Goal: Task Accomplishment & Management: Manage account settings

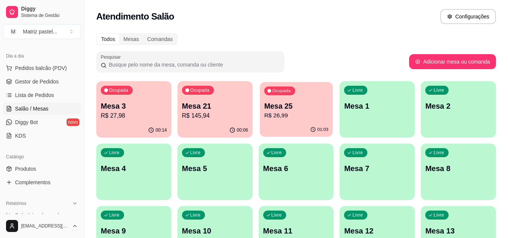
click at [306, 122] on div "Ocupada Mesa 25 R$ 26,99" at bounding box center [296, 102] width 73 height 41
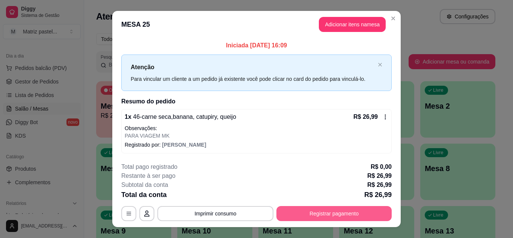
click at [331, 211] on button "Registrar pagamento" at bounding box center [334, 213] width 115 height 15
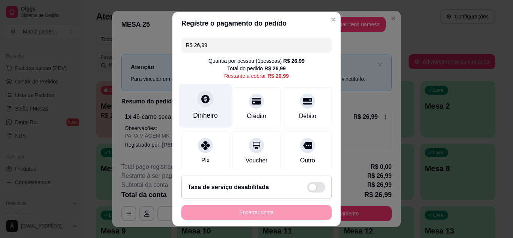
click at [215, 105] on div "Dinheiro" at bounding box center [205, 105] width 53 height 44
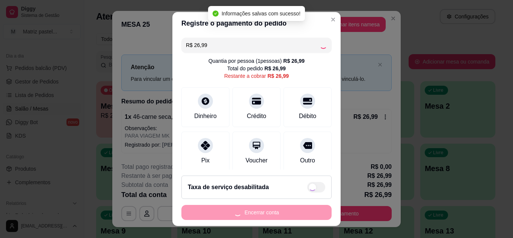
type input "R$ 0,00"
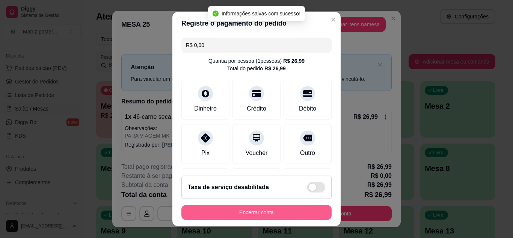
click at [268, 213] on button "Encerrar conta" at bounding box center [257, 212] width 150 height 15
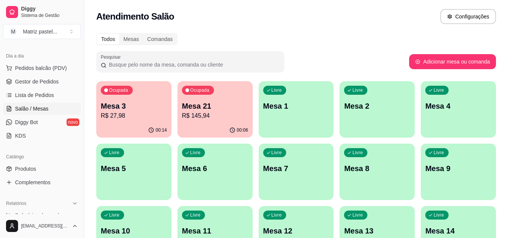
click at [147, 122] on div "Ocupada Mesa 3 R$ 27,98" at bounding box center [133, 102] width 75 height 42
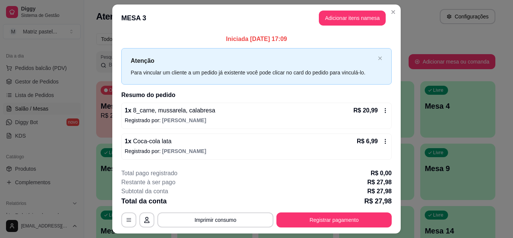
click at [324, 211] on div "**********" at bounding box center [256, 198] width 271 height 59
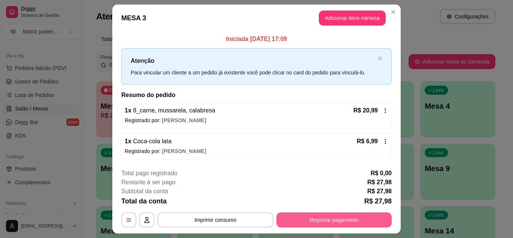
click at [330, 217] on button "Registrar pagamento" at bounding box center [334, 219] width 115 height 15
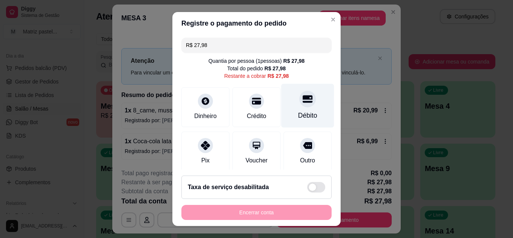
click at [298, 113] on div "Débito" at bounding box center [307, 115] width 19 height 10
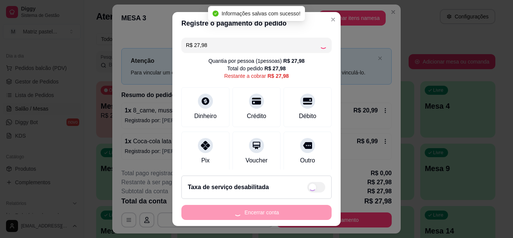
type input "R$ 0,00"
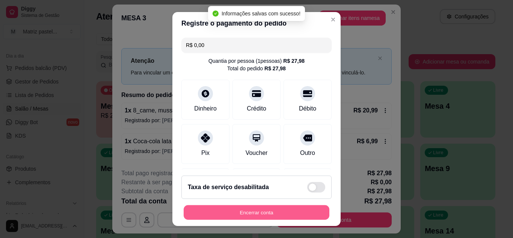
click at [257, 217] on button "Encerrar conta" at bounding box center [257, 212] width 146 height 15
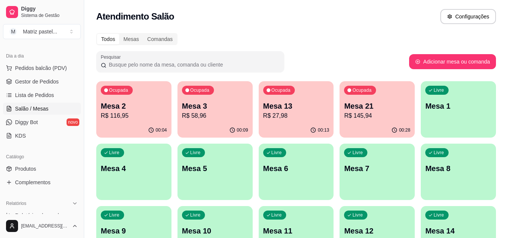
click at [283, 103] on p "Mesa 13" at bounding box center [296, 106] width 66 height 11
click at [57, 83] on span "Gestor de Pedidos" at bounding box center [37, 82] width 44 height 8
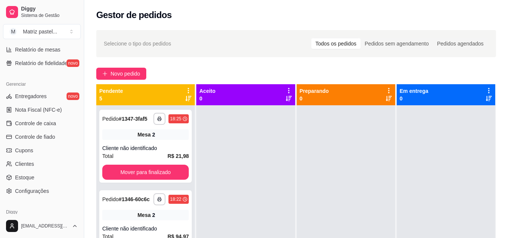
scroll to position [303, 0]
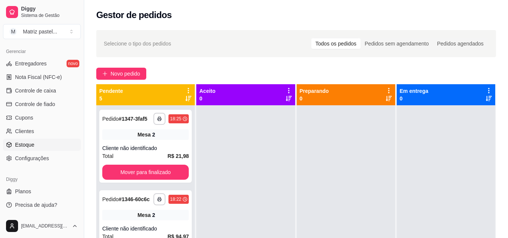
click at [23, 146] on span "Estoque" at bounding box center [24, 145] width 19 height 8
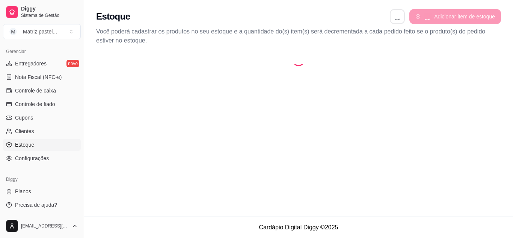
select select "QUANTITY_ORDER"
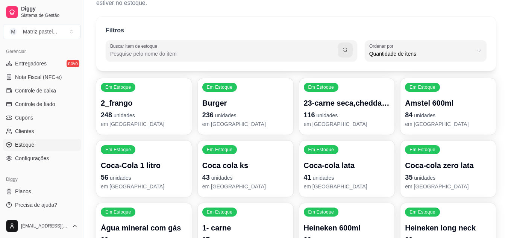
scroll to position [75, 0]
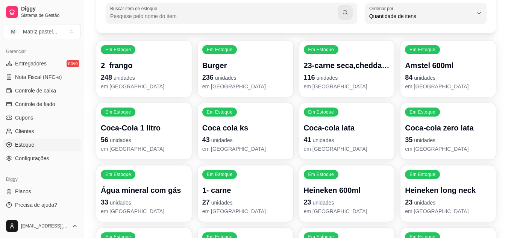
click at [321, 76] on span "unidades" at bounding box center [326, 78] width 21 height 6
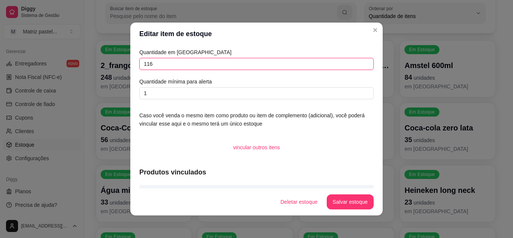
click at [159, 66] on input "116" at bounding box center [256, 64] width 234 height 12
type input "209"
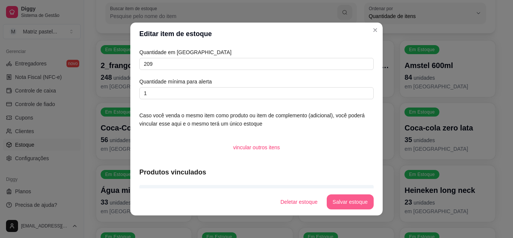
click at [360, 201] on button "Salvar estoque" at bounding box center [350, 201] width 47 height 15
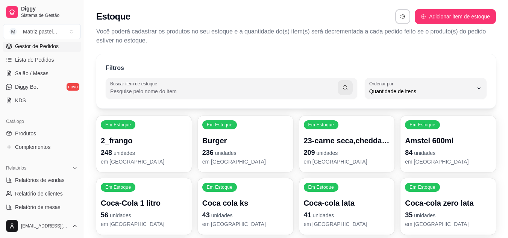
scroll to position [77, 0]
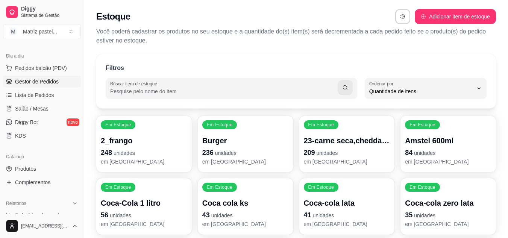
click at [31, 83] on span "Gestor de Pedidos" at bounding box center [37, 82] width 44 height 8
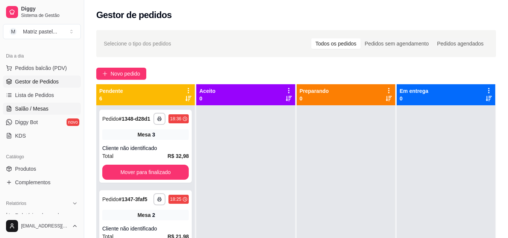
click at [46, 110] on span "Salão / Mesas" at bounding box center [31, 109] width 33 height 8
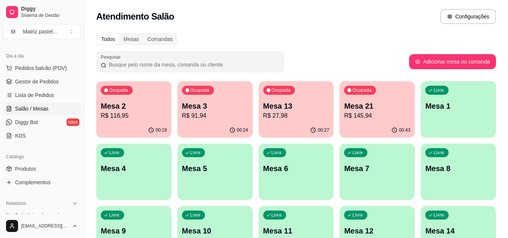
click at [362, 122] on div "Ocupada Mesa 21 R$ 145,94" at bounding box center [376, 102] width 75 height 42
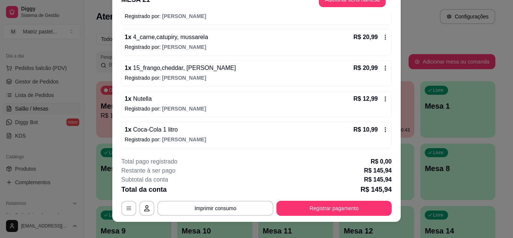
scroll to position [23, 0]
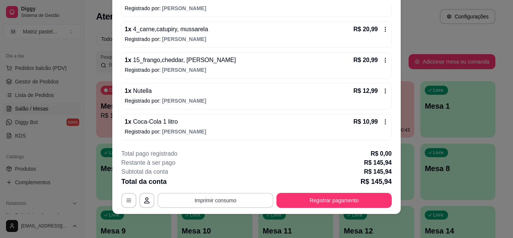
click at [229, 201] on button "Imprimir consumo" at bounding box center [215, 200] width 116 height 15
click at [218, 186] on button "IMPRESSORA" at bounding box center [215, 183] width 53 height 12
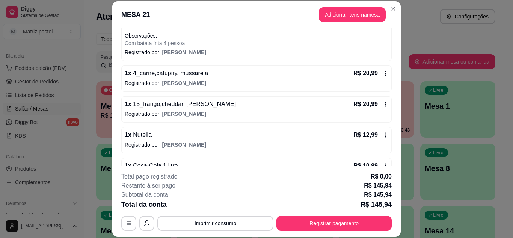
scroll to position [66, 0]
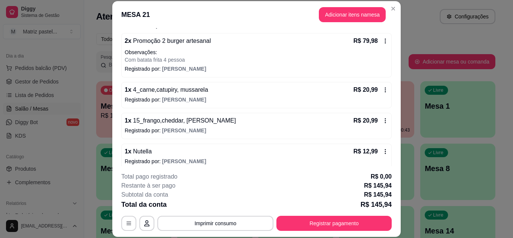
click at [344, 22] on button "Adicionar itens na mesa" at bounding box center [352, 14] width 67 height 15
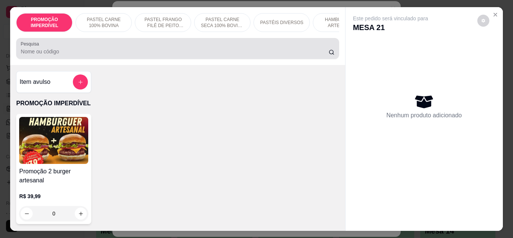
click at [225, 45] on div at bounding box center [178, 48] width 314 height 15
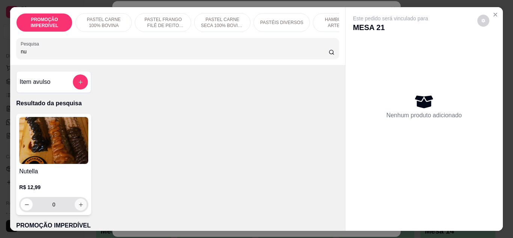
type input "nu"
click at [80, 207] on icon "increase-product-quantity" at bounding box center [81, 205] width 6 height 6
type input "1"
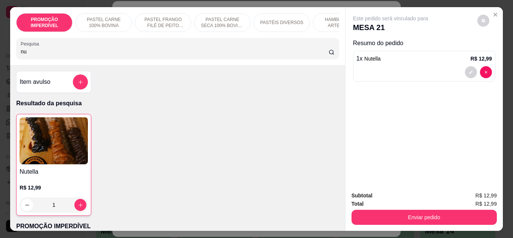
click at [394, 210] on button "Enviar pedido" at bounding box center [424, 217] width 145 height 15
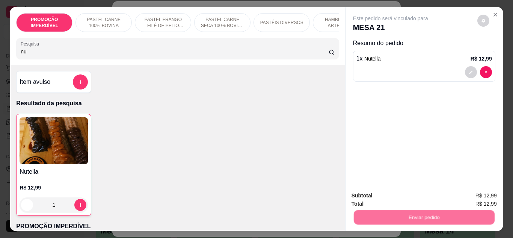
click at [384, 194] on button "Não registrar e enviar pedido" at bounding box center [399, 196] width 76 height 14
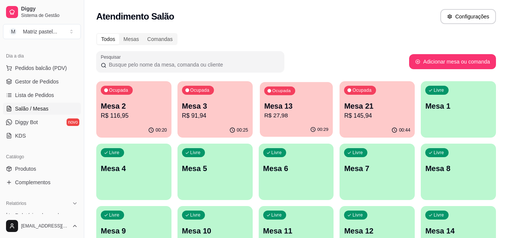
click at [263, 113] on div "Ocupada Mesa 13 R$ 27,98" at bounding box center [296, 102] width 73 height 41
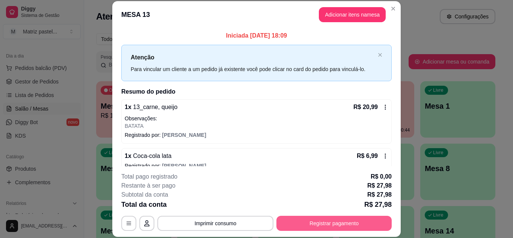
click at [292, 224] on button "Registrar pagamento" at bounding box center [334, 223] width 115 height 15
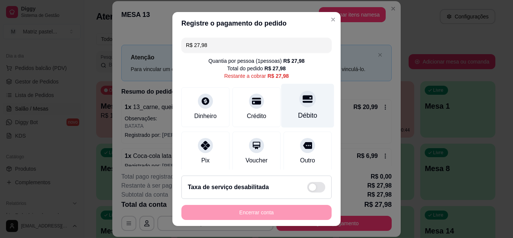
click at [299, 105] on div at bounding box center [307, 99] width 17 height 17
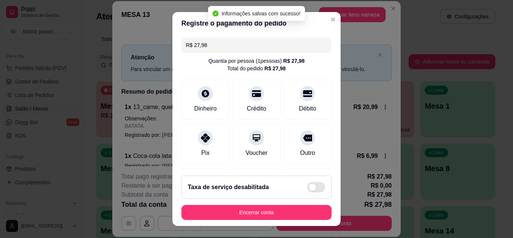
type input "R$ 0,00"
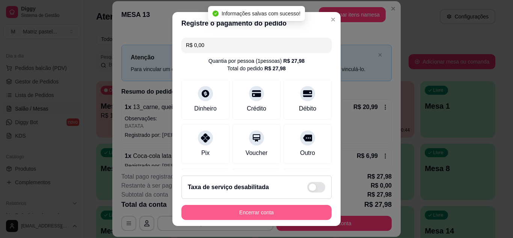
click at [255, 212] on button "Encerrar conta" at bounding box center [257, 212] width 150 height 15
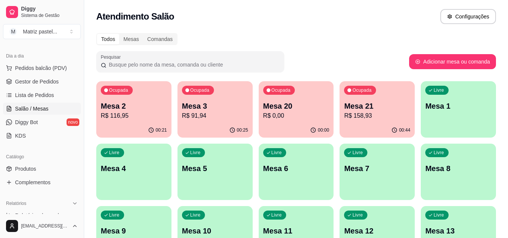
click at [353, 109] on p "Mesa 21" at bounding box center [377, 106] width 66 height 11
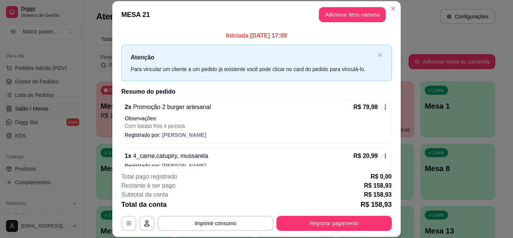
click at [298, 232] on footer "**********" at bounding box center [256, 201] width 289 height 71
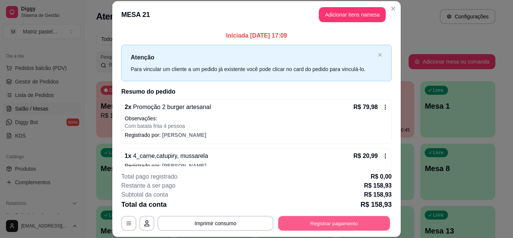
click at [300, 227] on button "Registrar pagamento" at bounding box center [334, 223] width 112 height 15
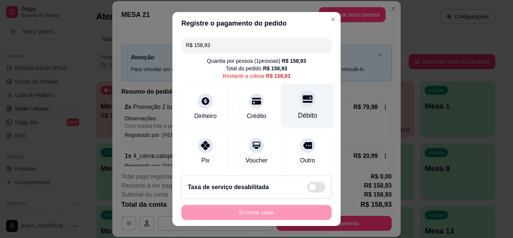
click at [299, 108] on div "Débito" at bounding box center [307, 105] width 53 height 44
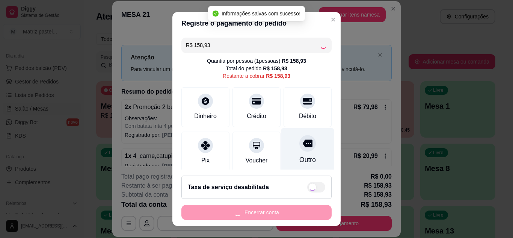
type input "R$ 0,00"
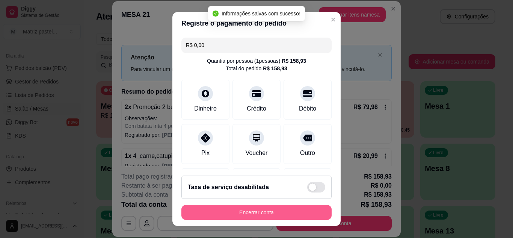
click at [309, 211] on button "Encerrar conta" at bounding box center [257, 212] width 150 height 15
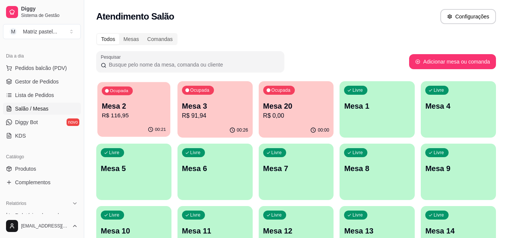
click at [119, 123] on div "Ocupada Mesa 2 R$ 116,95" at bounding box center [133, 102] width 73 height 41
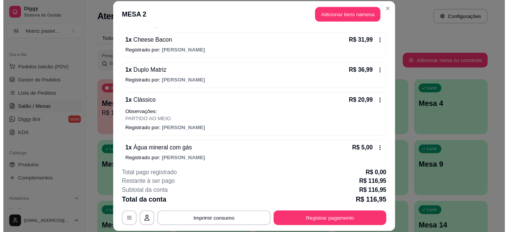
scroll to position [104, 0]
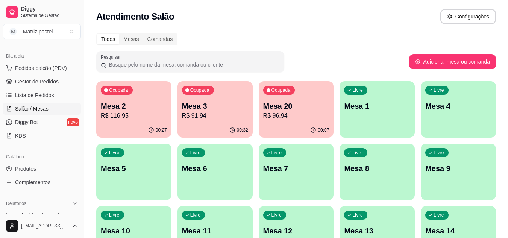
click at [204, 108] on p "Mesa 3" at bounding box center [215, 106] width 66 height 11
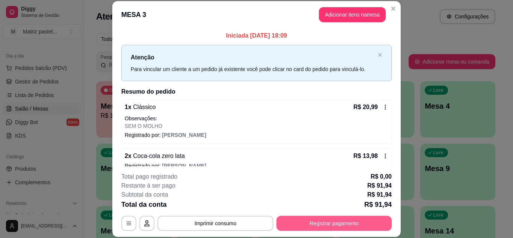
click at [311, 219] on button "Registrar pagamento" at bounding box center [334, 223] width 115 height 15
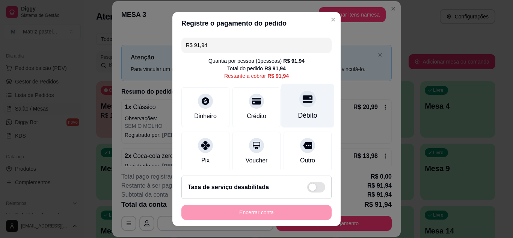
click at [289, 110] on div "Débito" at bounding box center [307, 105] width 53 height 44
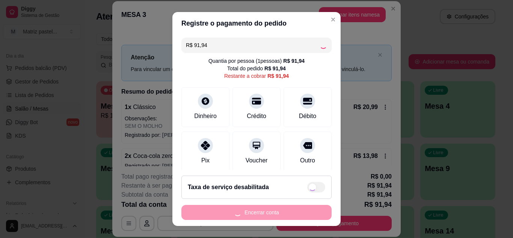
type input "R$ 0,00"
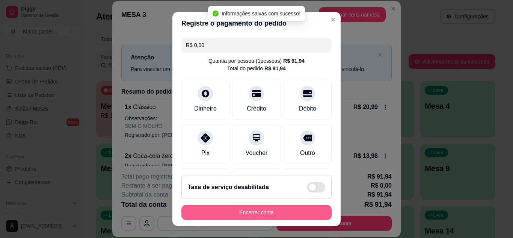
click at [276, 216] on button "Encerrar conta" at bounding box center [257, 212] width 150 height 15
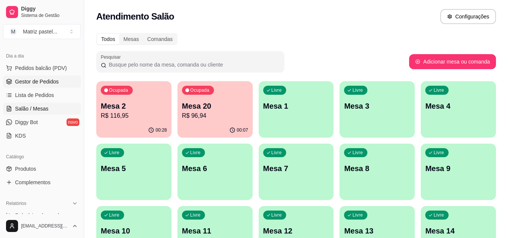
click at [27, 85] on span "Gestor de Pedidos" at bounding box center [37, 82] width 44 height 8
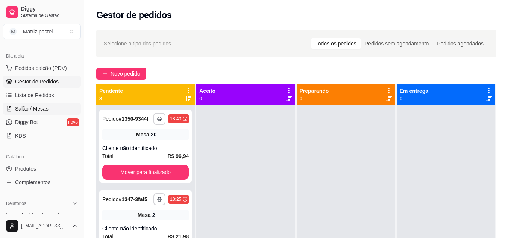
click at [18, 108] on span "Salão / Mesas" at bounding box center [31, 109] width 33 height 8
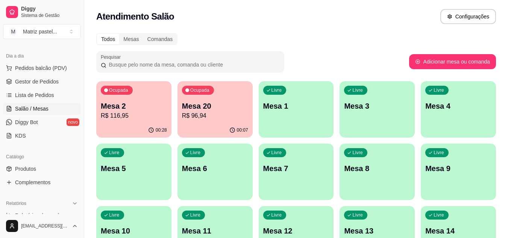
click at [127, 125] on div "00:28" at bounding box center [133, 130] width 75 height 15
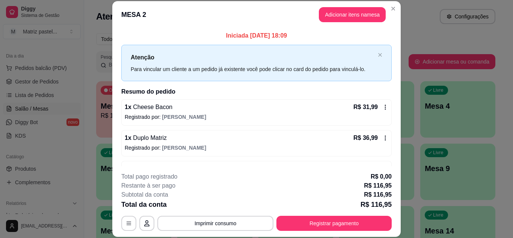
click at [283, 213] on div "**********" at bounding box center [256, 201] width 271 height 59
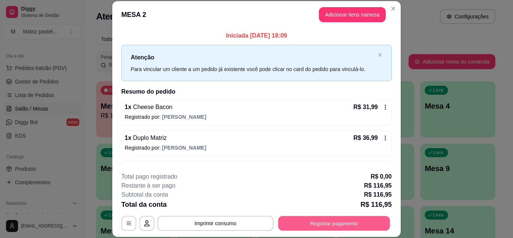
click at [286, 218] on button "Registrar pagamento" at bounding box center [334, 223] width 112 height 15
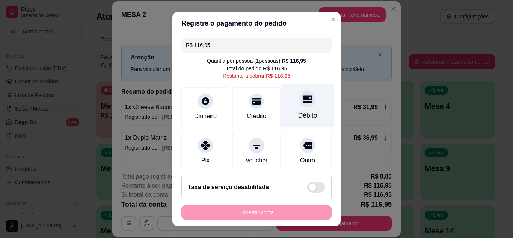
click at [292, 110] on div "Débito" at bounding box center [307, 105] width 53 height 44
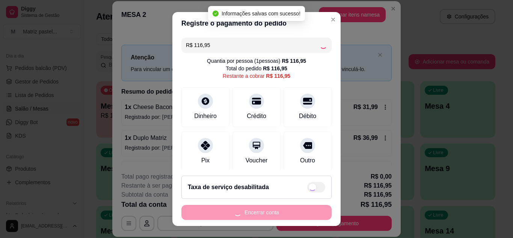
type input "R$ 0,00"
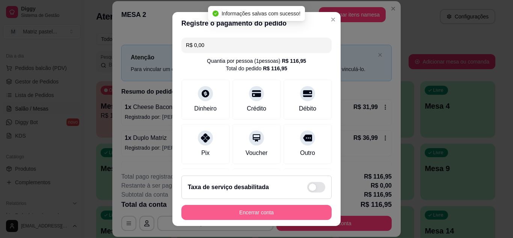
click at [274, 209] on button "Encerrar conta" at bounding box center [257, 212] width 150 height 15
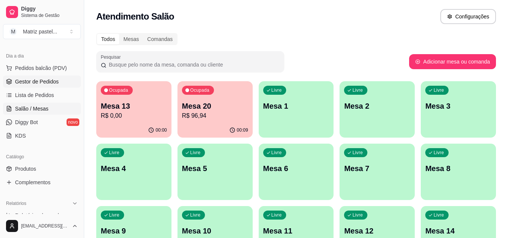
click at [35, 81] on span "Gestor de Pedidos" at bounding box center [37, 82] width 44 height 8
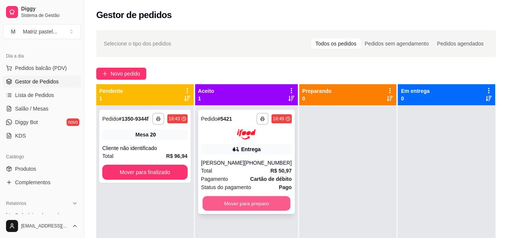
click at [228, 205] on button "Mover para preparo" at bounding box center [246, 203] width 88 height 15
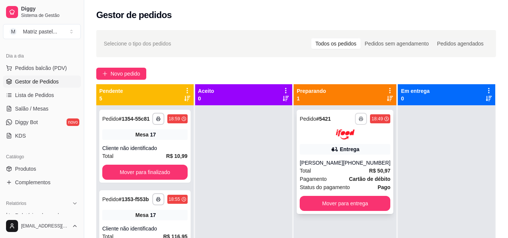
click at [355, 119] on button "button" at bounding box center [361, 119] width 12 height 12
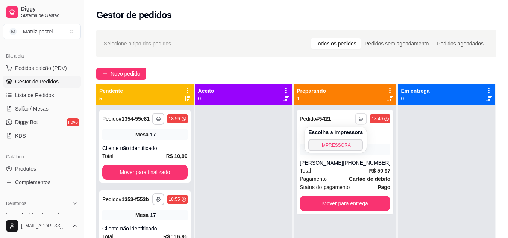
click at [344, 142] on button "IMPRESSORA" at bounding box center [335, 145] width 54 height 12
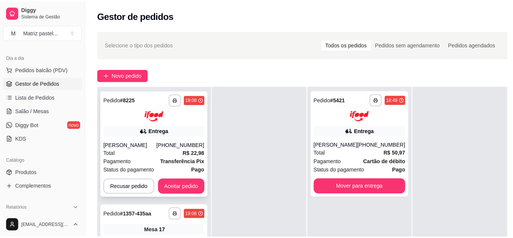
scroll to position [38, 0]
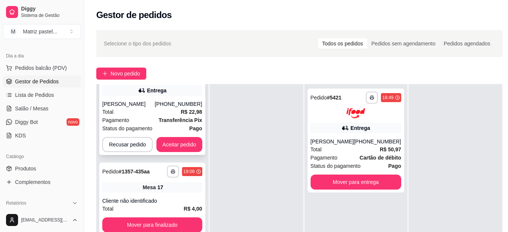
click at [125, 107] on div "[PERSON_NAME]" at bounding box center [128, 104] width 53 height 8
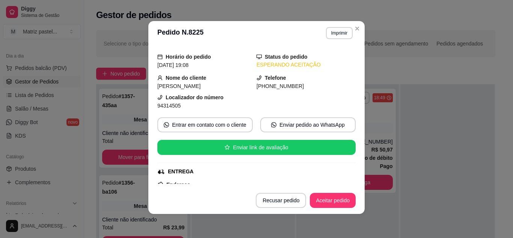
scroll to position [113, 0]
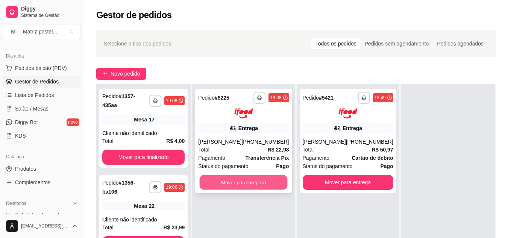
click at [233, 177] on button "Mover para preparo" at bounding box center [244, 182] width 88 height 15
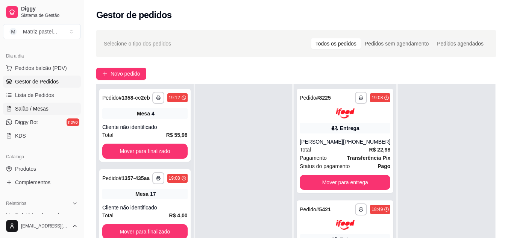
click at [41, 110] on span "Salão / Mesas" at bounding box center [31, 109] width 33 height 8
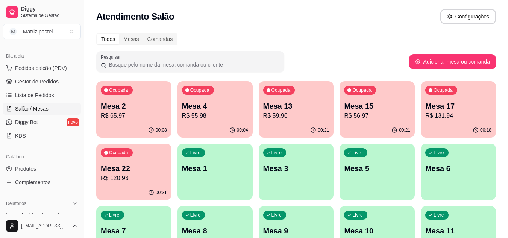
click at [214, 115] on p "R$ 55,98" at bounding box center [215, 115] width 66 height 9
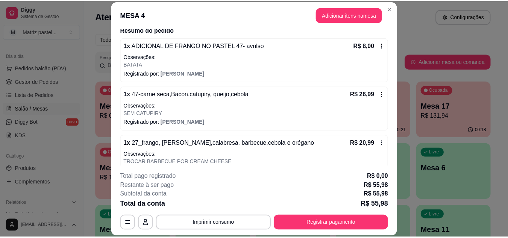
scroll to position [75, 0]
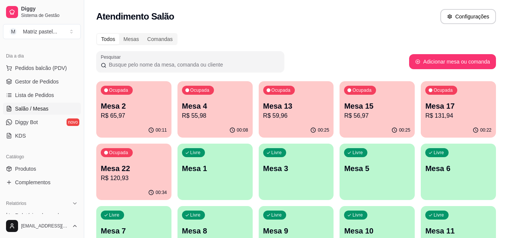
click at [389, 9] on div "Atendimento Salão Configurações" at bounding box center [295, 16] width 399 height 15
click at [35, 82] on span "Gestor de Pedidos" at bounding box center [37, 82] width 44 height 8
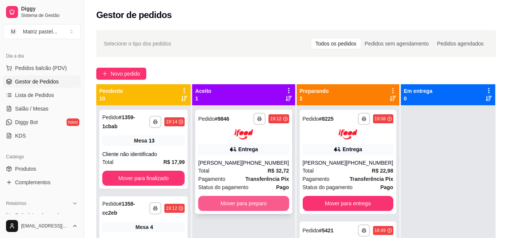
click at [263, 204] on button "Mover para preparo" at bounding box center [243, 203] width 91 height 15
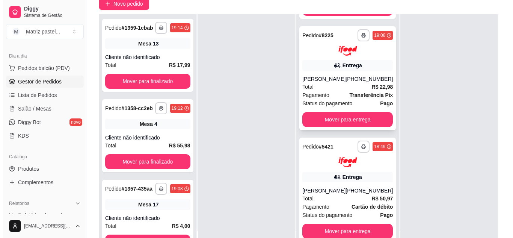
scroll to position [75, 0]
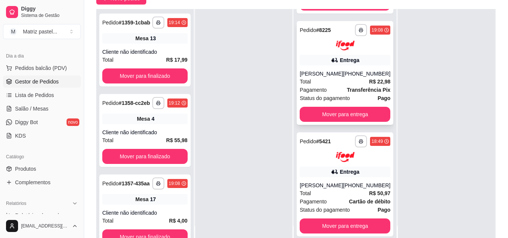
click at [314, 77] on div "Total R$ 22,98" at bounding box center [344, 81] width 91 height 8
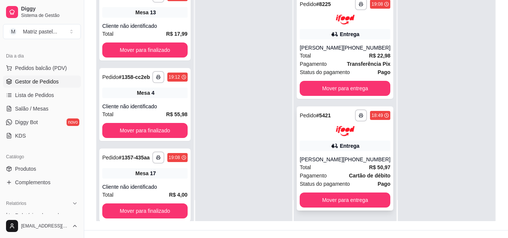
scroll to position [113, 0]
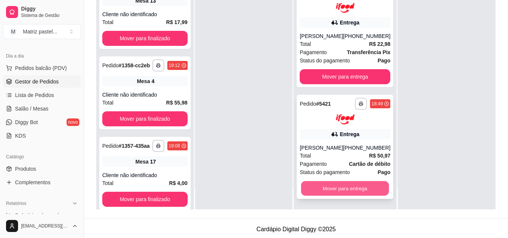
click at [328, 186] on button "Mover para entrega" at bounding box center [345, 188] width 88 height 15
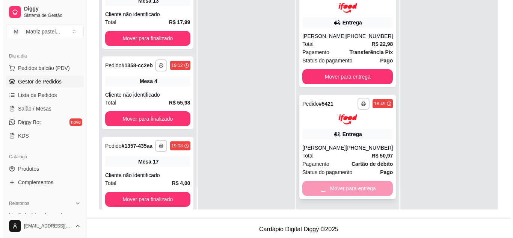
scroll to position [0, 0]
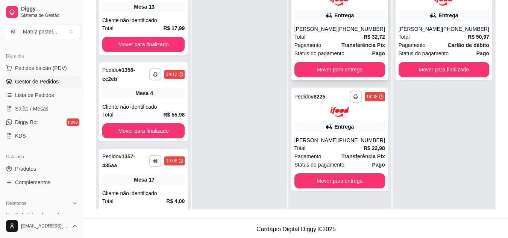
click at [306, 39] on span "Total" at bounding box center [299, 37] width 11 height 8
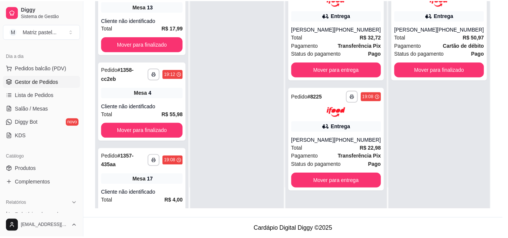
scroll to position [75, 0]
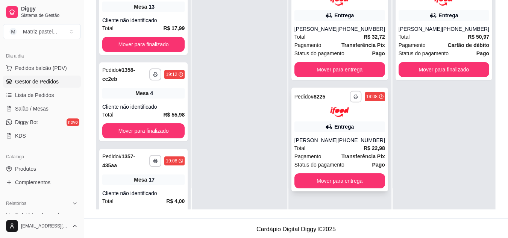
click at [352, 98] on button "button" at bounding box center [355, 97] width 12 height 12
click at [334, 120] on button "IMPRESSORA" at bounding box center [335, 123] width 53 height 12
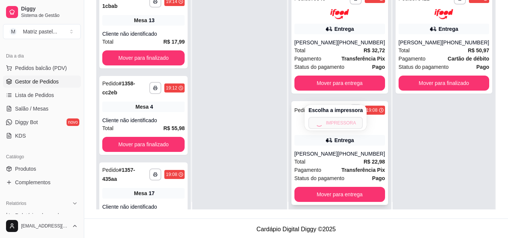
scroll to position [0, 0]
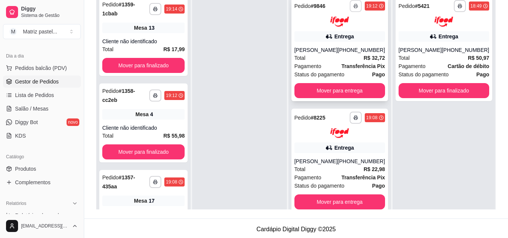
click at [354, 2] on button "button" at bounding box center [355, 6] width 12 height 12
click at [325, 36] on button "IMPRESSORA" at bounding box center [335, 32] width 54 height 12
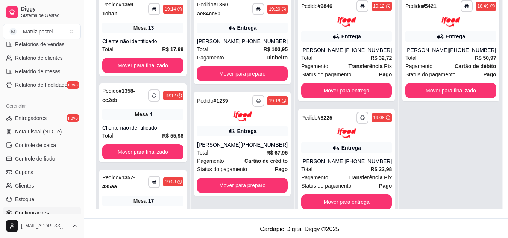
scroll to position [303, 0]
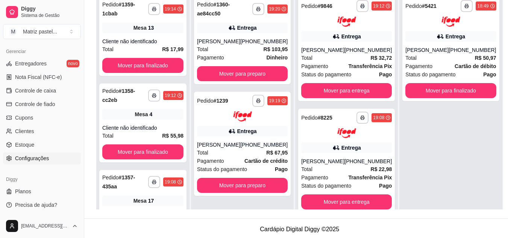
click at [17, 159] on span "Configurações" at bounding box center [32, 158] width 34 height 8
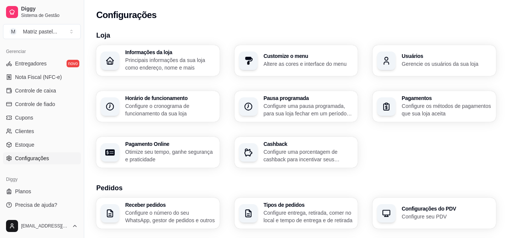
click at [427, 58] on h3 "Usuários" at bounding box center [446, 55] width 90 height 5
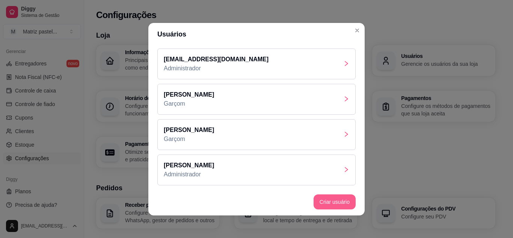
click at [332, 204] on button "Criar usuário" at bounding box center [335, 201] width 42 height 15
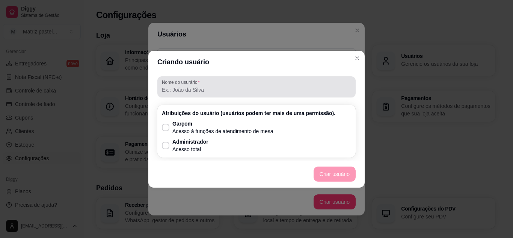
click at [222, 95] on div "Nome do usurário" at bounding box center [256, 86] width 198 height 21
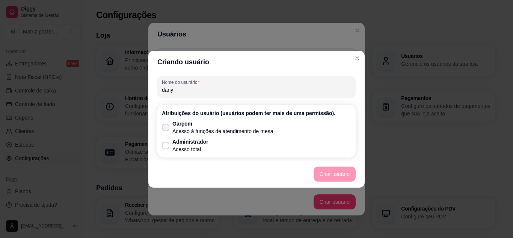
type input "dany"
click at [167, 126] on icon at bounding box center [166, 127] width 6 height 4
click at [166, 129] on input "Garçom Acesso à funções de atendimento de mesa" at bounding box center [164, 131] width 5 height 5
checkbox input "true"
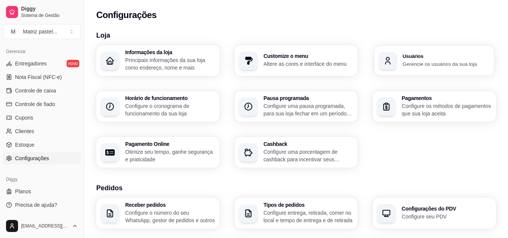
click at [414, 70] on div "Usuários Gerencie os usuários da sua loja" at bounding box center [433, 60] width 119 height 30
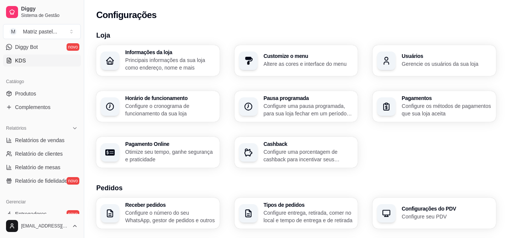
scroll to position [77, 0]
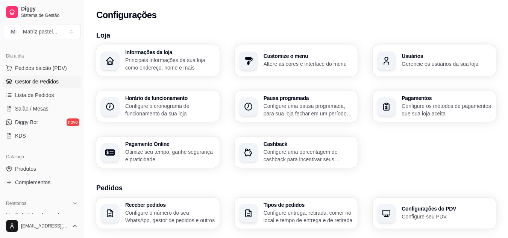
click at [51, 85] on span "Gestor de Pedidos" at bounding box center [37, 82] width 44 height 8
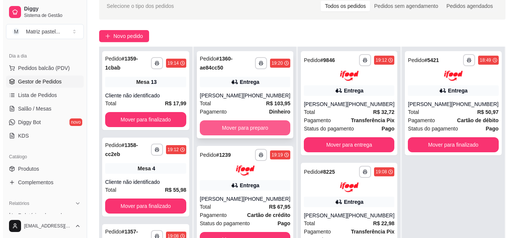
scroll to position [75, 0]
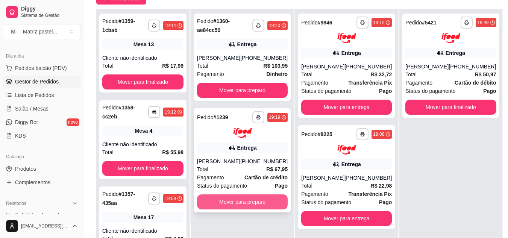
click at [258, 209] on button "Mover para preparo" at bounding box center [242, 201] width 91 height 15
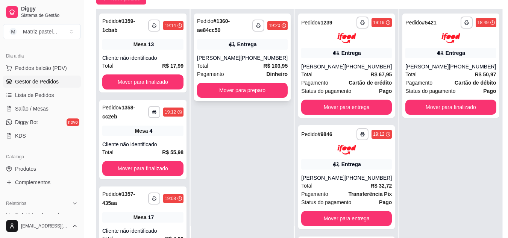
click at [231, 59] on div "[PERSON_NAME]" at bounding box center [218, 58] width 43 height 8
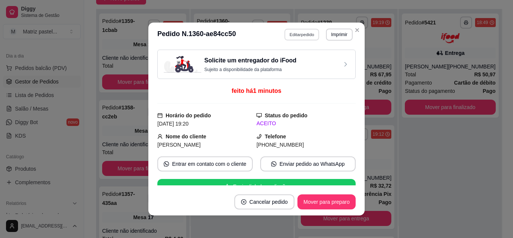
click at [302, 40] on button "Editar pedido" at bounding box center [302, 35] width 35 height 12
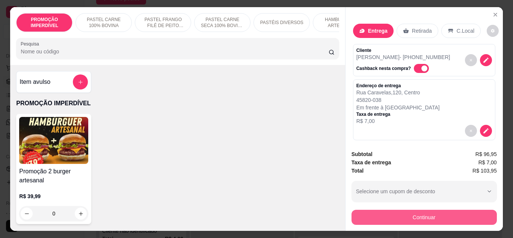
click at [366, 215] on button "Continuar" at bounding box center [424, 217] width 145 height 15
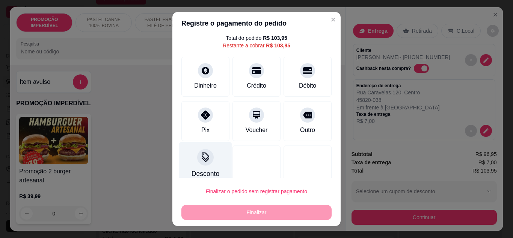
scroll to position [33, 0]
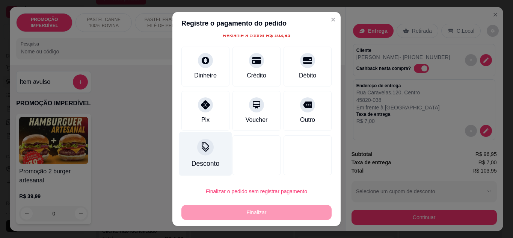
click at [207, 157] on div "Desconto" at bounding box center [205, 154] width 53 height 44
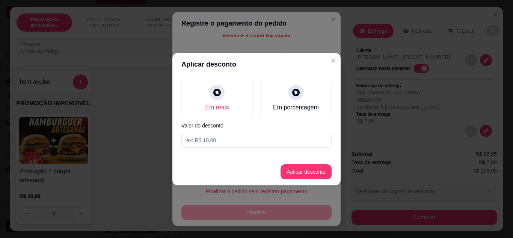
click at [226, 139] on input at bounding box center [257, 140] width 150 height 15
type input "103,94"
click at [306, 176] on button "Aplicar desconto" at bounding box center [306, 171] width 51 height 15
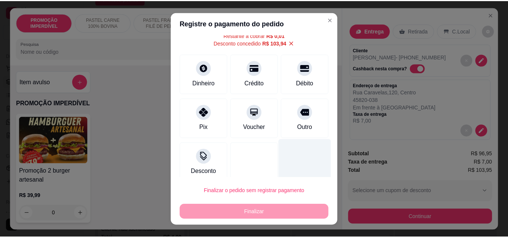
scroll to position [0, 0]
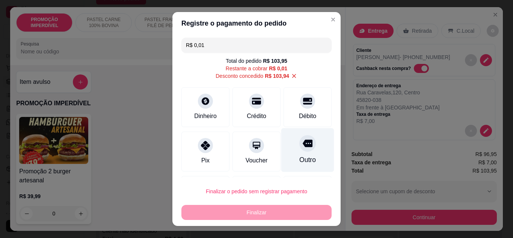
click at [303, 157] on div "Outro" at bounding box center [307, 160] width 17 height 10
type input "R$ 0,00"
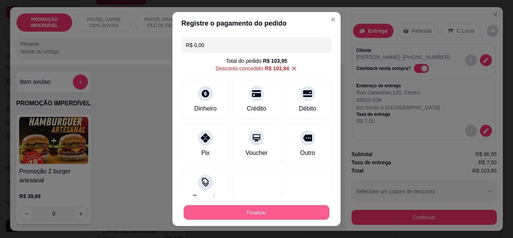
click at [273, 209] on button "Finalizar" at bounding box center [257, 212] width 146 height 15
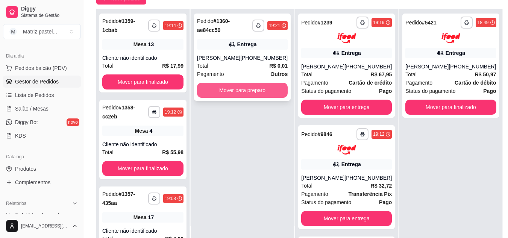
click at [238, 95] on button "Mover para preparo" at bounding box center [242, 90] width 91 height 15
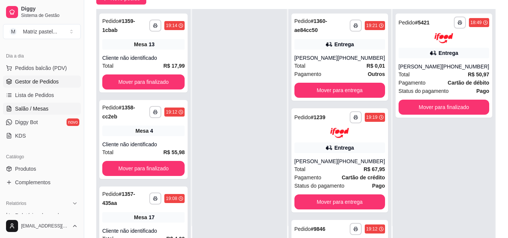
click at [30, 109] on span "Salão / Mesas" at bounding box center [31, 109] width 33 height 8
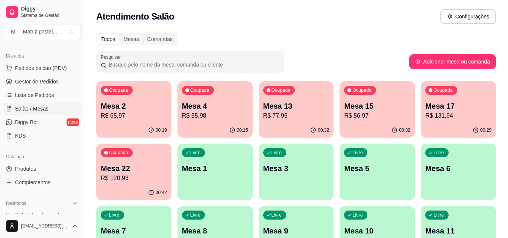
click at [298, 120] on div "Ocupada Mesa 13 R$ 77,95" at bounding box center [296, 102] width 75 height 42
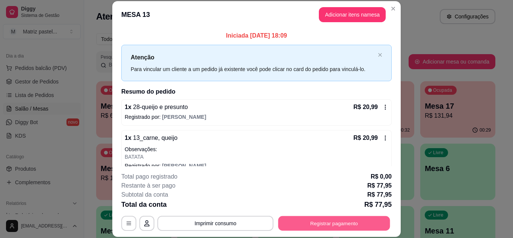
click at [344, 221] on button "Registrar pagamento" at bounding box center [334, 223] width 112 height 15
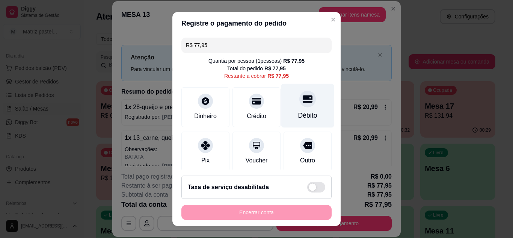
click at [303, 104] on icon at bounding box center [308, 99] width 10 height 10
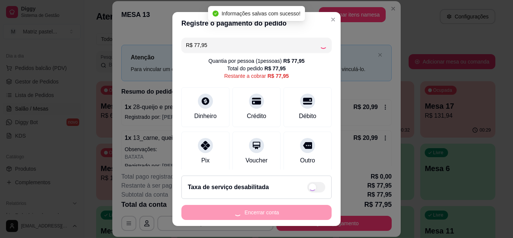
type input "R$ 0,00"
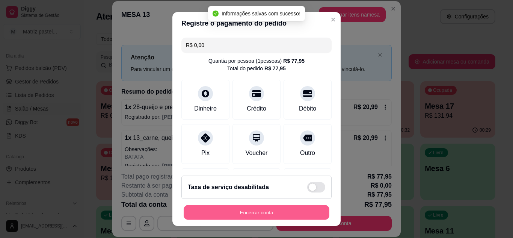
click at [245, 216] on button "Encerrar conta" at bounding box center [257, 212] width 146 height 15
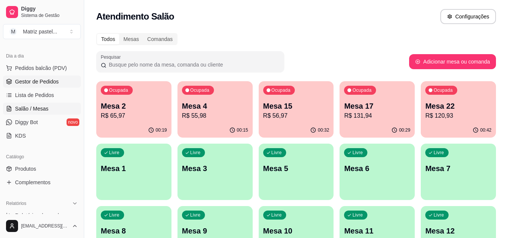
click at [49, 80] on span "Gestor de Pedidos" at bounding box center [37, 82] width 44 height 8
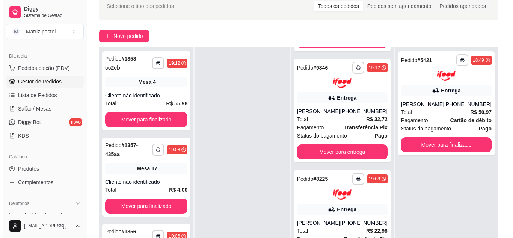
scroll to position [113, 0]
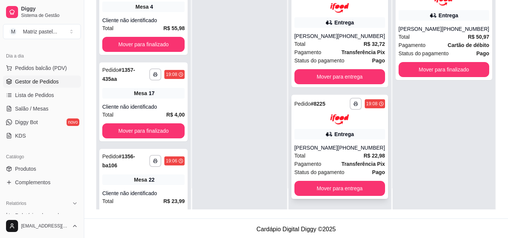
click at [326, 148] on div "[PERSON_NAME]" at bounding box center [315, 148] width 43 height 8
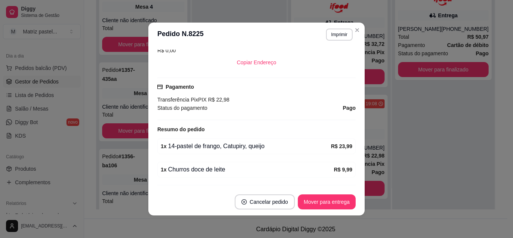
scroll to position [225, 0]
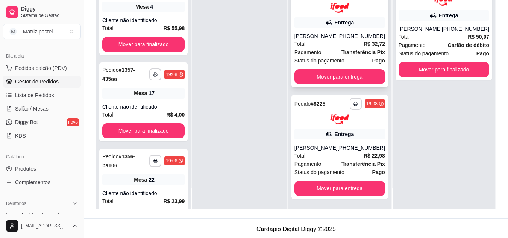
click at [358, 35] on div "[PHONE_NUMBER]" at bounding box center [360, 36] width 47 height 8
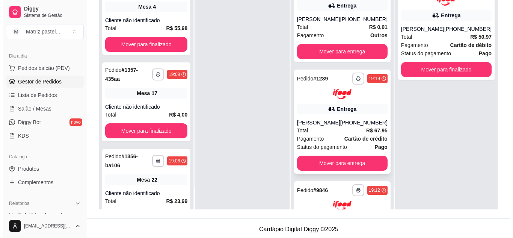
scroll to position [0, 0]
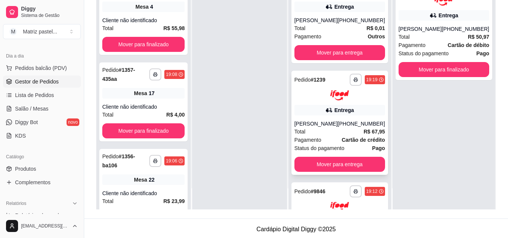
click at [318, 112] on div "Entrega" at bounding box center [339, 110] width 91 height 11
click at [41, 108] on span "Salão / Mesas" at bounding box center [31, 109] width 33 height 8
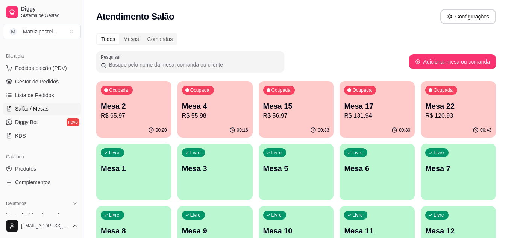
click at [360, 122] on div "Ocupada Mesa 17 R$ 131,94" at bounding box center [376, 102] width 75 height 42
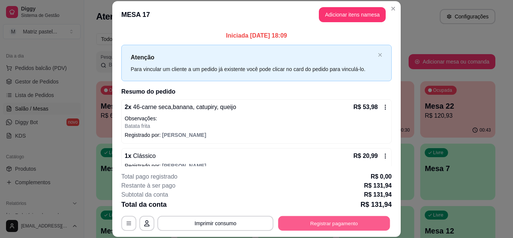
click at [312, 224] on button "Registrar pagamento" at bounding box center [334, 223] width 112 height 15
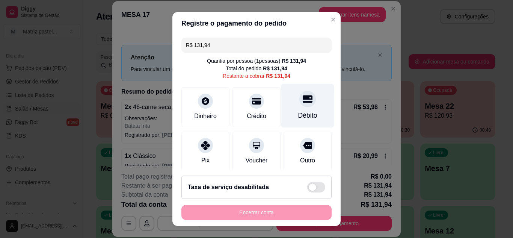
click at [285, 110] on div "Débito" at bounding box center [307, 105] width 53 height 44
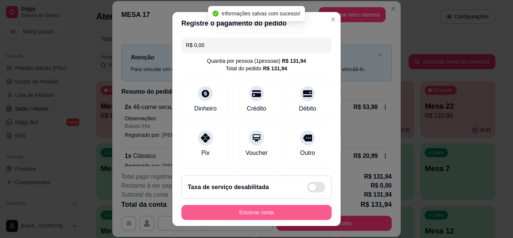
type input "R$ 0,00"
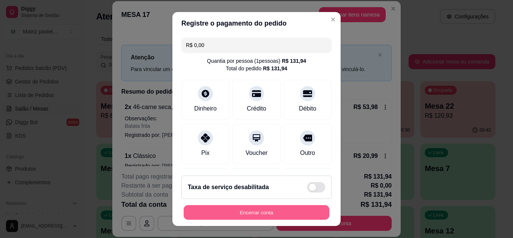
click at [280, 209] on button "Encerrar conta" at bounding box center [257, 212] width 146 height 15
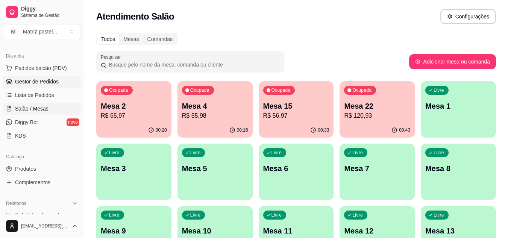
click at [43, 82] on span "Gestor de Pedidos" at bounding box center [37, 82] width 44 height 8
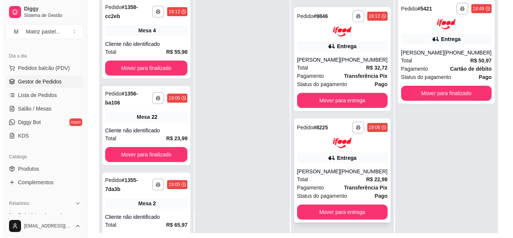
scroll to position [113, 0]
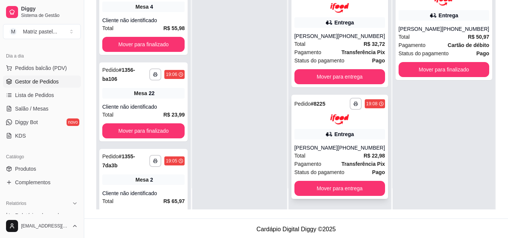
click at [325, 154] on div "Total R$ 22,98" at bounding box center [339, 155] width 91 height 8
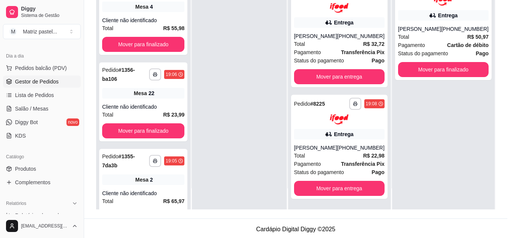
scroll to position [38, 0]
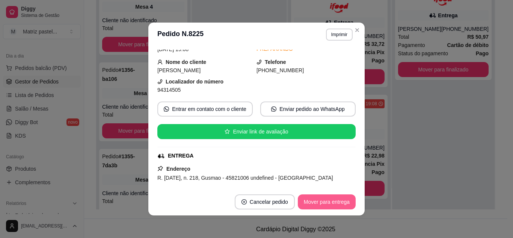
click at [318, 197] on button "Mover para entrega" at bounding box center [327, 201] width 58 height 15
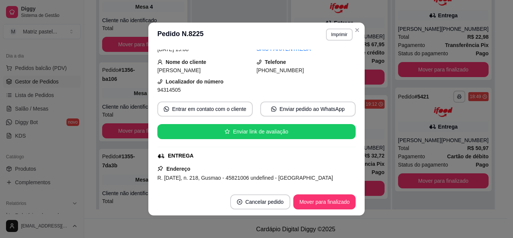
scroll to position [102, 0]
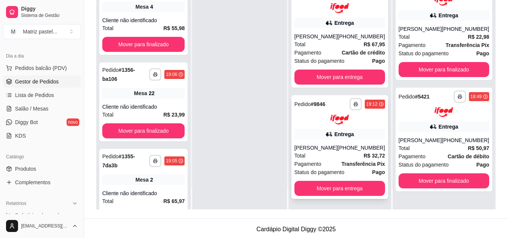
click at [343, 130] on div "Entrega" at bounding box center [344, 134] width 20 height 8
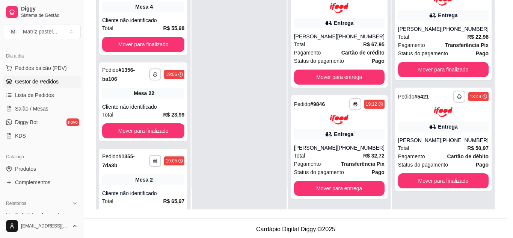
scroll to position [75, 0]
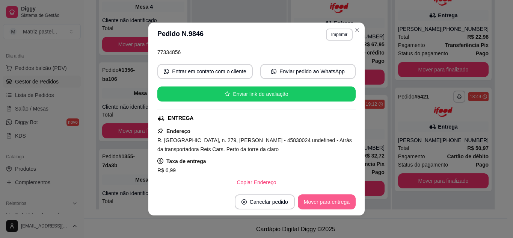
click at [315, 203] on button "Mover para entrega" at bounding box center [327, 201] width 58 height 15
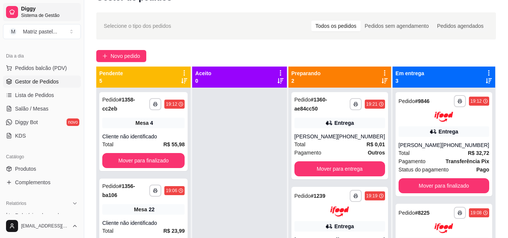
scroll to position [0, 0]
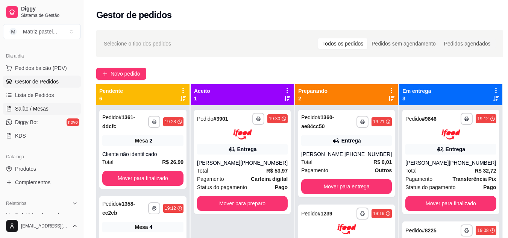
click at [48, 106] on link "Salão / Mesas" at bounding box center [42, 109] width 78 height 12
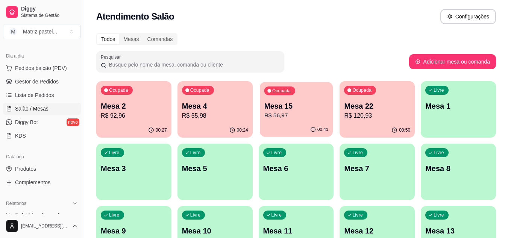
click at [296, 119] on p "R$ 56,97" at bounding box center [296, 115] width 64 height 9
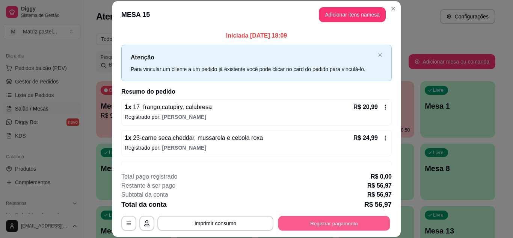
click at [322, 221] on button "Registrar pagamento" at bounding box center [334, 223] width 112 height 15
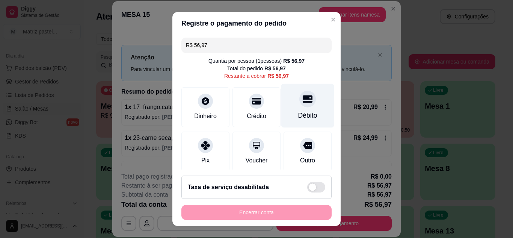
click at [303, 113] on div "Débito" at bounding box center [307, 115] width 19 height 10
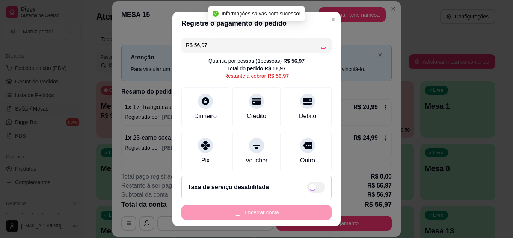
type input "R$ 0,00"
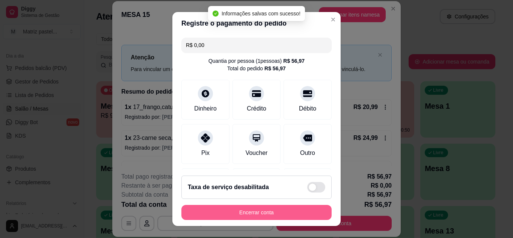
click at [280, 216] on button "Encerrar conta" at bounding box center [257, 212] width 150 height 15
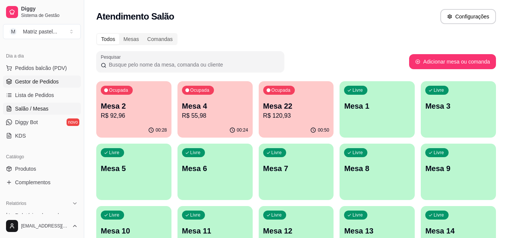
click at [30, 85] on span "Gestor de Pedidos" at bounding box center [37, 82] width 44 height 8
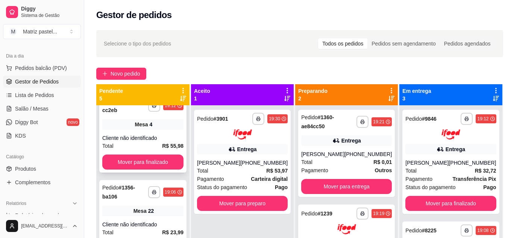
scroll to position [113, 0]
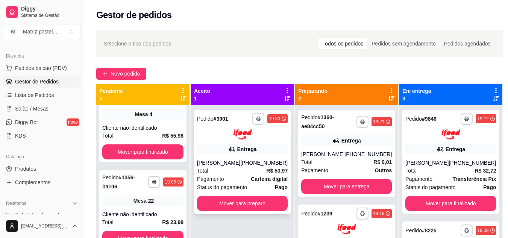
click at [252, 209] on button "Mover para preparo" at bounding box center [242, 203] width 91 height 15
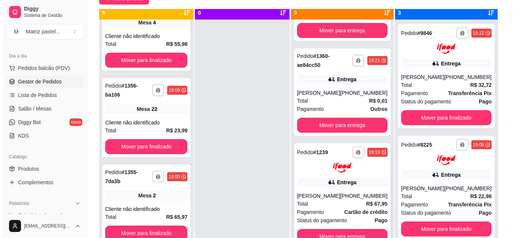
scroll to position [21, 0]
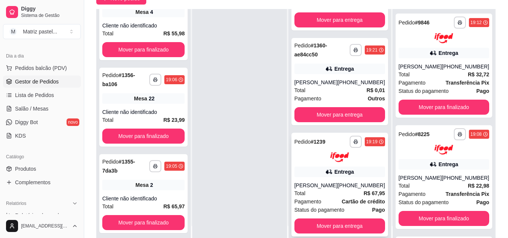
click at [317, 155] on div "**********" at bounding box center [339, 185] width 97 height 104
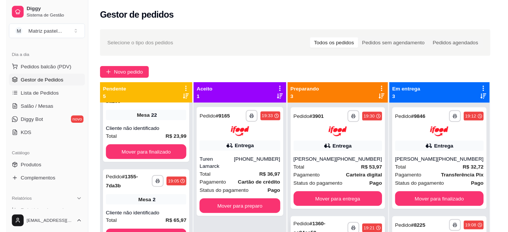
scroll to position [113, 0]
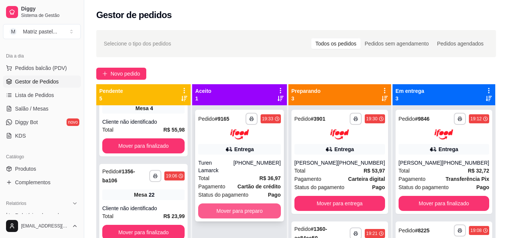
click at [256, 208] on button "Mover para preparo" at bounding box center [239, 210] width 82 height 15
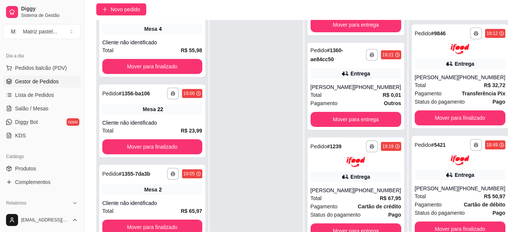
scroll to position [75, 0]
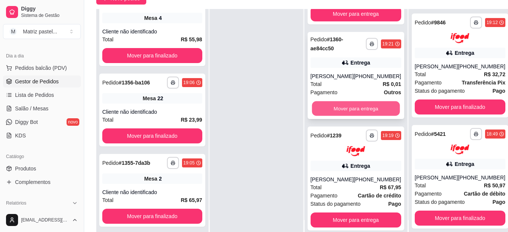
click at [352, 104] on button "Mover para entrega" at bounding box center [356, 108] width 88 height 15
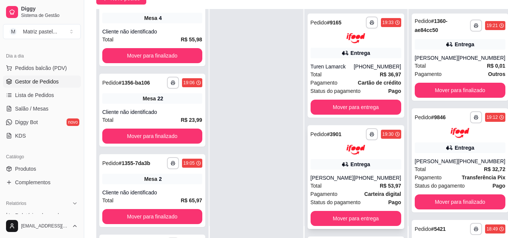
scroll to position [113, 0]
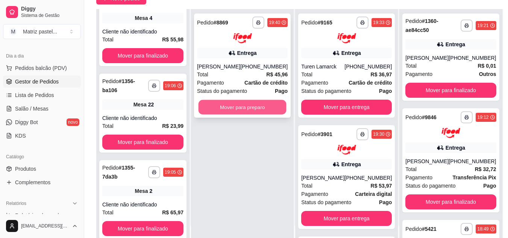
click at [271, 109] on button "Mover para preparo" at bounding box center [242, 107] width 88 height 15
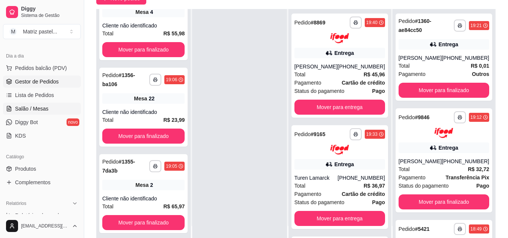
click at [29, 109] on span "Salão / Mesas" at bounding box center [31, 109] width 33 height 8
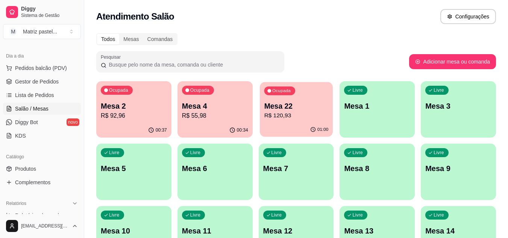
click at [301, 100] on div "Ocupada Mesa 22 R$ 120,93" at bounding box center [296, 102] width 73 height 41
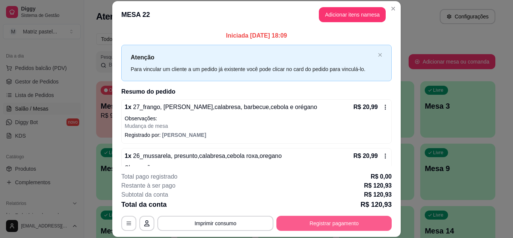
click at [317, 219] on button "Registrar pagamento" at bounding box center [334, 223] width 115 height 15
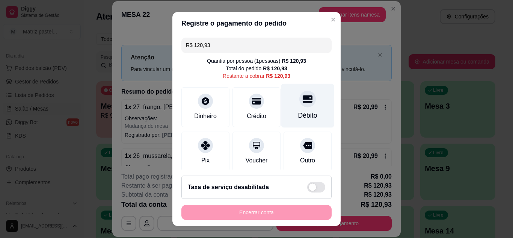
click at [303, 100] on icon at bounding box center [308, 99] width 10 height 10
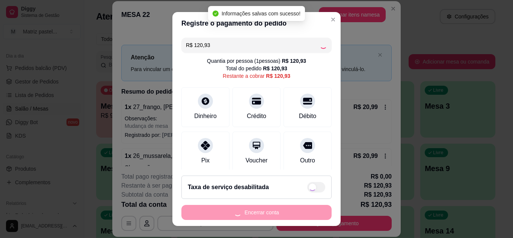
type input "R$ 0,00"
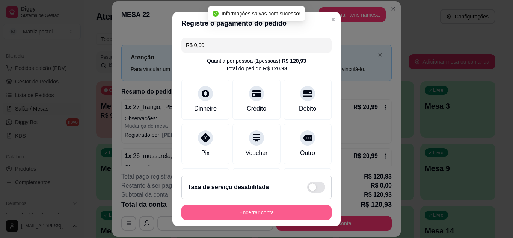
click at [254, 217] on button "Encerrar conta" at bounding box center [257, 212] width 150 height 15
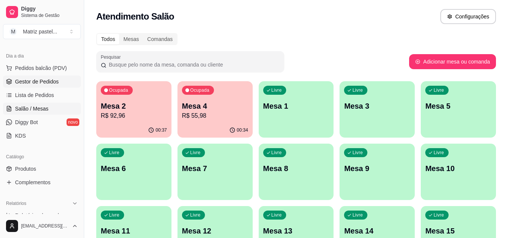
click at [44, 83] on span "Gestor de Pedidos" at bounding box center [37, 82] width 44 height 8
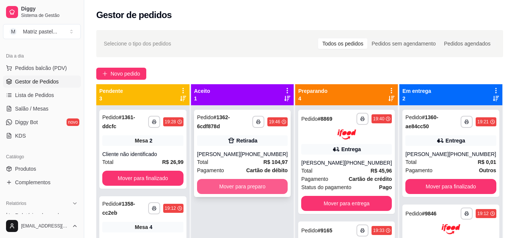
click at [247, 187] on button "Mover para preparo" at bounding box center [242, 186] width 91 height 15
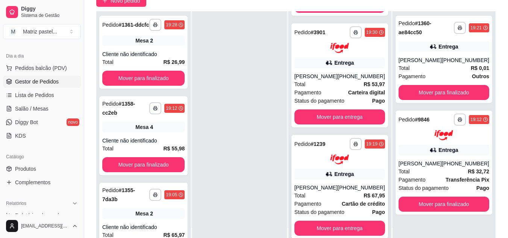
scroll to position [75, 0]
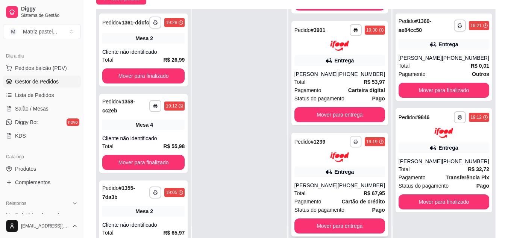
click at [349, 136] on button "button" at bounding box center [355, 142] width 12 height 12
click at [315, 153] on div "Escolha a impressora IMPRESSORA" at bounding box center [331, 155] width 62 height 26
click at [316, 154] on button "IMPRESSORA" at bounding box center [331, 160] width 54 height 12
click at [320, 159] on button "IMPRESSORA" at bounding box center [331, 160] width 53 height 12
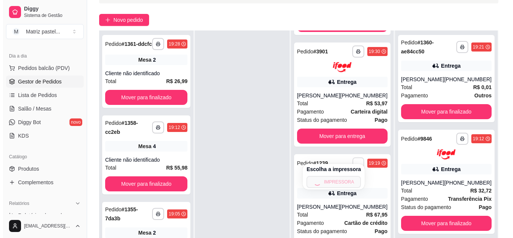
scroll to position [38, 0]
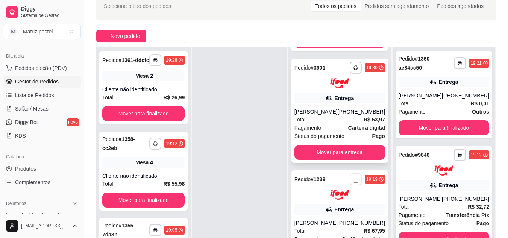
click at [314, 108] on div "[PERSON_NAME]" at bounding box center [315, 112] width 43 height 8
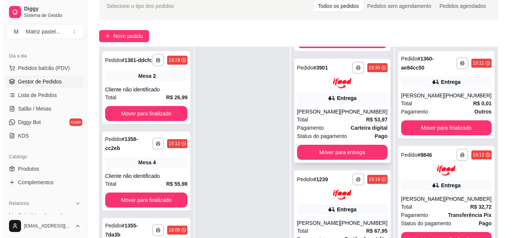
scroll to position [242, 0]
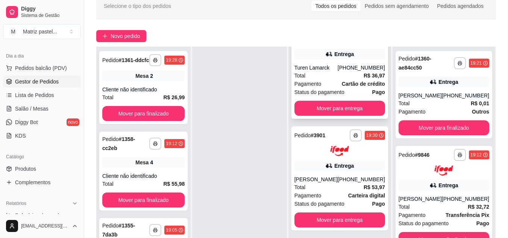
click at [301, 71] on span "Total" at bounding box center [299, 75] width 11 height 8
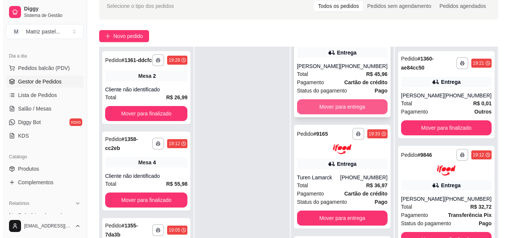
scroll to position [130, 0]
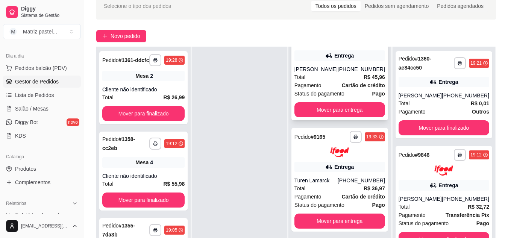
click at [333, 79] on div "Total R$ 45,96" at bounding box center [339, 77] width 91 height 8
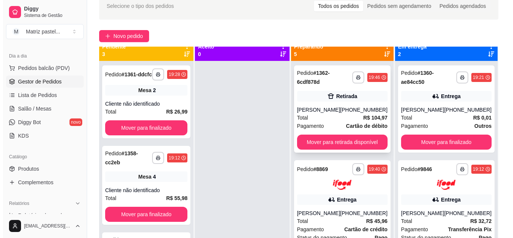
scroll to position [0, 0]
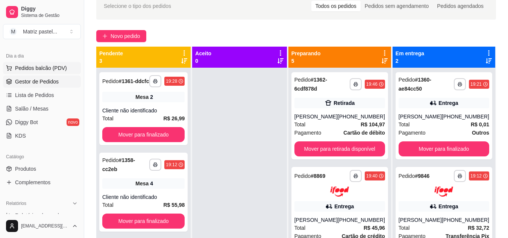
click at [32, 71] on span "Pedidos balcão (PDV)" at bounding box center [41, 68] width 52 height 8
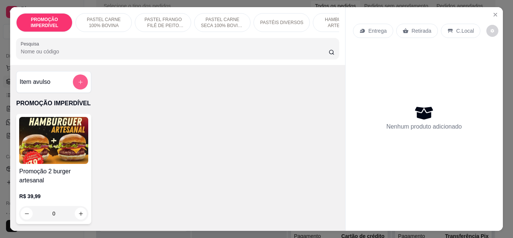
click at [74, 86] on button "add-separate-item" at bounding box center [80, 81] width 15 height 15
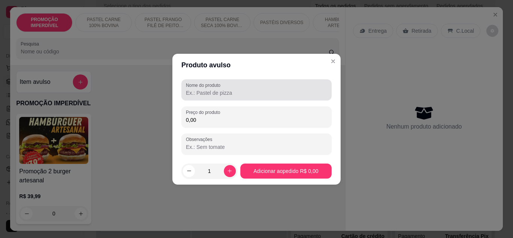
click at [201, 94] on input "Nome do produto" at bounding box center [256, 93] width 141 height 8
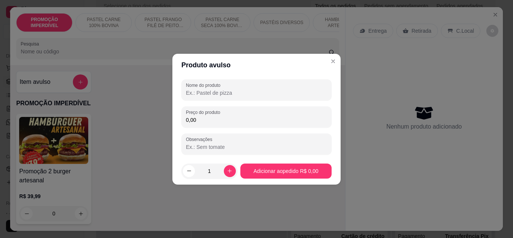
paste input "Manda 3 sucos 1 coca zero e 1 normal O garfo de churrasco de [PERSON_NAME] 1 ma…"
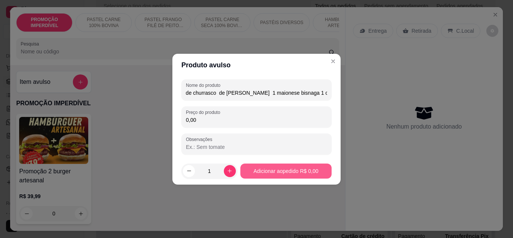
type input "Manda 3 sucos 1 coca zero e 1 normal O garfo de churrasco de [PERSON_NAME] 1 ma…"
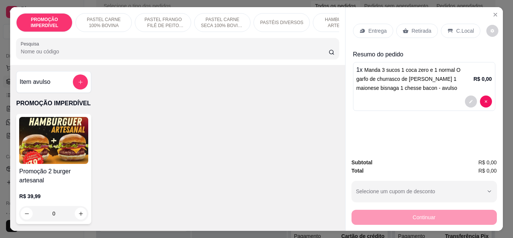
click at [369, 30] on p "Entrega" at bounding box center [378, 31] width 18 height 8
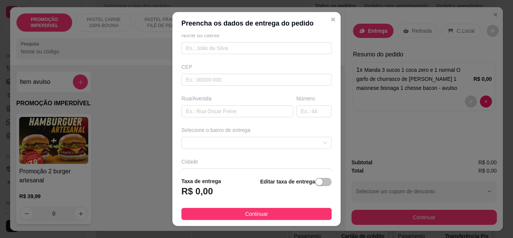
scroll to position [75, 0]
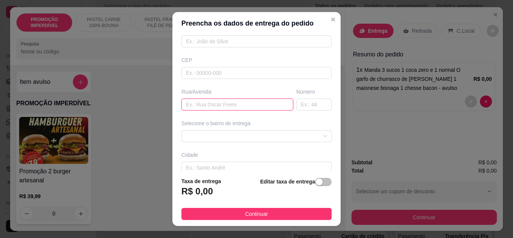
click at [205, 102] on input "text" at bounding box center [238, 104] width 112 height 12
type input "rua Q"
click at [299, 108] on input "text" at bounding box center [313, 104] width 35 height 12
click at [307, 138] on span at bounding box center [256, 135] width 141 height 11
type input "77"
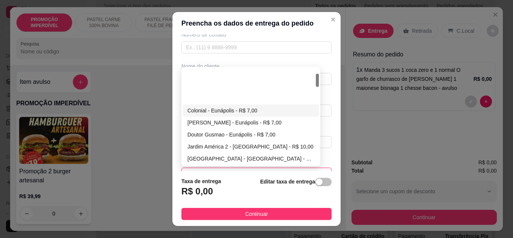
scroll to position [38, 0]
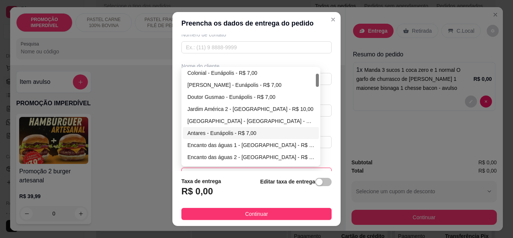
click at [225, 128] on div "Antares - Eunápolis - R$ 7,00" at bounding box center [251, 133] width 136 height 12
type input "Eunápolis"
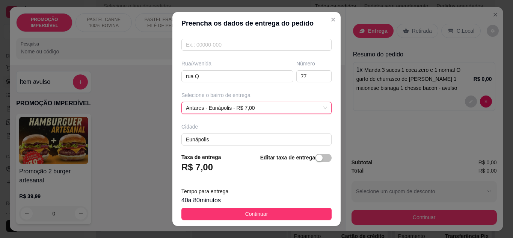
scroll to position [141, 0]
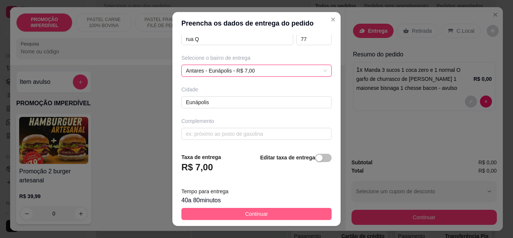
click at [277, 212] on button "Continuar" at bounding box center [257, 214] width 150 height 12
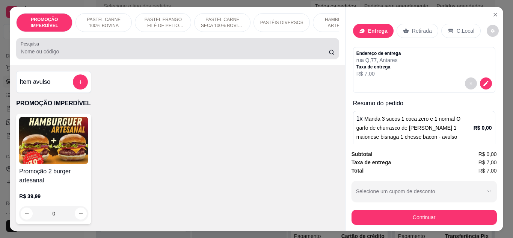
click at [136, 55] on input "Pesquisa" at bounding box center [175, 52] width 308 height 8
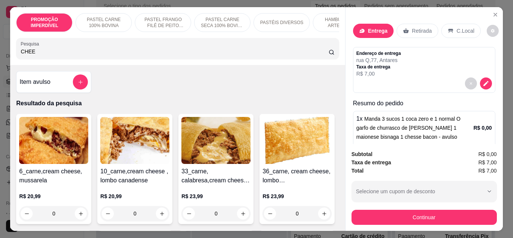
type input "CHEES"
drag, startPoint x: 46, startPoint y: 52, endPoint x: 0, endPoint y: 56, distance: 46.3
click at [0, 56] on div "PROMOÇÃO IMPERDÍVEL PASTEL CARNE 100% BOVINA PASTEL FRANGO FILÉ DE PEITO DESFIA…" at bounding box center [256, 119] width 513 height 238
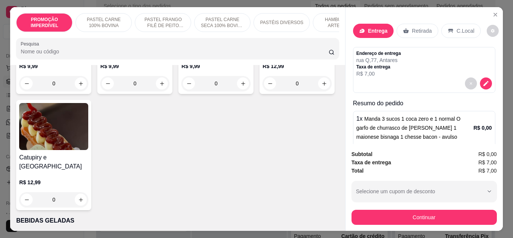
scroll to position [2330, 0]
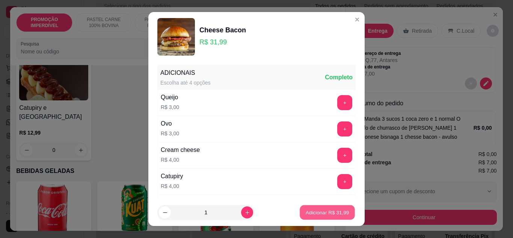
click at [300, 213] on button "Adicionar R$ 31,99" at bounding box center [327, 212] width 55 height 15
type input "1"
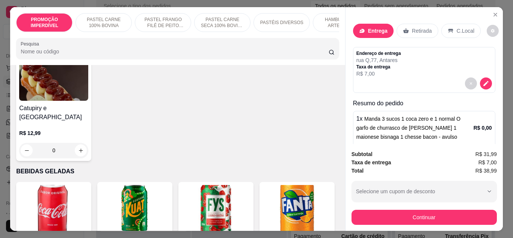
scroll to position [38, 0]
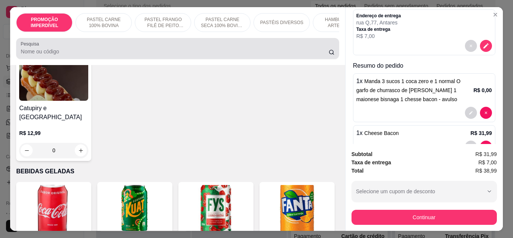
click at [88, 51] on input "Pesquisa" at bounding box center [175, 52] width 308 height 8
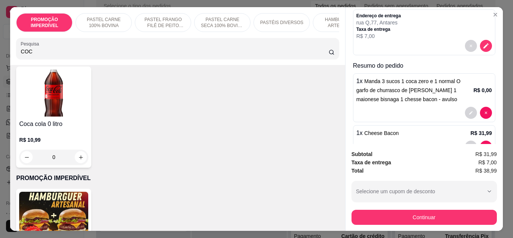
scroll to position [0, 0]
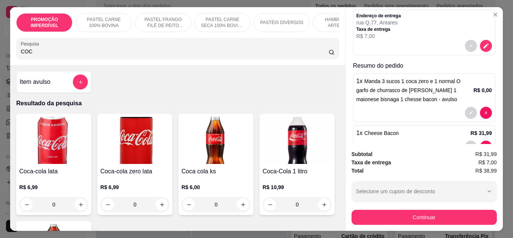
type input "COC"
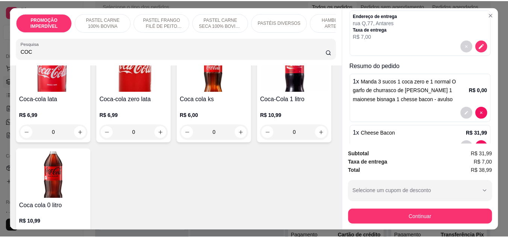
scroll to position [75, 0]
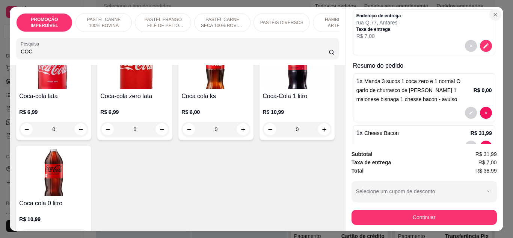
click at [494, 12] on icon "Close" at bounding box center [496, 15] width 6 height 6
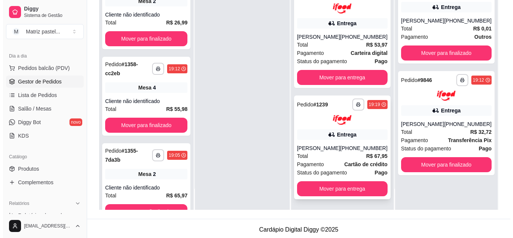
scroll to position [113, 0]
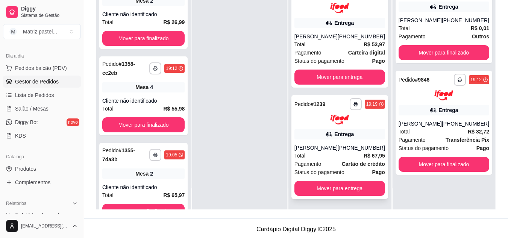
click at [327, 144] on div "[PERSON_NAME]" at bounding box center [315, 148] width 43 height 8
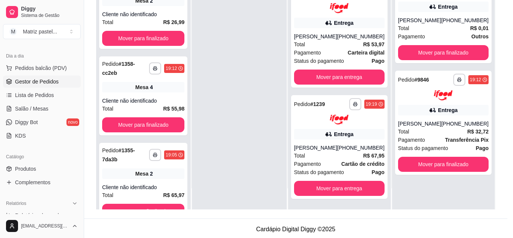
scroll to position [75, 0]
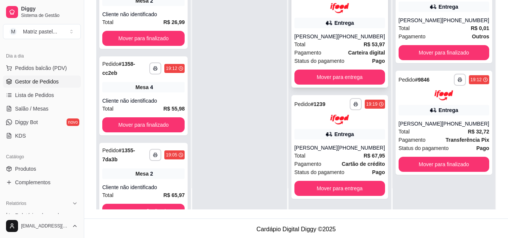
click at [352, 40] on div "Total R$ 53,97" at bounding box center [339, 44] width 91 height 8
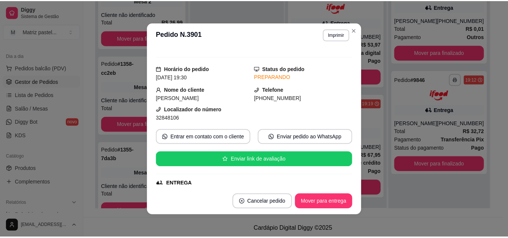
scroll to position [38, 0]
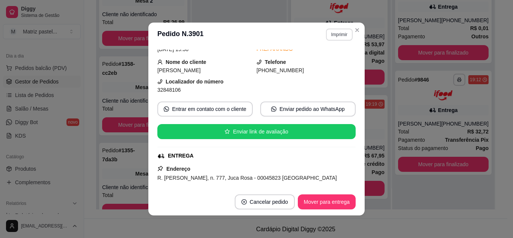
click at [330, 36] on button "Imprimir" at bounding box center [339, 35] width 27 height 12
click at [324, 60] on button "IMPRESSORA" at bounding box center [323, 61] width 53 height 12
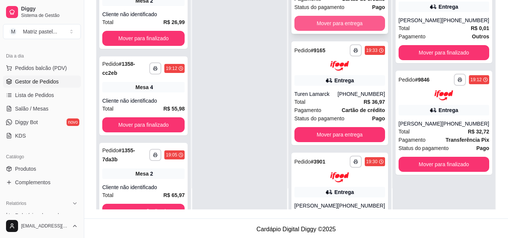
scroll to position [130, 0]
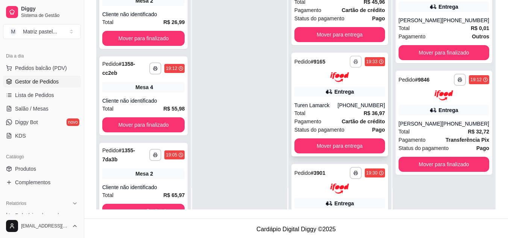
click at [353, 59] on icon "button" at bounding box center [355, 61] width 5 height 5
click at [332, 88] on button "IMPRESSORA" at bounding box center [331, 88] width 53 height 12
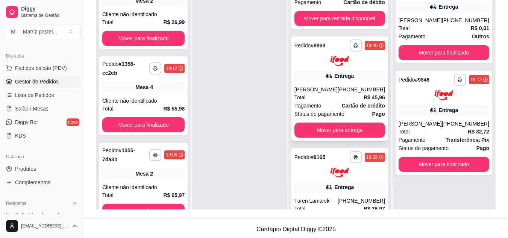
scroll to position [17, 0]
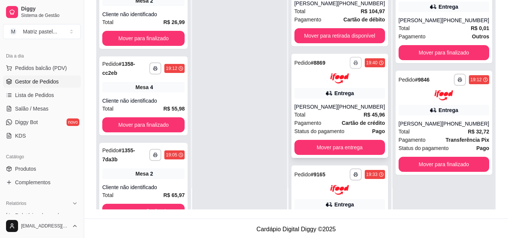
click at [353, 62] on icon "button" at bounding box center [355, 63] width 5 height 5
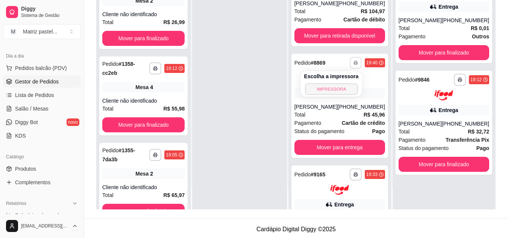
click at [335, 85] on button "IMPRESSORA" at bounding box center [331, 89] width 53 height 12
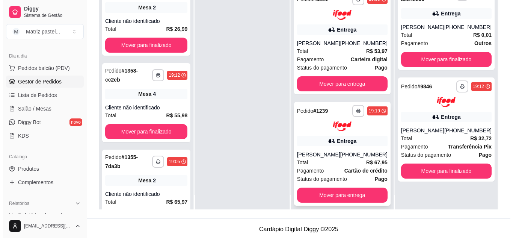
scroll to position [21, 0]
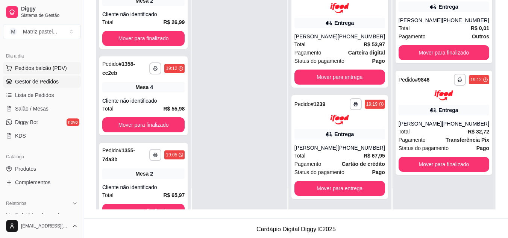
click at [40, 67] on span "Pedidos balcão (PDV)" at bounding box center [41, 68] width 52 height 8
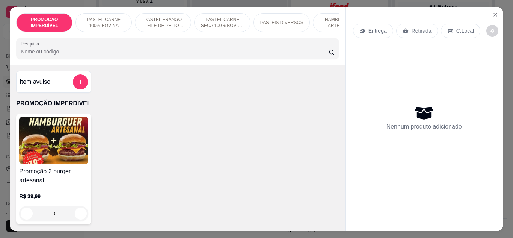
click at [153, 63] on div "PROMOÇÃO IMPERDÍVEL PASTEL CARNE 100% BOVINA PASTEL FRANGO FILÉ DE PEITO DESFIA…" at bounding box center [177, 36] width 335 height 58
click at [161, 52] on input "Pesquisa" at bounding box center [175, 52] width 308 height 8
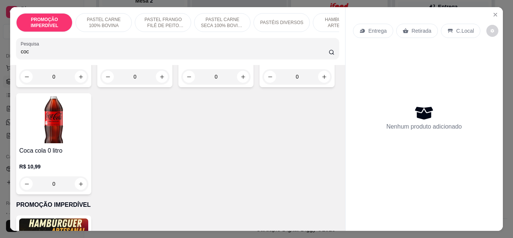
scroll to position [150, 0]
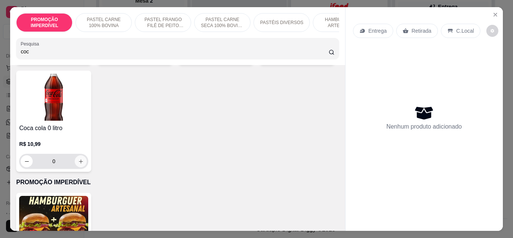
type input "coc"
click at [84, 164] on icon "increase-product-quantity" at bounding box center [81, 162] width 6 height 6
type input "1"
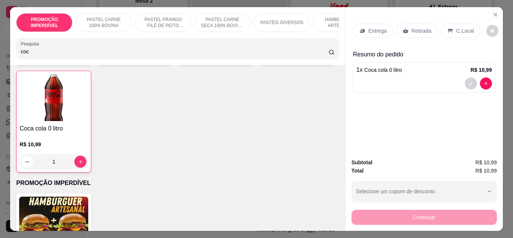
click at [322, 57] on icon "increase-product-quantity" at bounding box center [325, 54] width 6 height 6
type input "1"
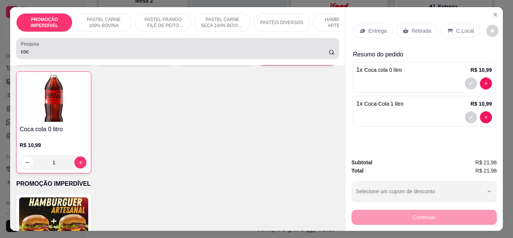
click at [71, 55] on input "coc" at bounding box center [175, 52] width 308 height 8
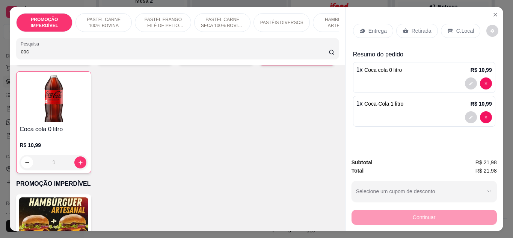
click at [71, 55] on input "coc" at bounding box center [175, 52] width 308 height 8
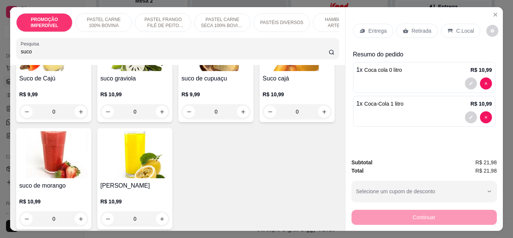
scroll to position [188, 0]
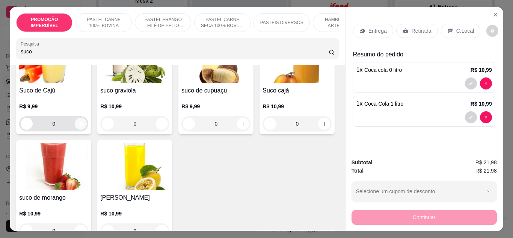
type input "suco"
click at [84, 124] on icon "increase-product-quantity" at bounding box center [81, 124] width 6 height 6
type input "1"
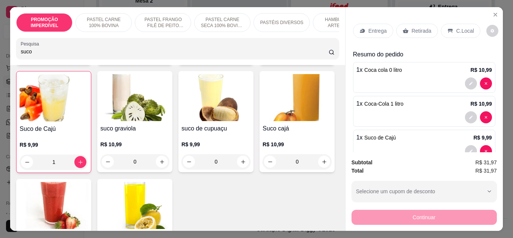
scroll to position [150, 0]
click at [322, 57] on icon "increase-product-quantity" at bounding box center [325, 54] width 6 height 6
type input "1"
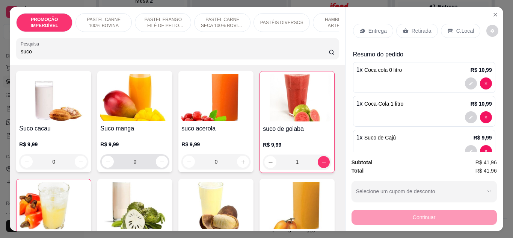
scroll to position [38, 0]
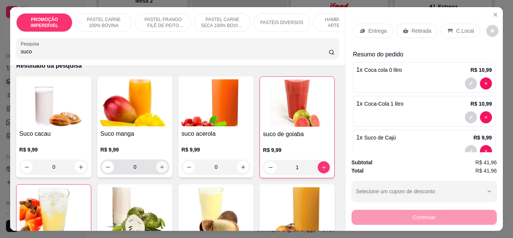
click at [159, 168] on icon "increase-product-quantity" at bounding box center [162, 167] width 6 height 6
type input "1"
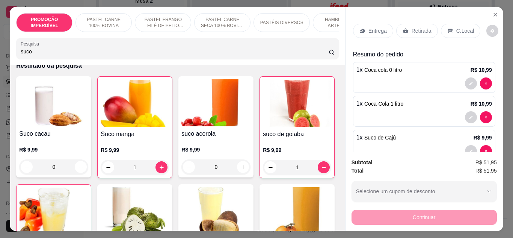
scroll to position [75, 0]
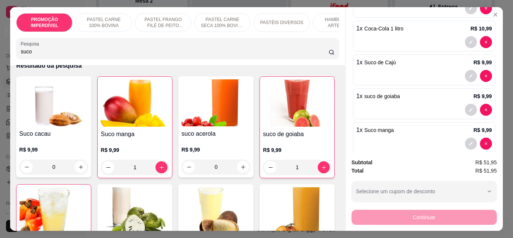
click at [148, 53] on input "suco" at bounding box center [175, 52] width 308 height 8
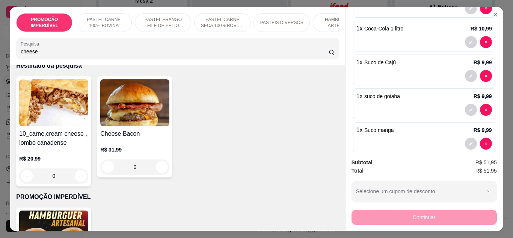
type input "cheese"
click at [157, 172] on div "0" at bounding box center [134, 166] width 69 height 15
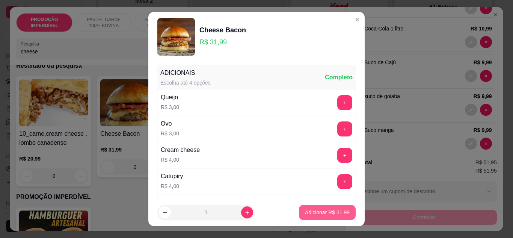
click at [314, 211] on p "Adicionar R$ 31,99" at bounding box center [327, 213] width 45 height 8
type input "1"
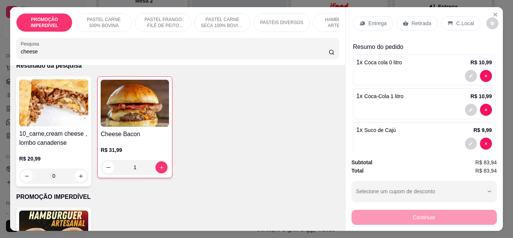
scroll to position [0, 0]
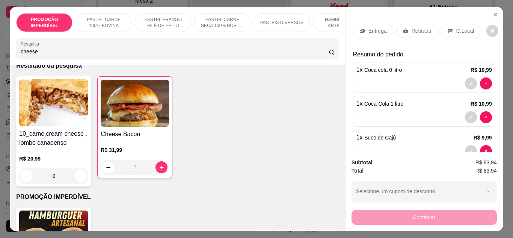
click at [368, 24] on div "Entrega" at bounding box center [373, 31] width 40 height 14
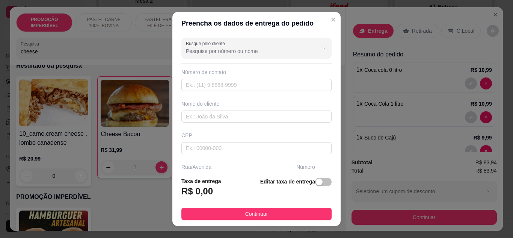
scroll to position [75, 0]
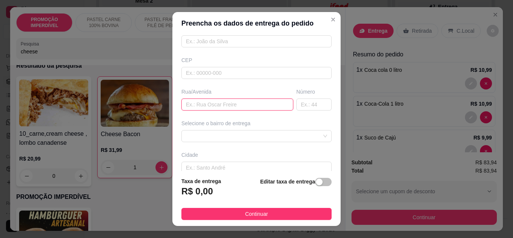
click at [203, 109] on input "text" at bounding box center [238, 104] width 112 height 12
type input "rua Q"
click at [301, 103] on input "text" at bounding box center [313, 104] width 35 height 12
click at [277, 136] on span at bounding box center [256, 135] width 141 height 11
type input "77"
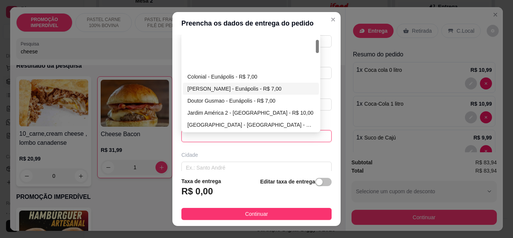
scroll to position [38, 0]
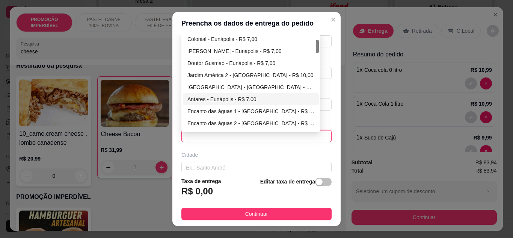
click at [232, 100] on div "Antares - Eunápolis - R$ 7,00" at bounding box center [251, 99] width 127 height 8
type input "Eunápolis"
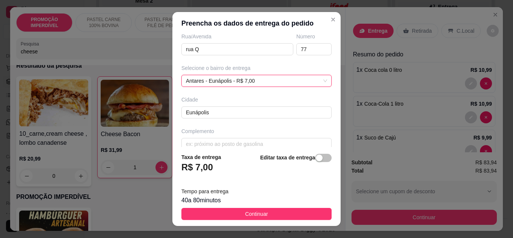
scroll to position [141, 0]
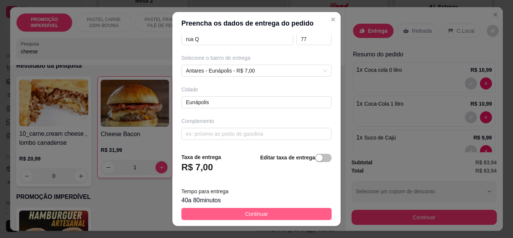
click at [245, 214] on span "Continuar" at bounding box center [256, 214] width 23 height 8
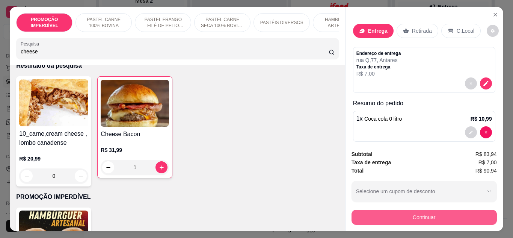
click at [370, 214] on button "Continuar" at bounding box center [424, 217] width 145 height 15
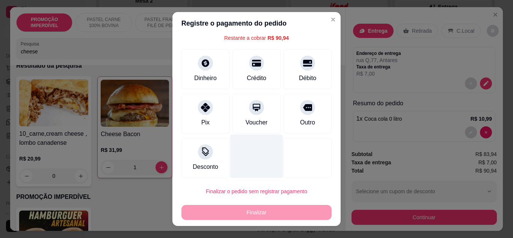
scroll to position [33, 0]
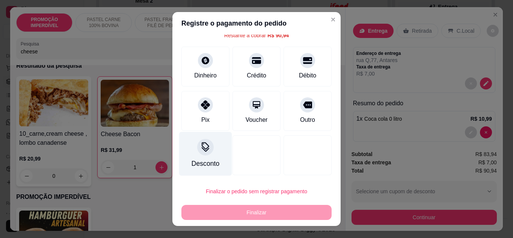
click at [203, 156] on div "Desconto" at bounding box center [205, 154] width 53 height 44
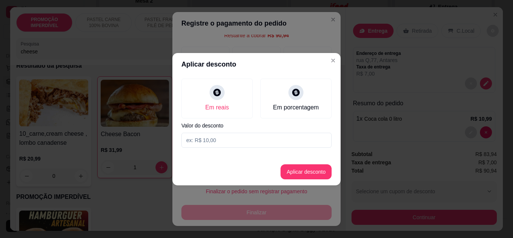
click at [231, 147] on input at bounding box center [257, 140] width 150 height 15
type input "90,93"
click at [291, 174] on button "Aplicar desconto" at bounding box center [306, 171] width 49 height 15
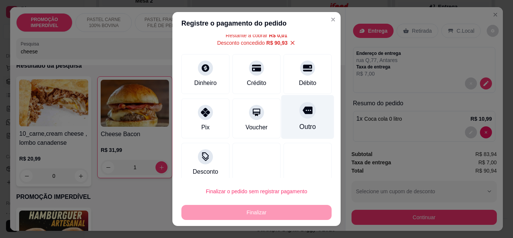
click at [299, 124] on div "Outro" at bounding box center [307, 127] width 17 height 10
type input "R$ 0,00"
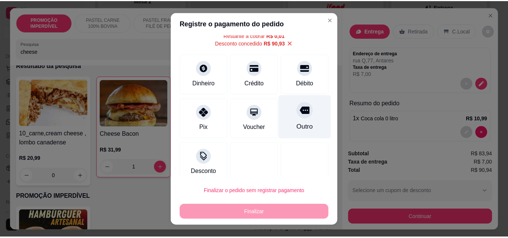
scroll to position [26, 0]
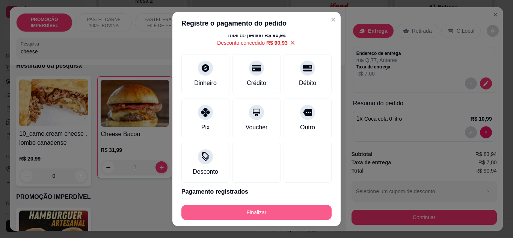
click at [249, 219] on button "Finalizar" at bounding box center [257, 212] width 150 height 15
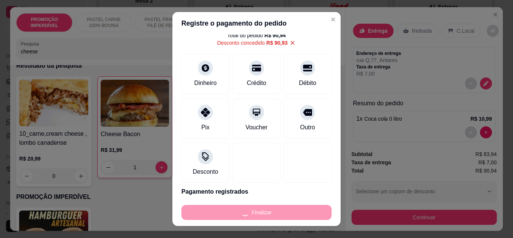
type input "0"
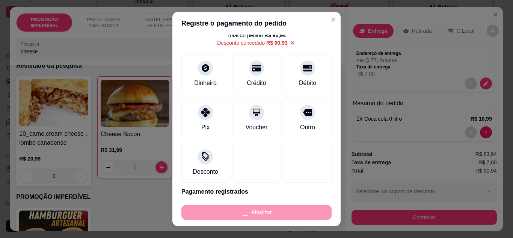
type input "0"
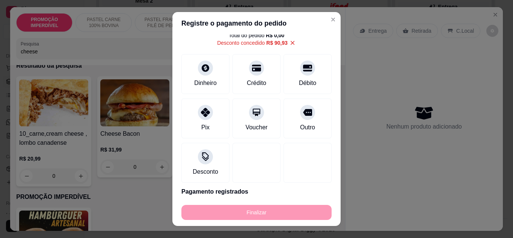
type input "-R$ 90,94"
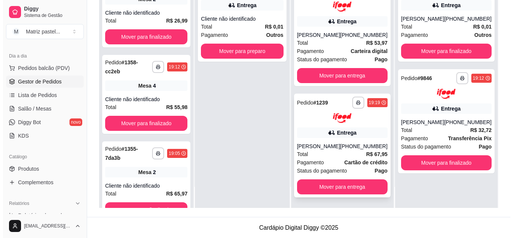
scroll to position [115, 0]
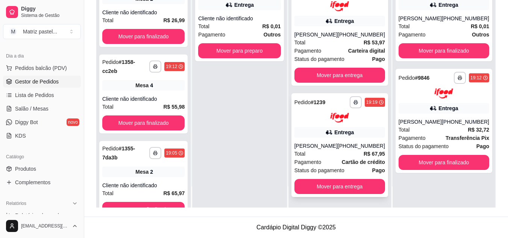
click at [320, 130] on div "Entrega" at bounding box center [339, 132] width 91 height 11
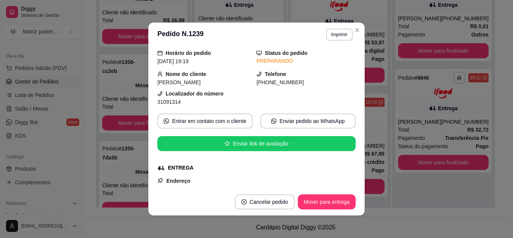
scroll to position [38, 0]
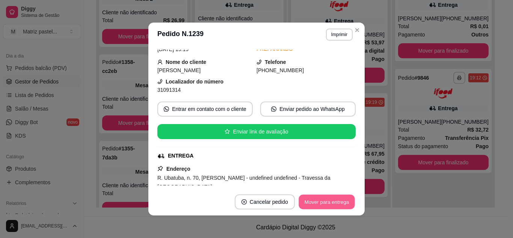
click at [331, 200] on button "Mover para entrega" at bounding box center [327, 202] width 56 height 15
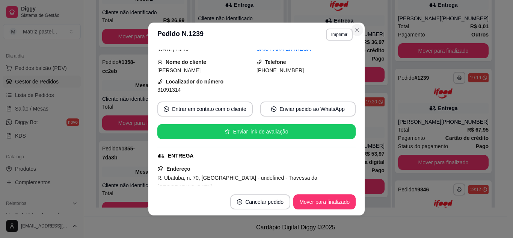
scroll to position [199, 0]
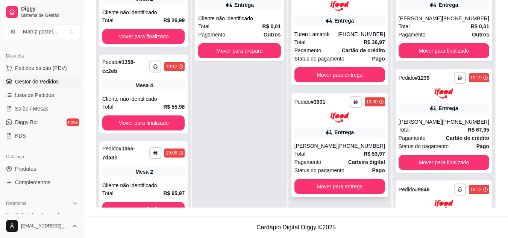
click at [345, 123] on div "**********" at bounding box center [339, 145] width 97 height 104
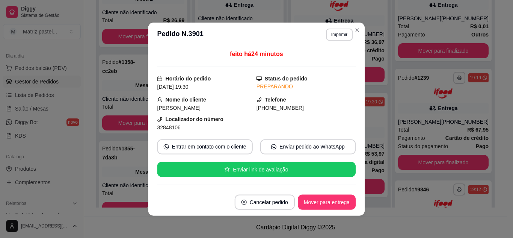
scroll to position [38, 0]
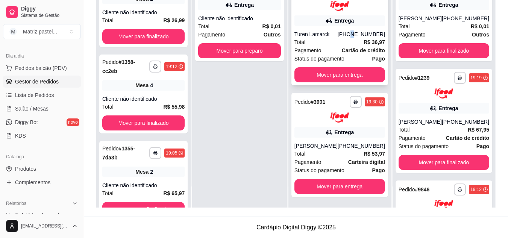
click at [352, 35] on div "[PHONE_NUMBER]" at bounding box center [360, 34] width 47 height 8
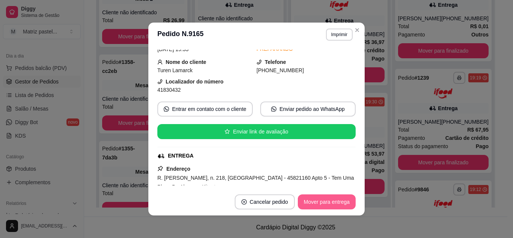
click at [327, 202] on button "Mover para entrega" at bounding box center [327, 201] width 58 height 15
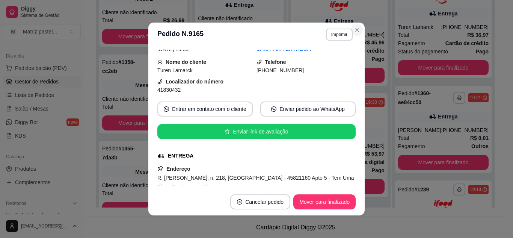
scroll to position [87, 0]
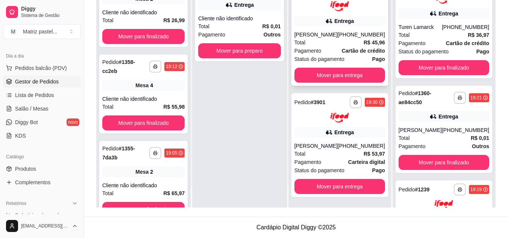
click at [355, 44] on div "Total R$ 45,96" at bounding box center [339, 42] width 91 height 8
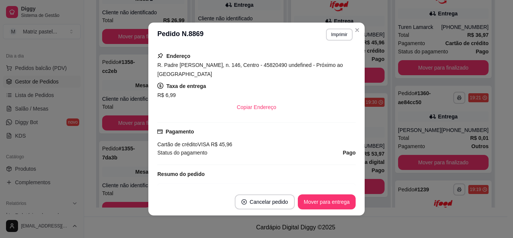
scroll to position [193, 0]
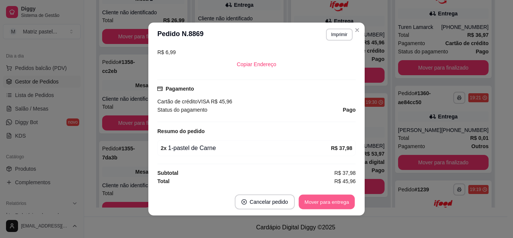
click at [314, 204] on button "Mover para entrega" at bounding box center [327, 202] width 56 height 15
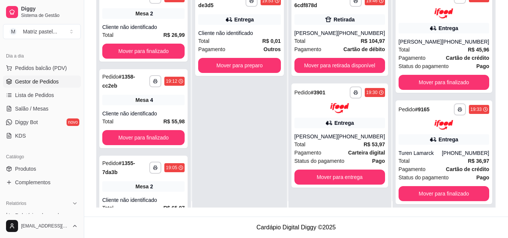
scroll to position [0, 0]
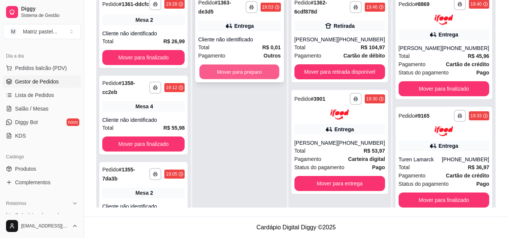
click at [266, 68] on button "Mover para preparo" at bounding box center [240, 72] width 80 height 15
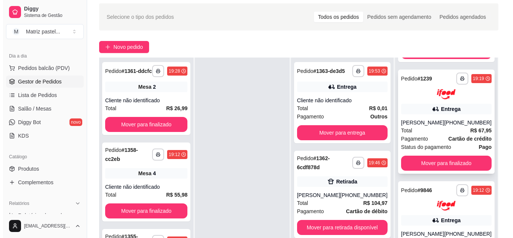
scroll to position [39, 0]
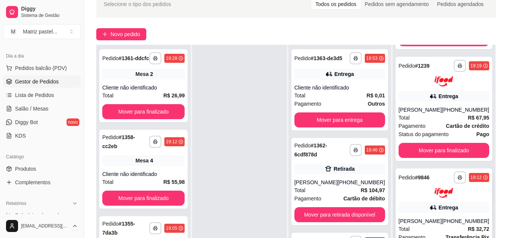
click at [416, 188] on div at bounding box center [443, 193] width 91 height 10
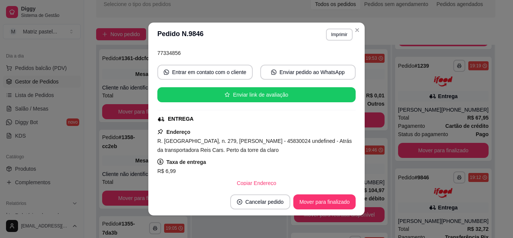
scroll to position [75, 0]
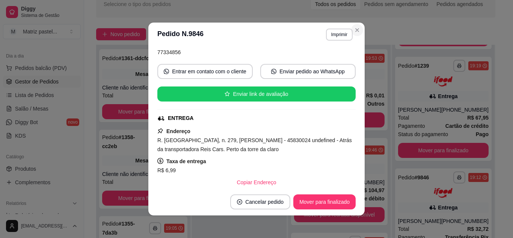
click at [357, 23] on header "**********" at bounding box center [256, 35] width 216 height 24
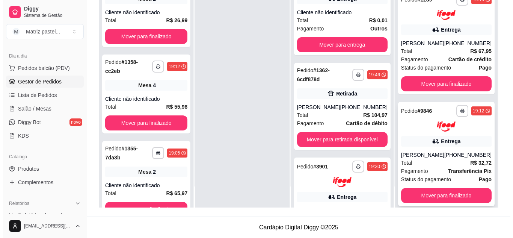
scroll to position [146, 0]
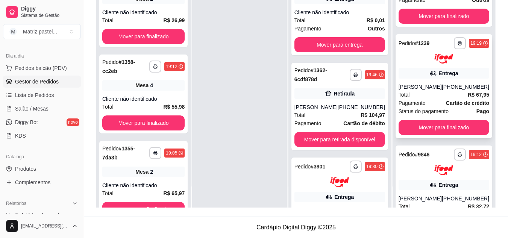
click at [411, 91] on div "[PERSON_NAME]" at bounding box center [419, 87] width 43 height 8
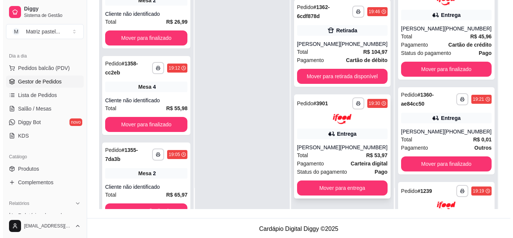
scroll to position [115, 0]
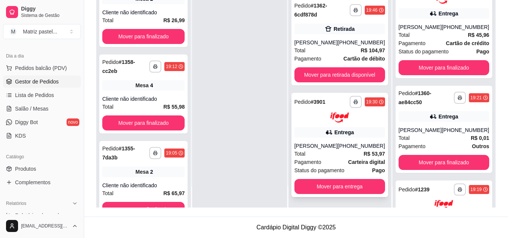
click at [298, 155] on span "Total" at bounding box center [299, 154] width 11 height 8
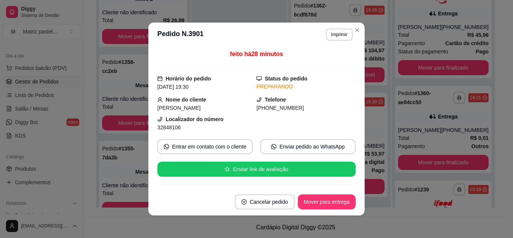
scroll to position [38, 0]
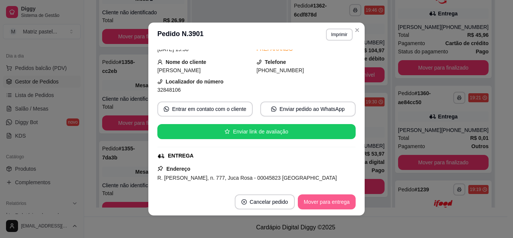
click at [324, 205] on button "Mover para entrega" at bounding box center [327, 201] width 58 height 15
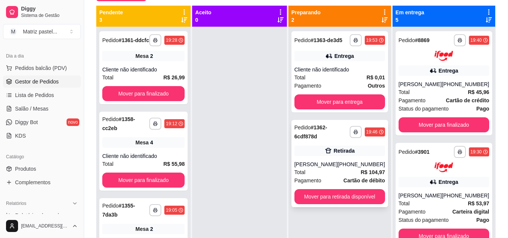
scroll to position [39, 0]
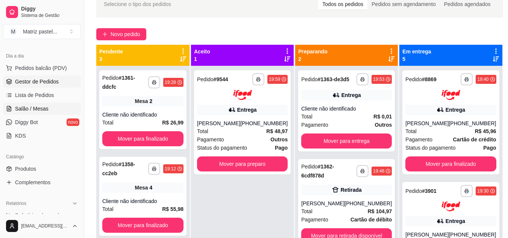
click at [33, 105] on span "Salão / Mesas" at bounding box center [31, 109] width 33 height 8
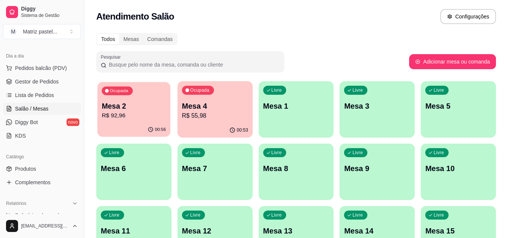
click at [147, 114] on p "R$ 92,96" at bounding box center [134, 115] width 64 height 9
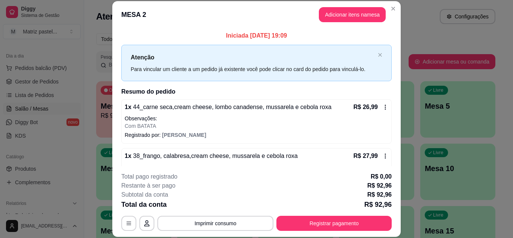
scroll to position [133, 0]
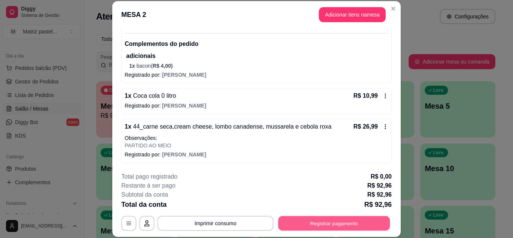
click at [351, 222] on button "Registrar pagamento" at bounding box center [334, 223] width 112 height 15
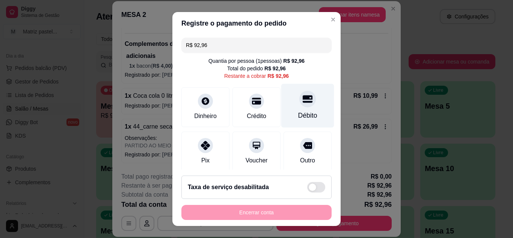
click at [299, 105] on div at bounding box center [307, 99] width 17 height 17
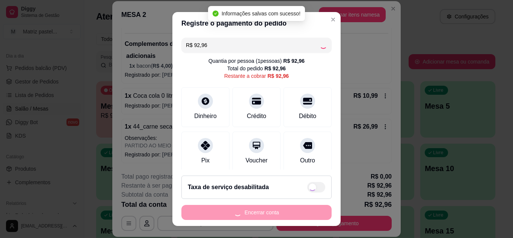
type input "R$ 0,00"
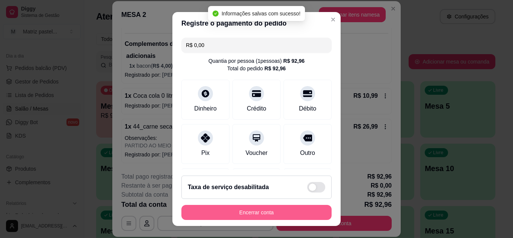
click at [263, 216] on button "Encerrar conta" at bounding box center [257, 212] width 150 height 15
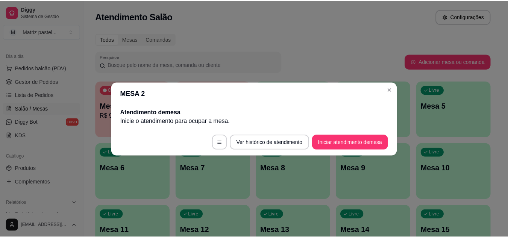
scroll to position [0, 0]
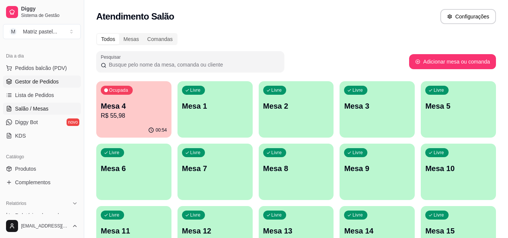
click at [38, 85] on span "Gestor de Pedidos" at bounding box center [37, 82] width 44 height 8
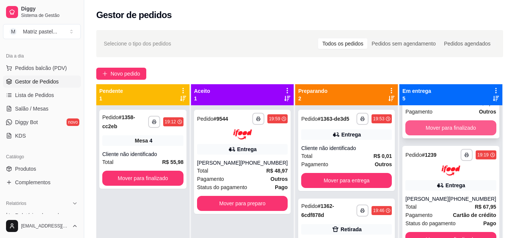
scroll to position [263, 0]
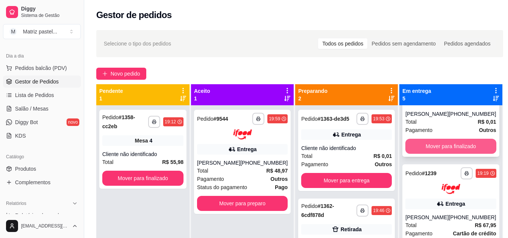
click at [426, 151] on button "Mover para finalizado" at bounding box center [450, 146] width 91 height 15
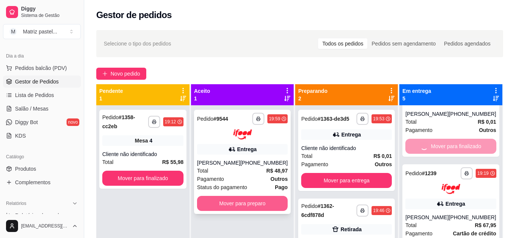
scroll to position [168, 0]
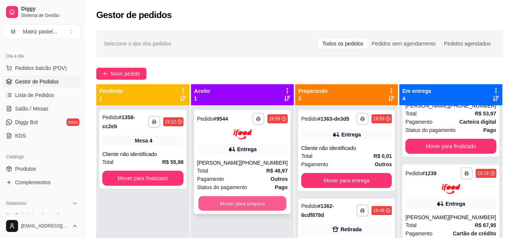
click at [248, 205] on button "Mover para preparo" at bounding box center [242, 203] width 88 height 15
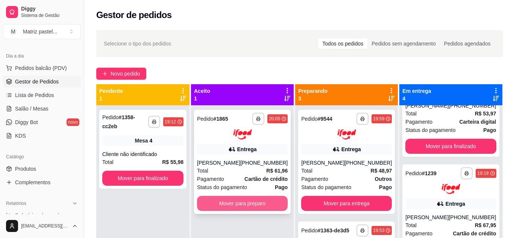
click at [251, 201] on button "Mover para preparo" at bounding box center [242, 203] width 91 height 15
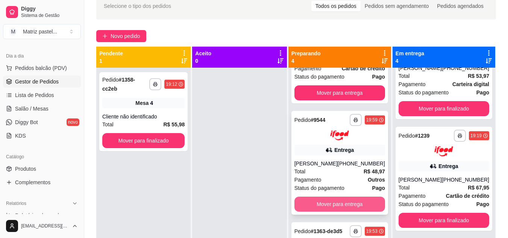
scroll to position [38, 0]
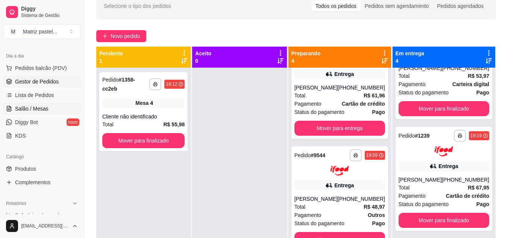
click at [39, 113] on link "Salão / Mesas" at bounding box center [42, 109] width 78 height 12
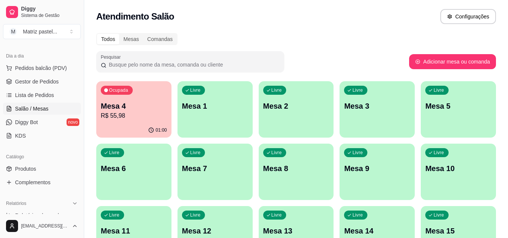
click at [101, 109] on p "Mesa 4" at bounding box center [134, 106] width 66 height 11
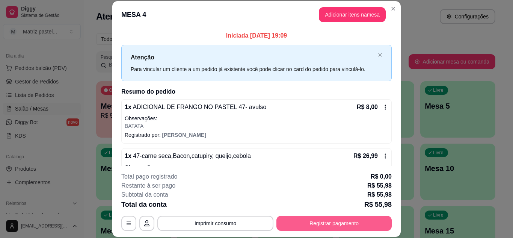
click at [322, 224] on button "Registrar pagamento" at bounding box center [334, 223] width 115 height 15
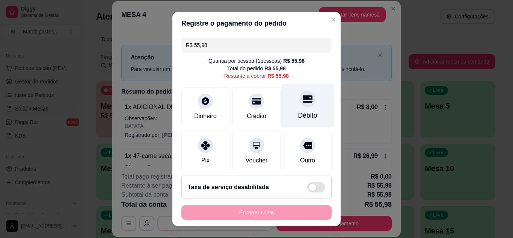
click at [305, 104] on div "Débito" at bounding box center [307, 105] width 53 height 44
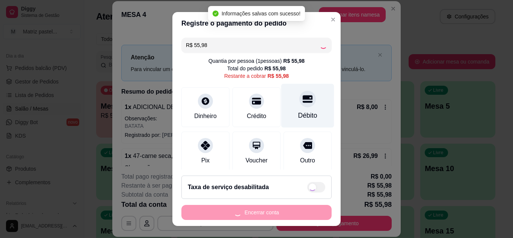
type input "R$ 0,00"
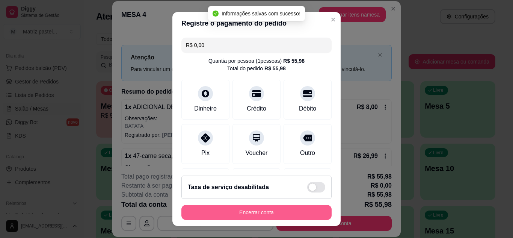
click at [278, 208] on button "Encerrar conta" at bounding box center [257, 212] width 150 height 15
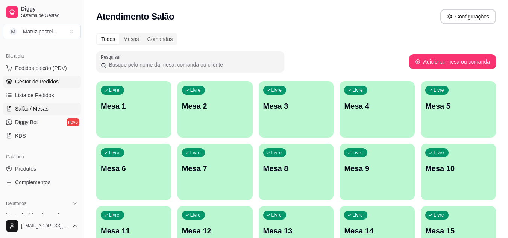
click at [30, 81] on span "Gestor de Pedidos" at bounding box center [37, 82] width 44 height 8
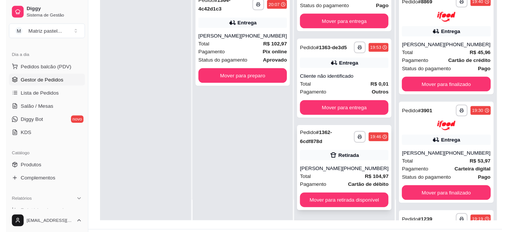
scroll to position [113, 0]
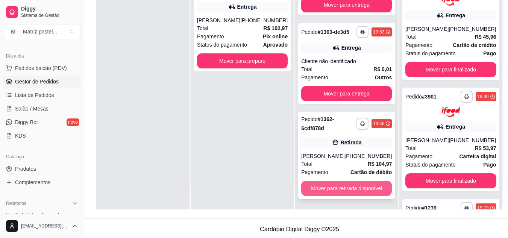
click at [326, 187] on button "Mover para retirada disponível" at bounding box center [346, 188] width 91 height 15
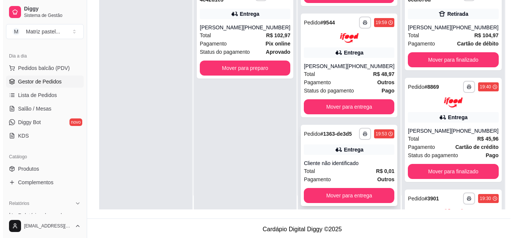
scroll to position [21, 0]
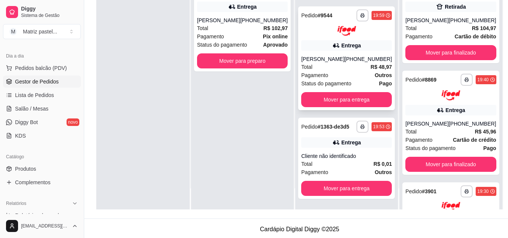
click at [311, 55] on div "[PERSON_NAME]" at bounding box center [322, 59] width 43 height 8
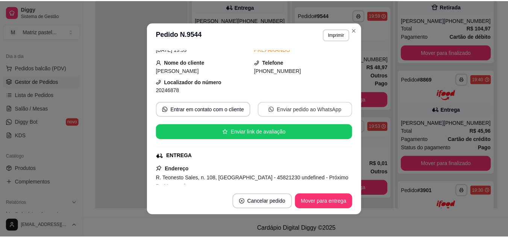
scroll to position [38, 0]
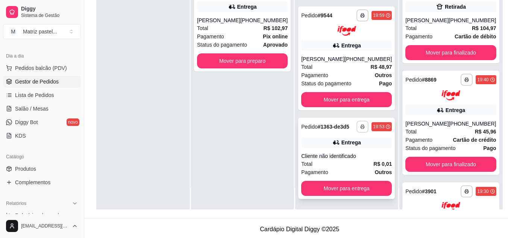
click at [360, 126] on icon "button" at bounding box center [362, 127] width 4 height 2
click at [325, 145] on button "IMPRESSORA" at bounding box center [330, 150] width 53 height 12
click at [356, 11] on button "button" at bounding box center [362, 15] width 12 height 12
click at [341, 39] on button "IMPRESSORA" at bounding box center [330, 36] width 54 height 12
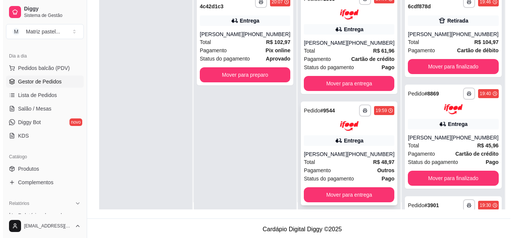
scroll to position [0, 0]
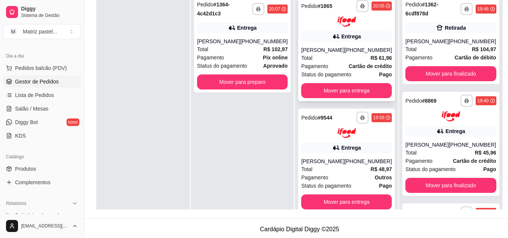
click at [321, 43] on div "**********" at bounding box center [346, 49] width 97 height 104
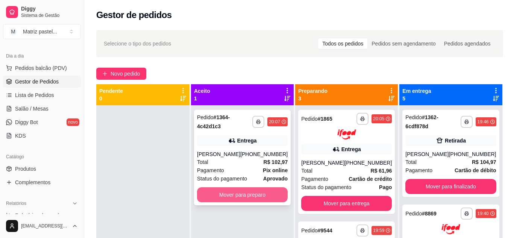
click at [240, 193] on button "Mover para preparo" at bounding box center [242, 194] width 91 height 15
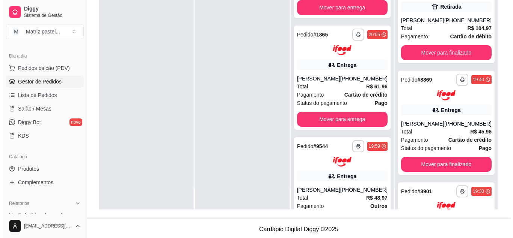
scroll to position [40, 0]
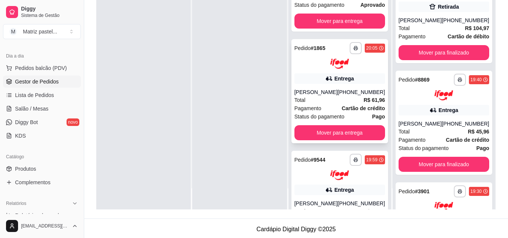
click at [312, 92] on div "[PERSON_NAME]" at bounding box center [315, 92] width 43 height 8
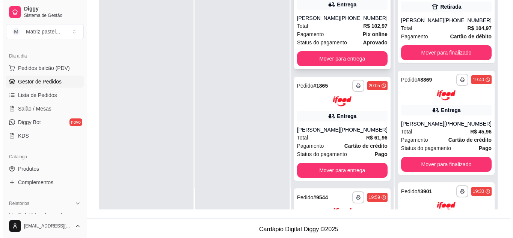
scroll to position [0, 0]
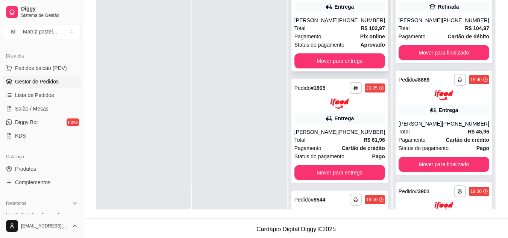
click at [305, 29] on span "Total" at bounding box center [299, 28] width 11 height 8
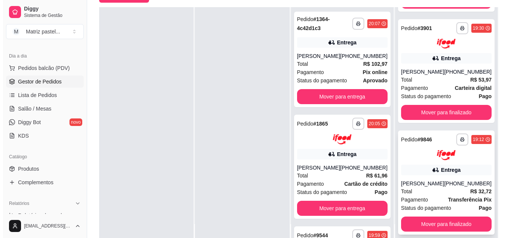
scroll to position [115, 0]
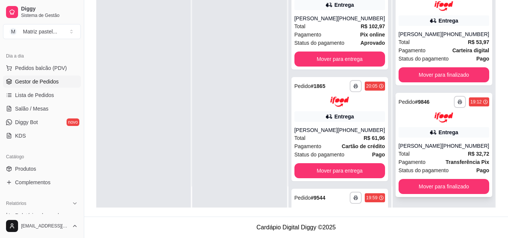
click at [431, 151] on div "Total R$ 32,72" at bounding box center [443, 154] width 91 height 8
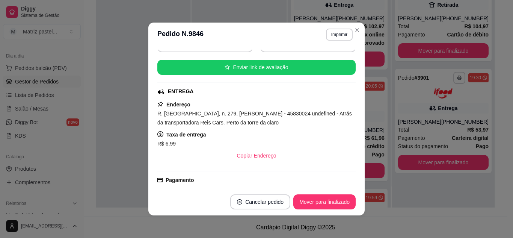
scroll to position [113, 0]
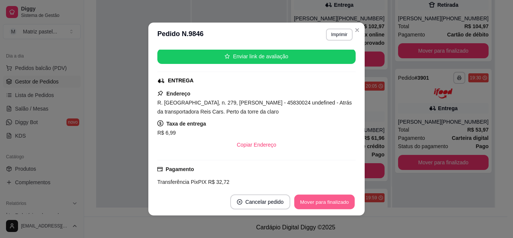
click at [316, 208] on button "Mover para finalizado" at bounding box center [325, 202] width 61 height 15
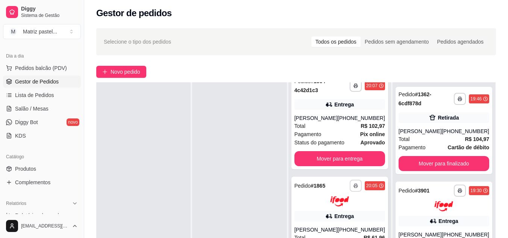
scroll to position [0, 0]
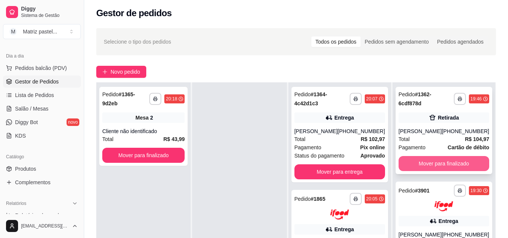
click at [454, 161] on button "Mover para finalizado" at bounding box center [443, 163] width 91 height 15
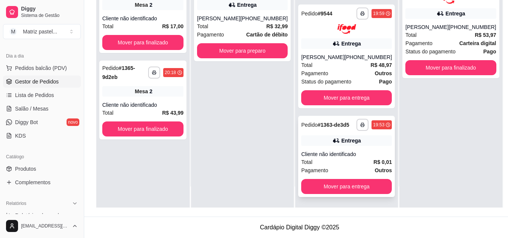
scroll to position [190, 0]
click at [315, 187] on button "Mover para entrega" at bounding box center [346, 186] width 91 height 15
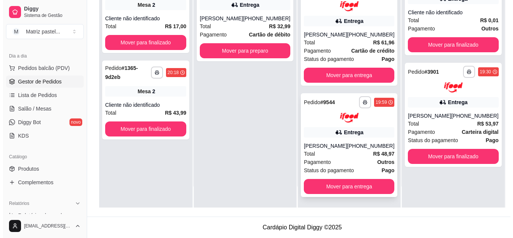
scroll to position [95, 0]
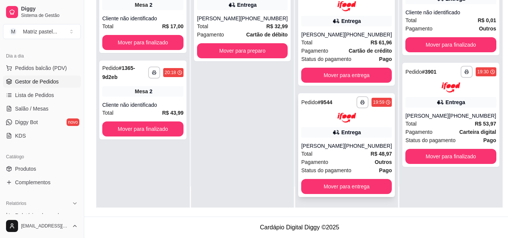
click at [314, 130] on div "Entrega" at bounding box center [346, 132] width 91 height 11
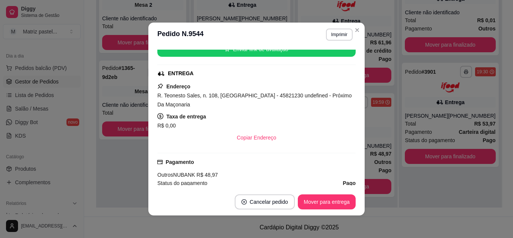
scroll to position [188, 0]
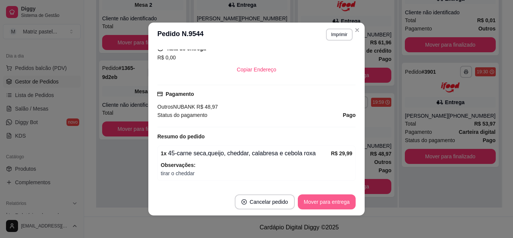
click at [318, 198] on button "Mover para entrega" at bounding box center [327, 201] width 58 height 15
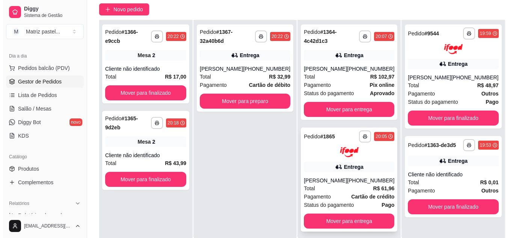
scroll to position [77, 0]
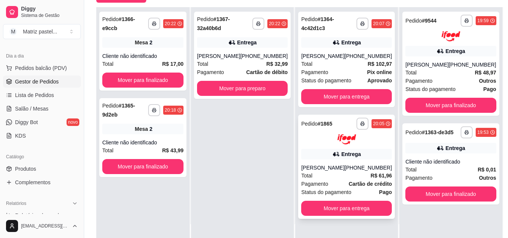
click at [356, 124] on button "button" at bounding box center [362, 124] width 12 height 12
click at [335, 156] on div "Escolha a impressora IMPRESSORA" at bounding box center [335, 145] width 62 height 26
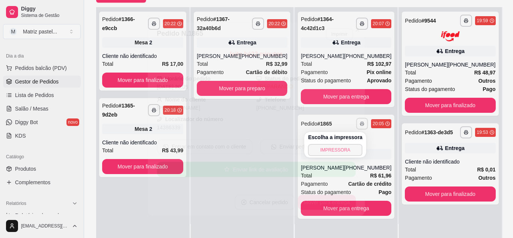
click at [337, 148] on button "IMPRESSORA" at bounding box center [335, 150] width 54 height 12
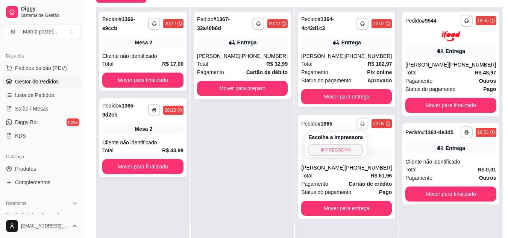
click at [327, 149] on button "IMPRESSORA" at bounding box center [335, 150] width 54 height 12
click at [360, 23] on icon "button" at bounding box center [362, 23] width 5 height 5
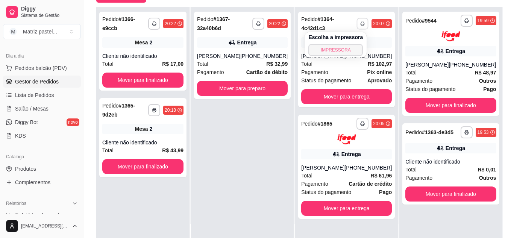
click at [336, 52] on button "IMPRESSORA" at bounding box center [335, 50] width 54 height 12
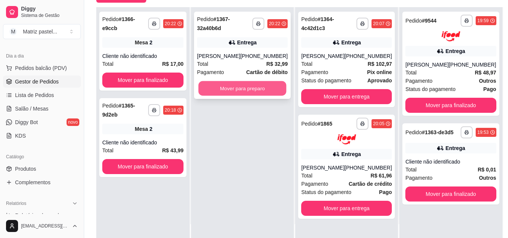
click at [233, 88] on button "Mover para preparo" at bounding box center [242, 88] width 88 height 15
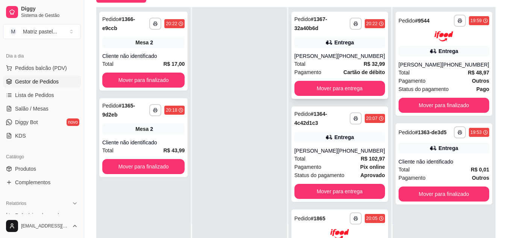
click at [342, 57] on div "[PHONE_NUMBER]" at bounding box center [360, 56] width 47 height 8
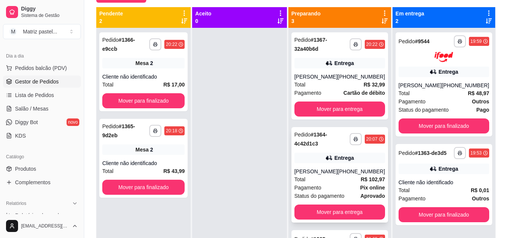
scroll to position [0, 0]
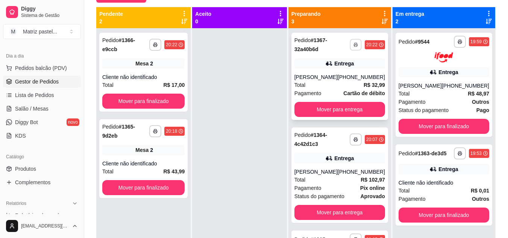
click at [354, 47] on button "button" at bounding box center [355, 45] width 12 height 12
click at [340, 76] on button "IMPRESSORA" at bounding box center [330, 71] width 54 height 12
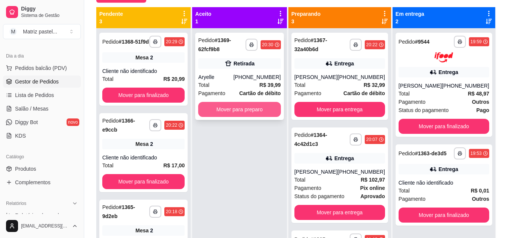
click at [234, 110] on button "Mover para preparo" at bounding box center [239, 109] width 82 height 15
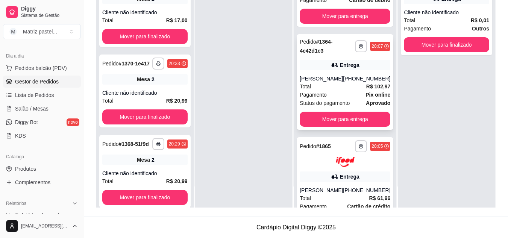
scroll to position [174, 0]
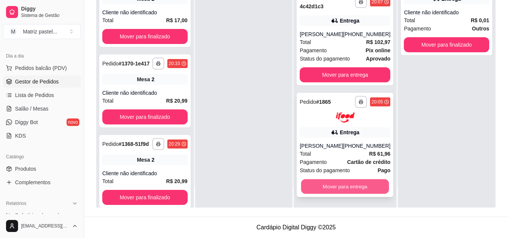
click at [339, 192] on button "Mover para entrega" at bounding box center [345, 186] width 88 height 15
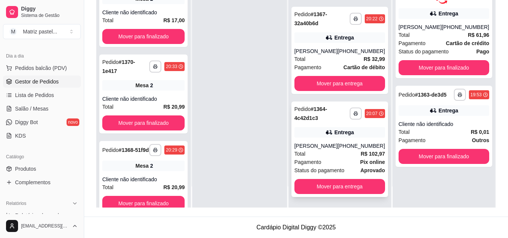
scroll to position [62, 0]
click at [335, 186] on button "Mover para entrega" at bounding box center [339, 186] width 91 height 15
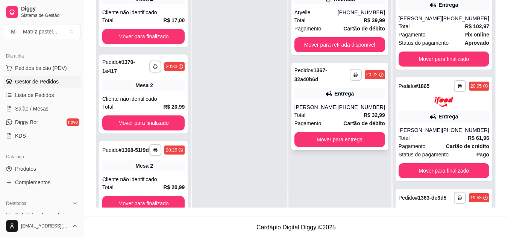
scroll to position [0, 0]
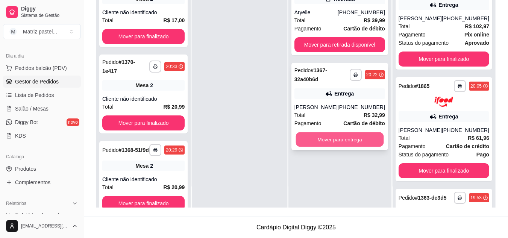
click at [342, 147] on button "Mover para entrega" at bounding box center [339, 139] width 88 height 15
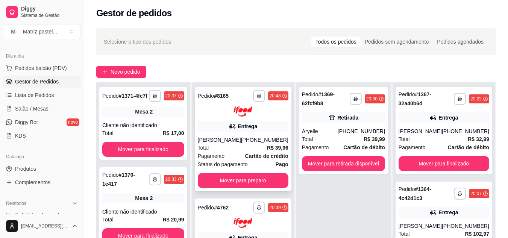
scroll to position [39, 0]
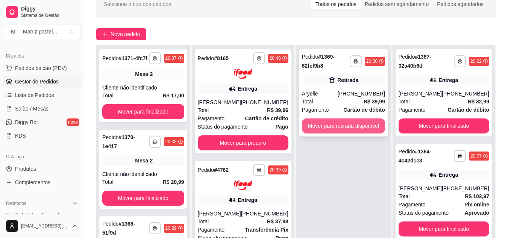
click at [320, 126] on button "Mover para retirada disponível" at bounding box center [343, 125] width 83 height 15
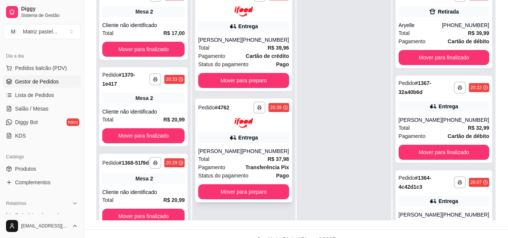
scroll to position [115, 0]
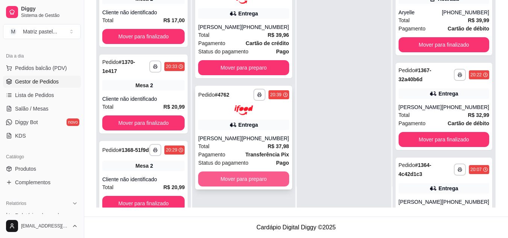
click at [236, 183] on button "Mover para preparo" at bounding box center [243, 178] width 91 height 15
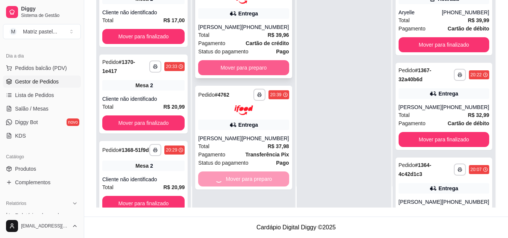
click at [234, 70] on button "Mover para preparo" at bounding box center [243, 67] width 91 height 15
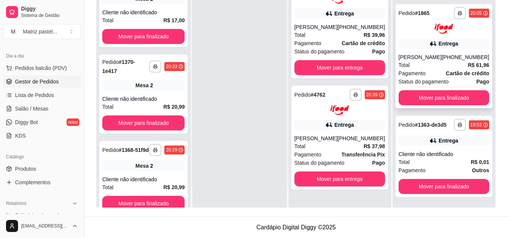
scroll to position [268, 0]
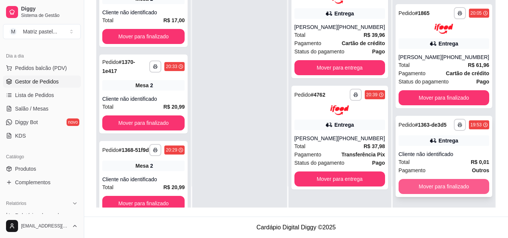
click at [428, 183] on button "Mover para finalizado" at bounding box center [443, 186] width 91 height 15
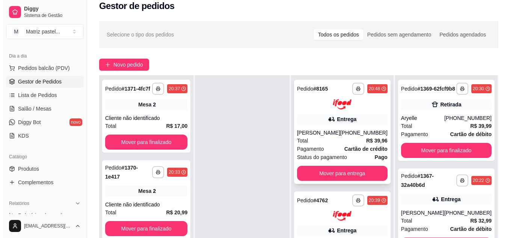
scroll to position [38, 0]
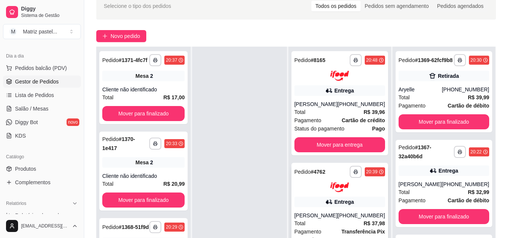
click at [321, 189] on div at bounding box center [339, 187] width 91 height 10
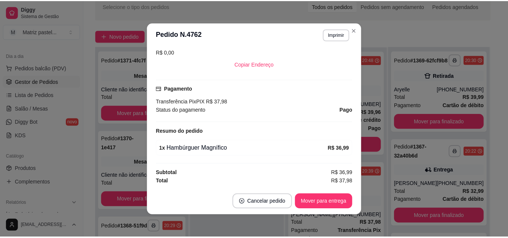
scroll to position [2, 0]
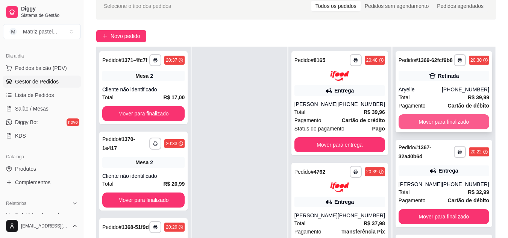
click at [439, 129] on button "Mover para finalizado" at bounding box center [443, 121] width 91 height 15
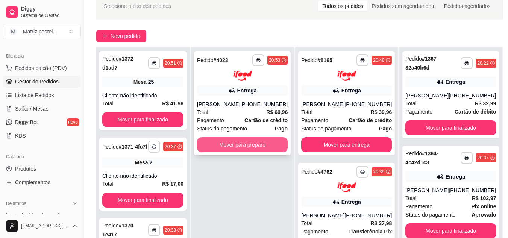
click at [240, 143] on button "Mover para preparo" at bounding box center [242, 144] width 91 height 15
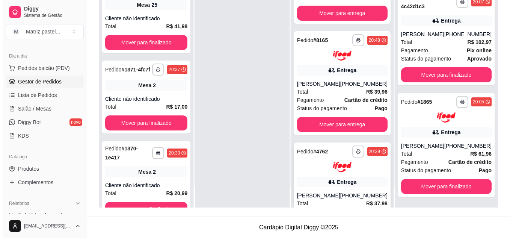
scroll to position [112, 0]
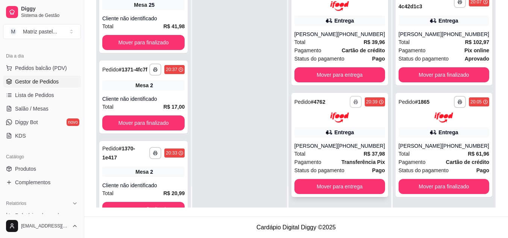
click at [351, 97] on button "button" at bounding box center [355, 102] width 12 height 12
click at [337, 115] on button "IMPRESSORA" at bounding box center [330, 121] width 54 height 12
click at [368, 99] on div "20:39" at bounding box center [371, 102] width 11 height 6
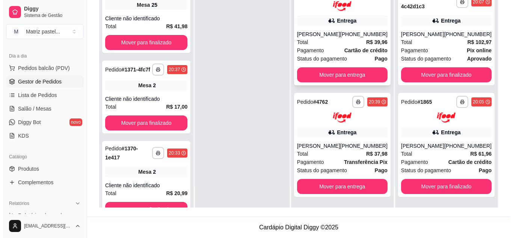
scroll to position [74, 0]
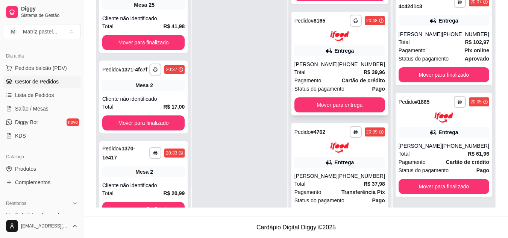
click at [375, 26] on div "**********" at bounding box center [366, 21] width 35 height 12
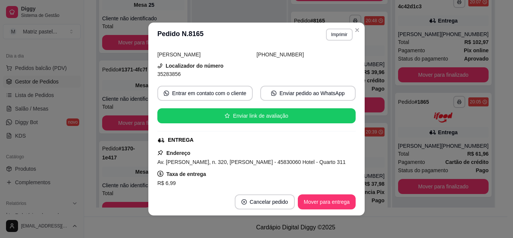
scroll to position [90, 0]
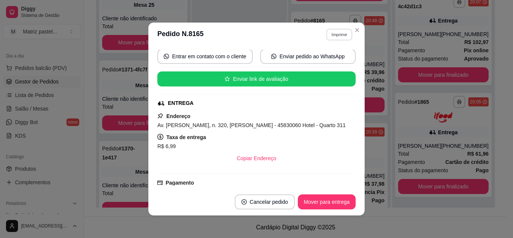
click at [337, 33] on button "Imprimir" at bounding box center [340, 35] width 26 height 12
click at [329, 63] on button "IMPRESSORA" at bounding box center [323, 61] width 53 height 12
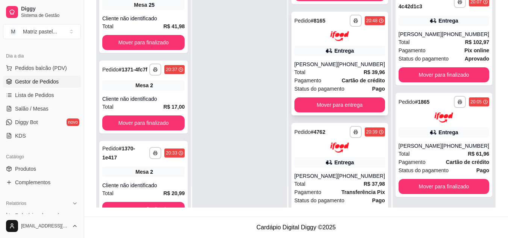
click at [366, 20] on div "20:48" at bounding box center [371, 21] width 11 height 6
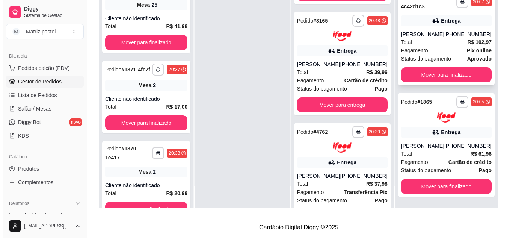
scroll to position [41, 0]
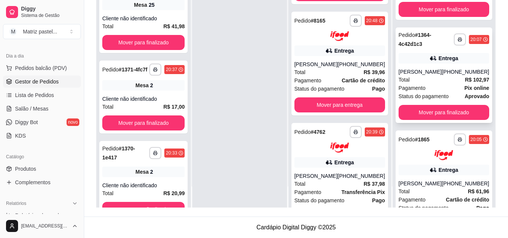
click at [470, 38] on div "20:07" at bounding box center [475, 39] width 11 height 6
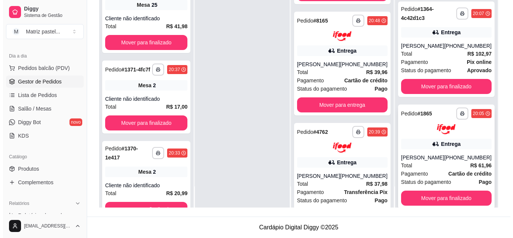
scroll to position [79, 0]
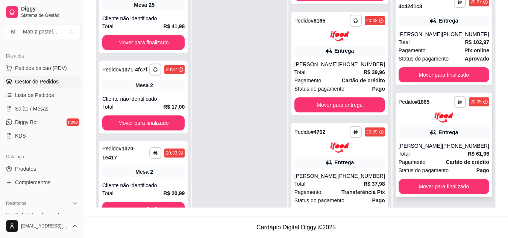
click at [466, 126] on div "**********" at bounding box center [443, 145] width 97 height 104
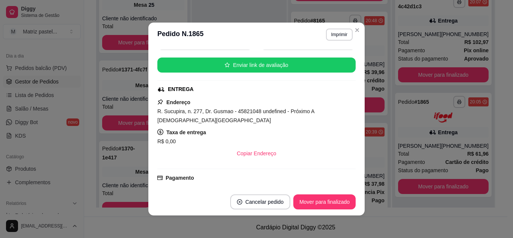
scroll to position [120, 0]
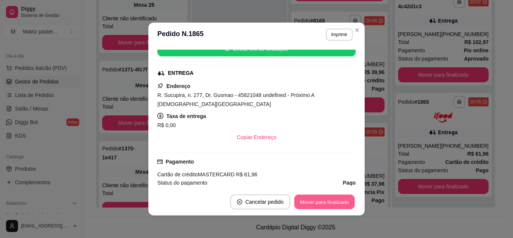
click at [331, 203] on button "Mover para finalizado" at bounding box center [325, 202] width 61 height 15
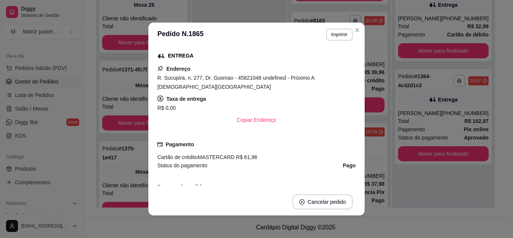
scroll to position [103, 0]
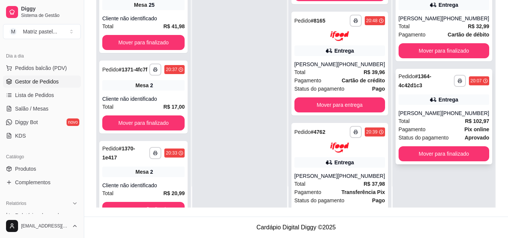
click at [469, 84] on div "20:07" at bounding box center [479, 80] width 20 height 9
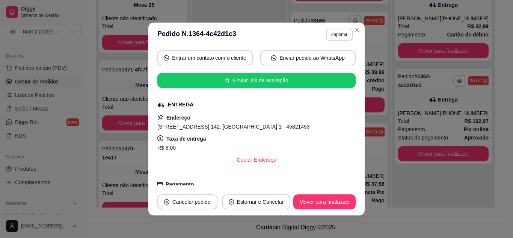
scroll to position [120, 0]
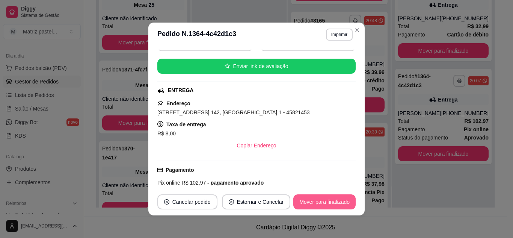
click at [321, 201] on button "Mover para finalizado" at bounding box center [324, 201] width 62 height 15
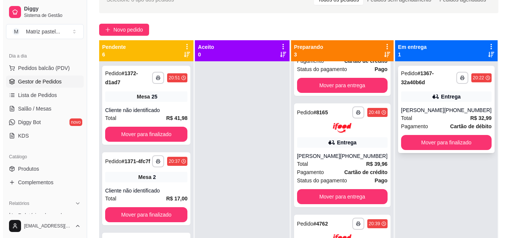
scroll to position [39, 0]
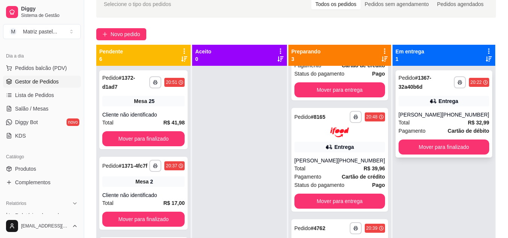
click at [472, 94] on div "**********" at bounding box center [443, 113] width 97 height 87
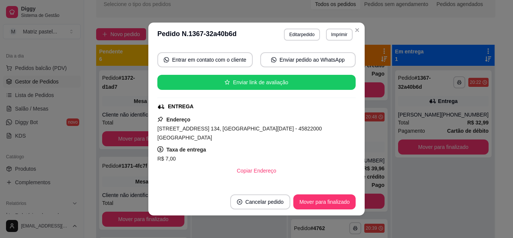
scroll to position [105, 0]
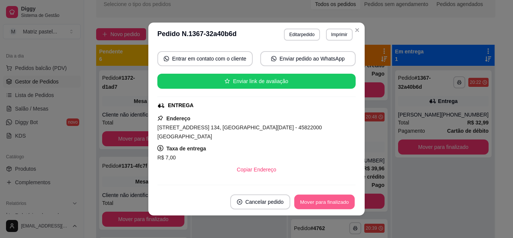
click at [314, 200] on button "Mover para finalizado" at bounding box center [325, 202] width 61 height 15
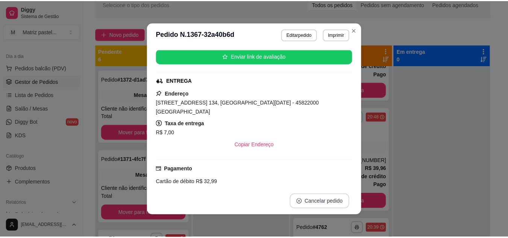
scroll to position [80, 0]
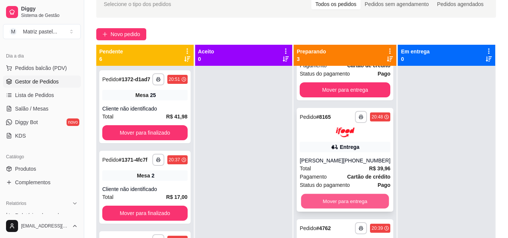
click at [337, 202] on button "Mover para entrega" at bounding box center [345, 201] width 88 height 15
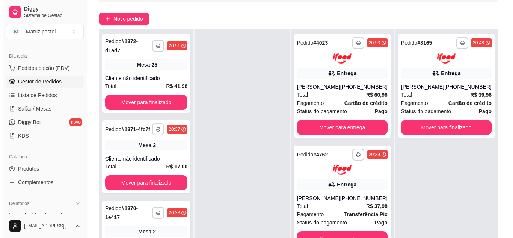
scroll to position [115, 0]
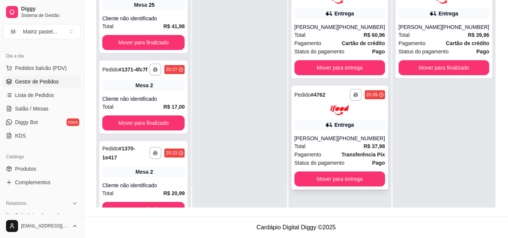
click at [367, 115] on div at bounding box center [339, 110] width 91 height 10
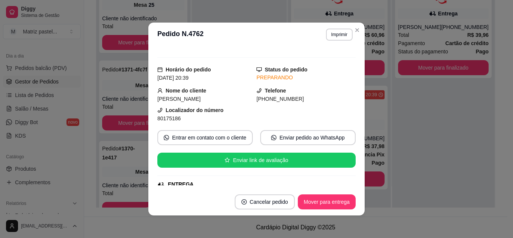
scroll to position [0, 0]
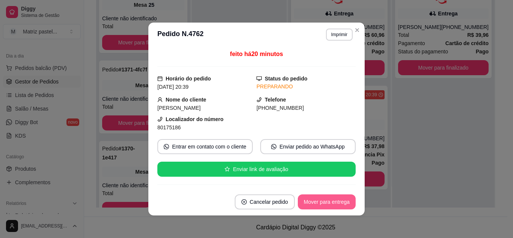
click at [328, 201] on button "Mover para entrega" at bounding box center [327, 201] width 58 height 15
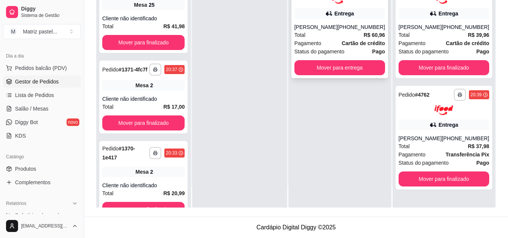
click at [354, 32] on div "Total R$ 60,96" at bounding box center [339, 35] width 91 height 8
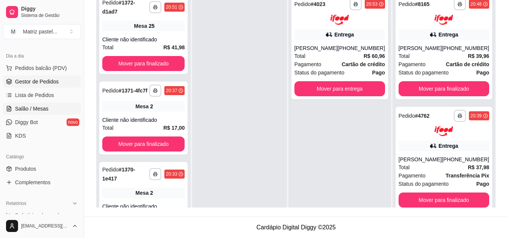
click at [34, 107] on span "Salão / Mesas" at bounding box center [31, 109] width 33 height 8
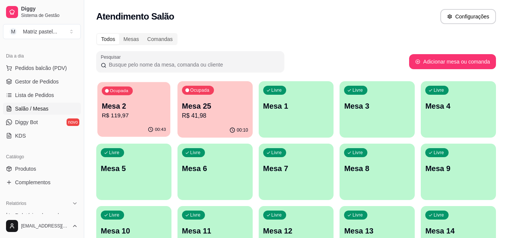
click at [136, 120] on p "R$ 119,97" at bounding box center [134, 115] width 64 height 9
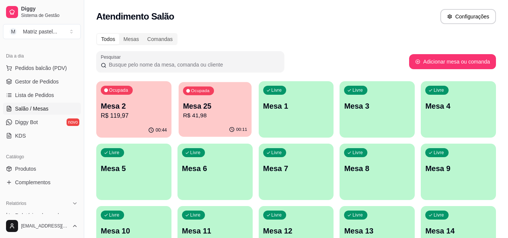
click at [228, 110] on p "Mesa 25" at bounding box center [215, 106] width 64 height 10
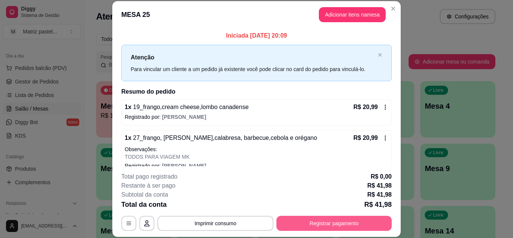
click at [319, 226] on button "Registrar pagamento" at bounding box center [334, 223] width 115 height 15
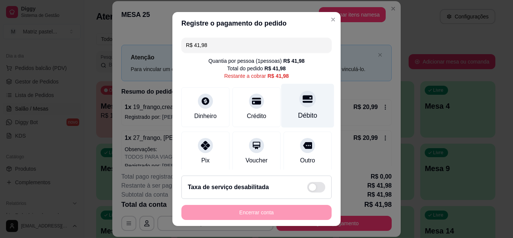
click at [299, 106] on div at bounding box center [307, 99] width 17 height 17
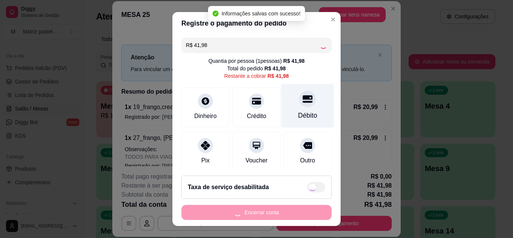
type input "R$ 0,00"
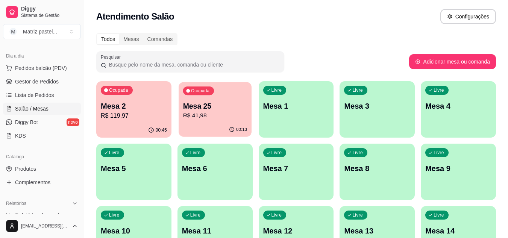
click at [236, 97] on div "Ocupada Mesa 25 R$ 41,98" at bounding box center [214, 102] width 73 height 41
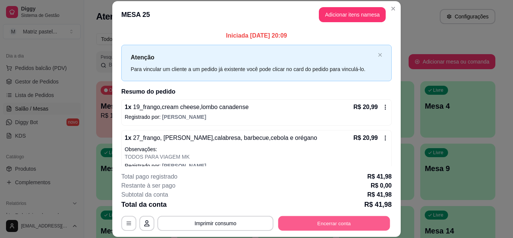
click at [337, 221] on button "Encerrar conta" at bounding box center [334, 223] width 112 height 15
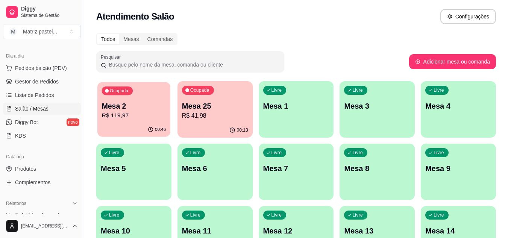
click at [124, 92] on p "Ocupada" at bounding box center [119, 91] width 18 height 6
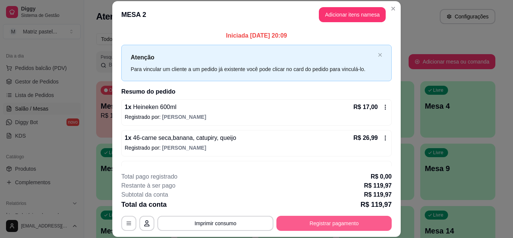
click at [328, 222] on button "Registrar pagamento" at bounding box center [334, 223] width 115 height 15
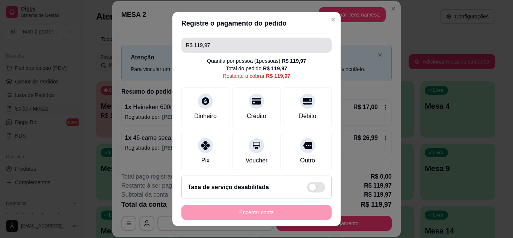
click at [223, 47] on input "R$ 119,97" at bounding box center [256, 45] width 141 height 15
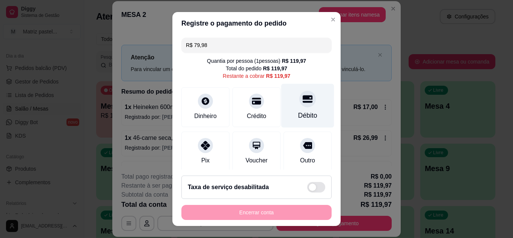
click at [303, 101] on icon at bounding box center [308, 99] width 10 height 10
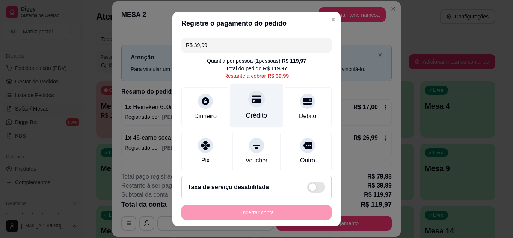
click at [252, 101] on icon at bounding box center [257, 99] width 10 height 10
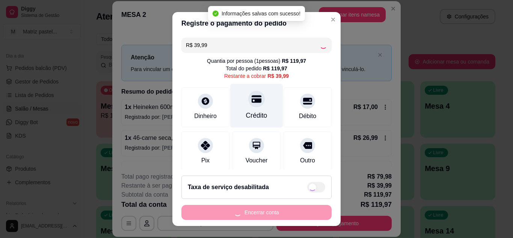
type input "R$ 0,00"
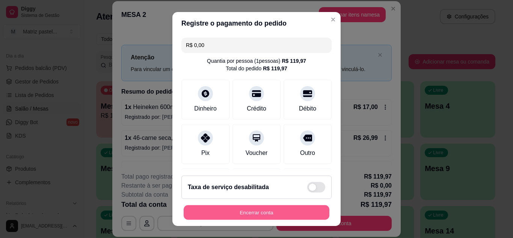
click at [251, 212] on button "Encerrar conta" at bounding box center [257, 212] width 146 height 15
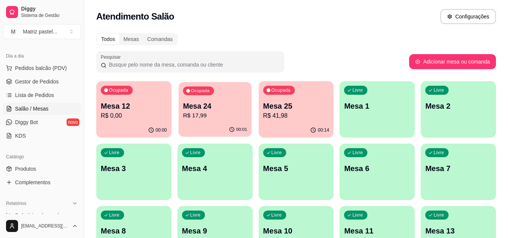
click at [225, 112] on p "R$ 17,99" at bounding box center [215, 115] width 64 height 9
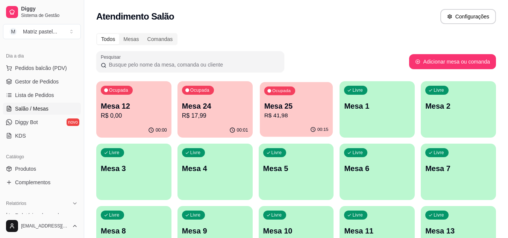
click at [316, 109] on p "Mesa 25" at bounding box center [296, 106] width 64 height 10
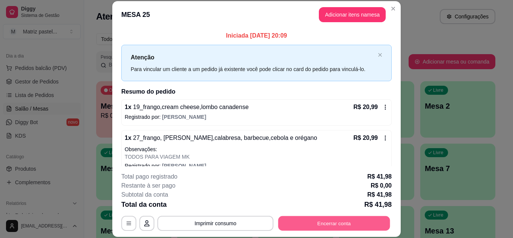
click at [287, 224] on button "Encerrar conta" at bounding box center [334, 223] width 112 height 15
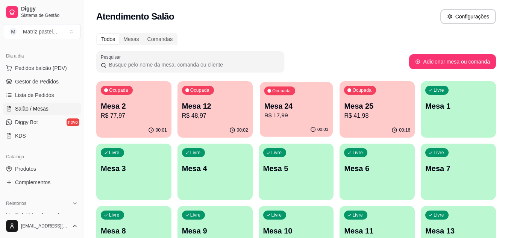
click at [306, 114] on p "R$ 17,99" at bounding box center [296, 115] width 64 height 9
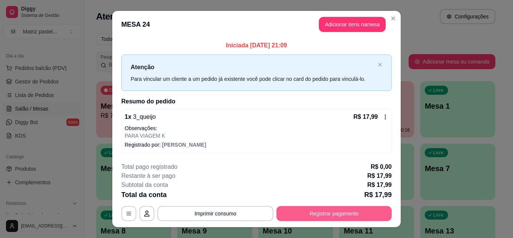
click at [333, 210] on button "Registrar pagamento" at bounding box center [334, 213] width 115 height 15
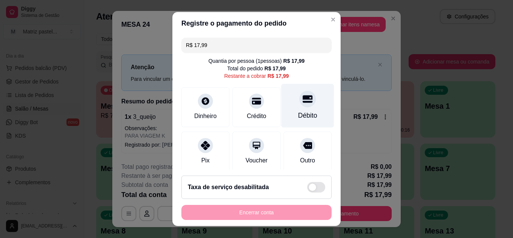
click at [303, 100] on icon at bounding box center [308, 99] width 10 height 10
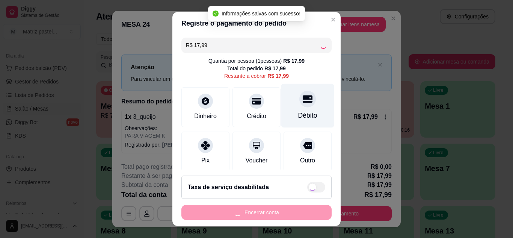
type input "R$ 0,00"
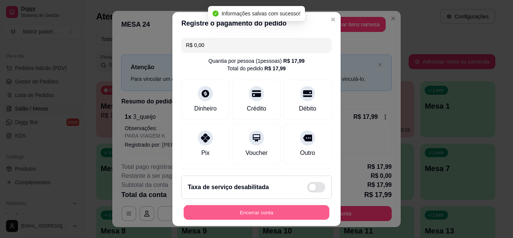
click at [238, 213] on button "Encerrar conta" at bounding box center [257, 212] width 146 height 15
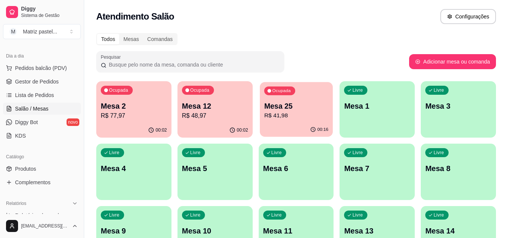
click at [283, 113] on p "R$ 41,98" at bounding box center [296, 115] width 64 height 9
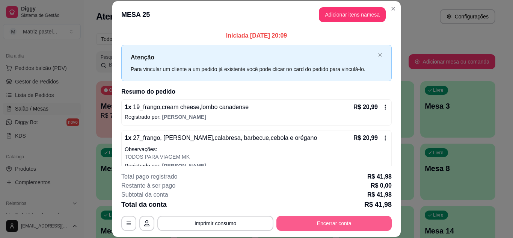
click at [325, 224] on button "Encerrar conta" at bounding box center [334, 223] width 115 height 15
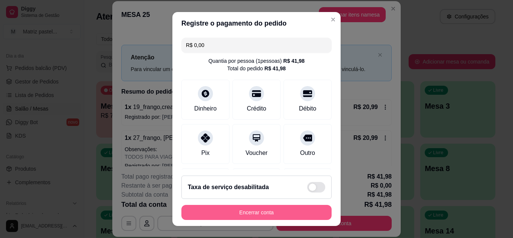
click at [290, 205] on footer "Taxa de serviço desabilitada Encerrar conta" at bounding box center [256, 197] width 168 height 56
click at [290, 209] on button "Encerrar conta" at bounding box center [257, 212] width 150 height 15
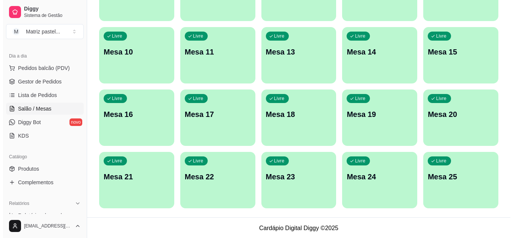
scroll to position [180, 0]
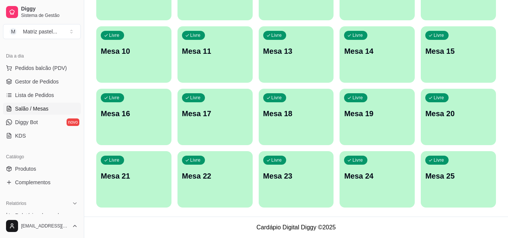
click at [459, 178] on p "Mesa 25" at bounding box center [458, 176] width 66 height 11
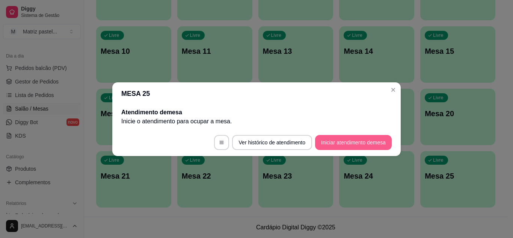
click at [343, 142] on button "Iniciar atendimento de mesa" at bounding box center [353, 142] width 77 height 15
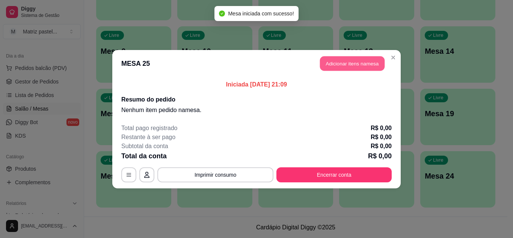
click at [339, 58] on button "Adicionar itens na mesa" at bounding box center [352, 63] width 65 height 15
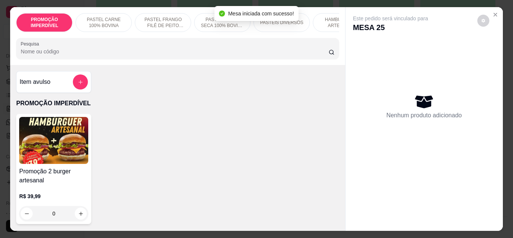
scroll to position [75, 0]
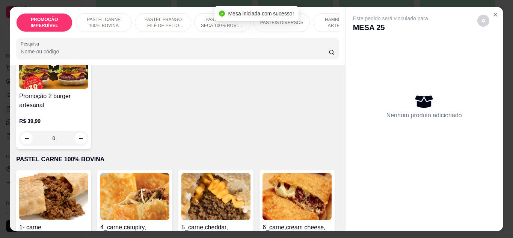
click at [82, 142] on div "0" at bounding box center [53, 138] width 69 height 15
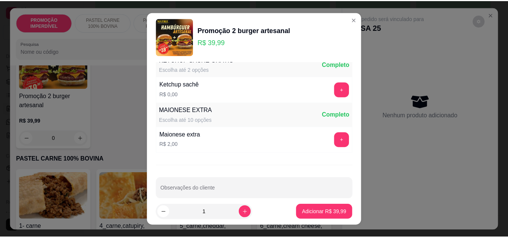
scroll to position [361, 0]
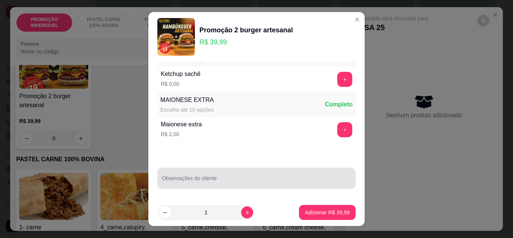
click at [193, 175] on div at bounding box center [256, 178] width 189 height 15
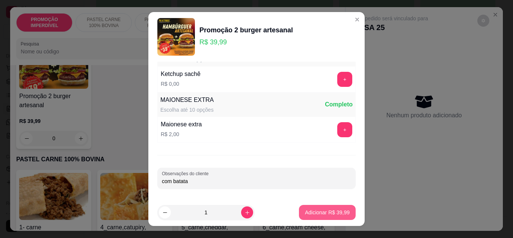
type input "com batata"
click at [305, 212] on p "Adicionar R$ 39,99" at bounding box center [327, 213] width 45 height 8
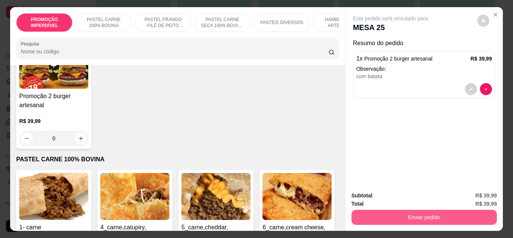
click at [376, 210] on button "Enviar pedido" at bounding box center [424, 217] width 145 height 15
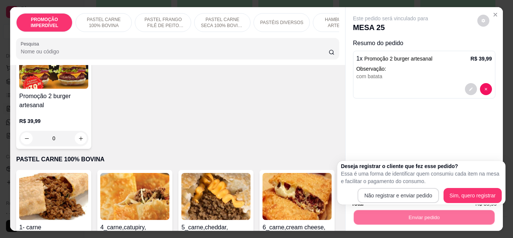
click at [382, 188] on div "Deseja registrar o cliente que fez esse pedido? Essa é uma forma de identificar…" at bounding box center [421, 182] width 161 height 41
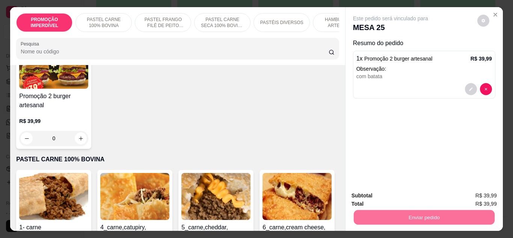
click at [386, 192] on button "Não registrar e enviar pedido" at bounding box center [399, 196] width 78 height 14
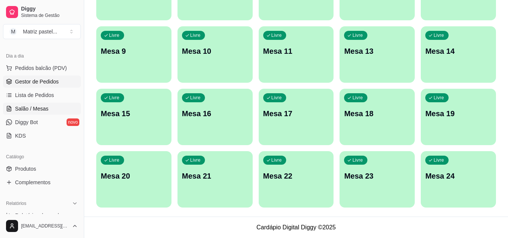
click at [39, 79] on span "Gestor de Pedidos" at bounding box center [37, 82] width 44 height 8
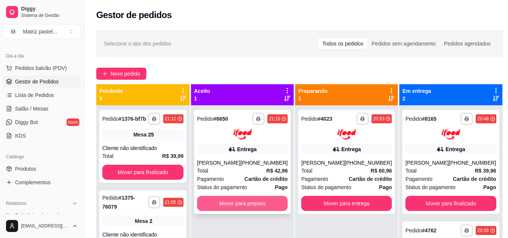
click at [224, 203] on button "Mover para preparo" at bounding box center [242, 203] width 91 height 15
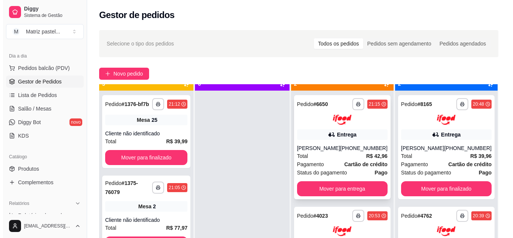
scroll to position [21, 0]
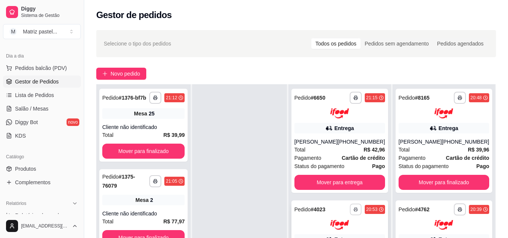
click at [355, 205] on button "button" at bounding box center [355, 209] width 12 height 12
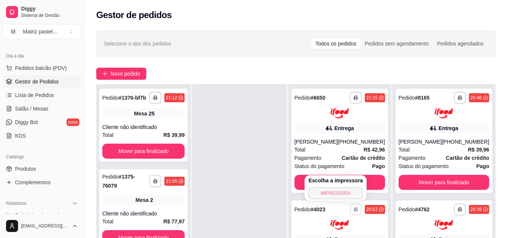
click at [336, 194] on button "IMPRESSORA" at bounding box center [335, 193] width 54 height 12
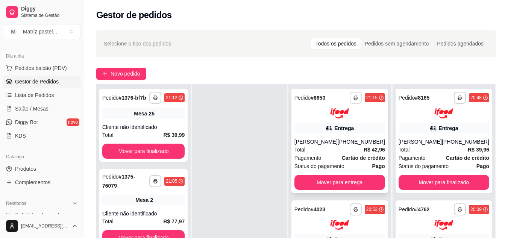
click at [354, 99] on icon "button" at bounding box center [355, 97] width 5 height 5
click at [341, 128] on button "IMPRESSORA" at bounding box center [335, 124] width 54 height 12
click at [319, 130] on div "Entrega" at bounding box center [339, 128] width 91 height 11
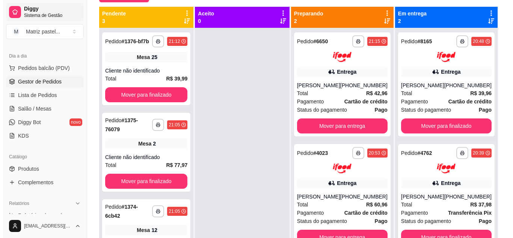
scroll to position [38, 0]
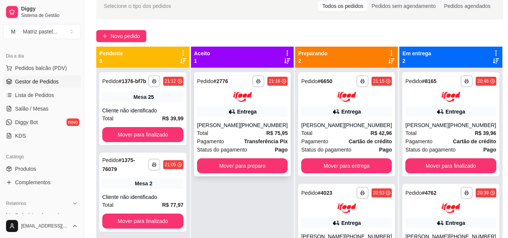
click at [240, 129] on div "[PERSON_NAME]" at bounding box center [218, 125] width 43 height 8
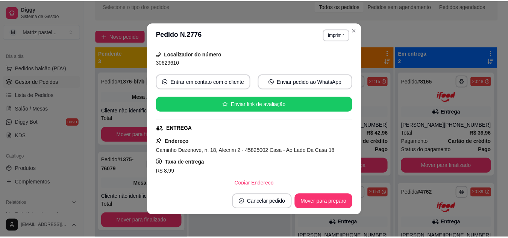
scroll to position [75, 0]
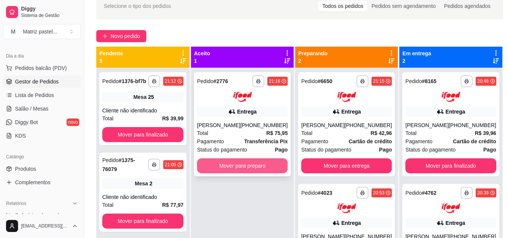
click at [253, 173] on button "Mover para preparo" at bounding box center [242, 165] width 91 height 15
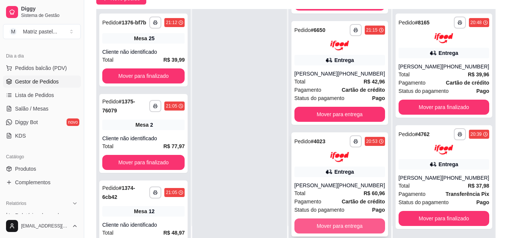
click at [327, 223] on button "Mover para entrega" at bounding box center [339, 225] width 91 height 15
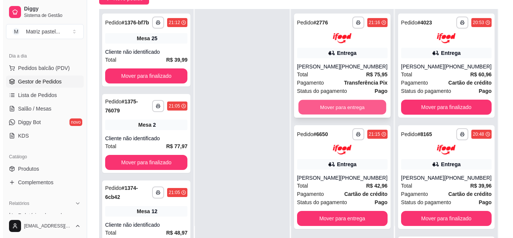
scroll to position [0, 0]
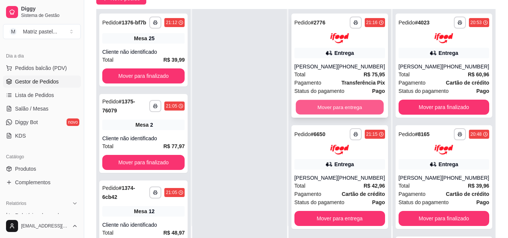
click at [326, 114] on button "Mover para entrega" at bounding box center [339, 107] width 88 height 15
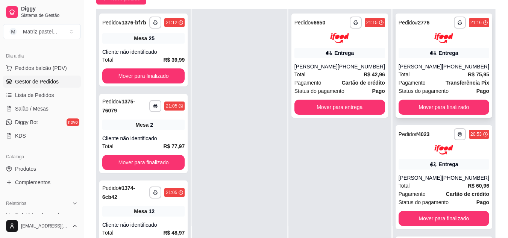
click at [409, 70] on div "[PERSON_NAME]" at bounding box center [419, 67] width 43 height 8
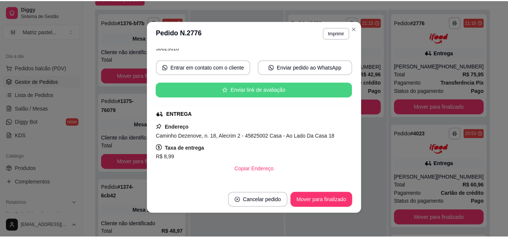
scroll to position [113, 0]
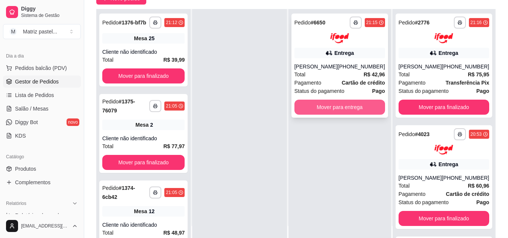
click at [324, 103] on button "Mover para entrega" at bounding box center [339, 107] width 91 height 15
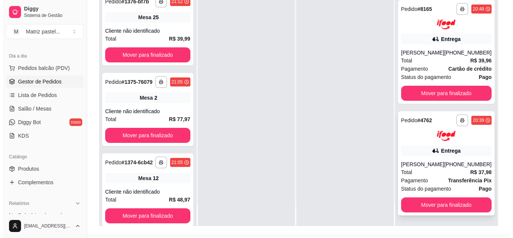
scroll to position [115, 0]
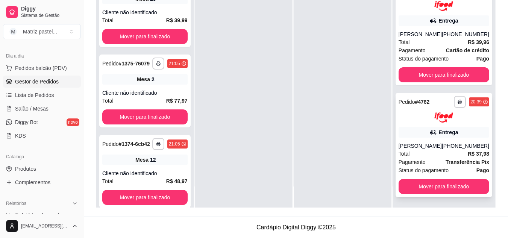
click at [409, 153] on div "Total R$ 37,98" at bounding box center [443, 154] width 91 height 8
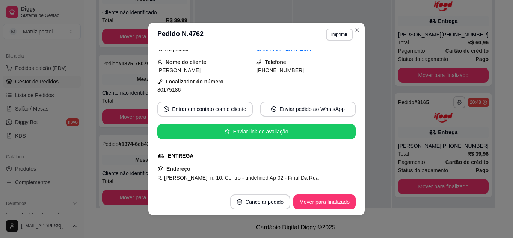
scroll to position [223, 0]
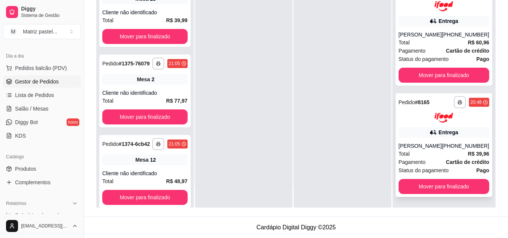
click at [410, 132] on div "Entrega" at bounding box center [443, 132] width 91 height 11
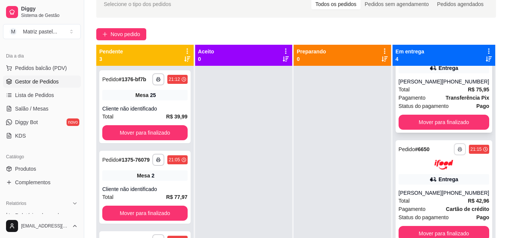
scroll to position [0, 0]
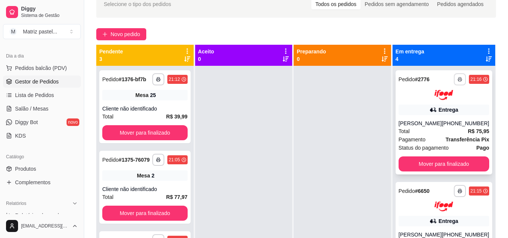
click at [457, 80] on icon "button" at bounding box center [459, 79] width 5 height 5
click at [425, 105] on button "IMPRESSORA" at bounding box center [428, 106] width 54 height 12
click at [454, 82] on button "button" at bounding box center [460, 79] width 12 height 12
click at [431, 111] on button "IMPRESSORA" at bounding box center [428, 106] width 54 height 12
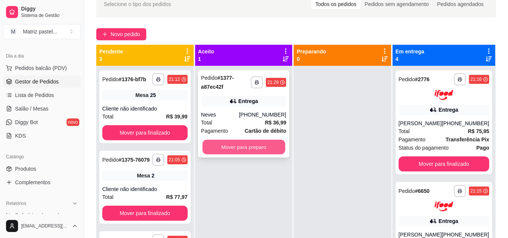
click at [209, 150] on button "Mover para preparo" at bounding box center [243, 147] width 83 height 15
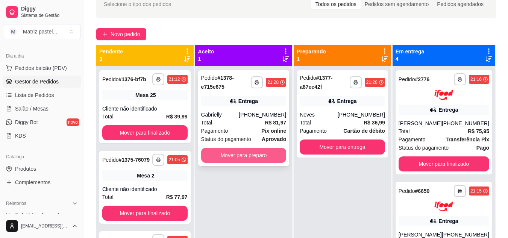
click at [249, 160] on button "Mover para preparo" at bounding box center [243, 155] width 85 height 15
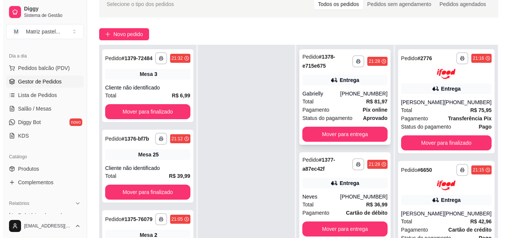
scroll to position [77, 0]
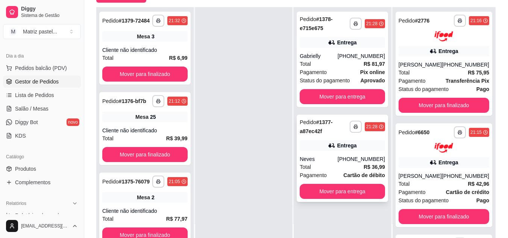
click at [349, 162] on div "[PHONE_NUMBER]" at bounding box center [360, 159] width 47 height 8
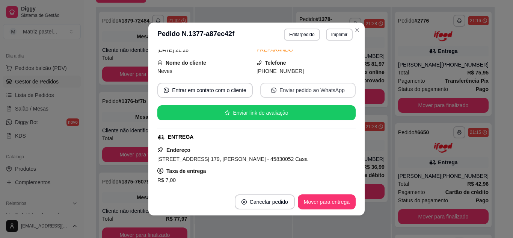
scroll to position [74, 0]
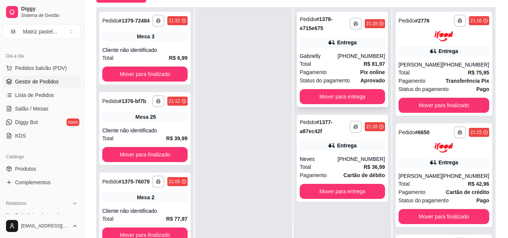
click at [355, 75] on div "Pagamento Pix online" at bounding box center [341, 72] width 85 height 8
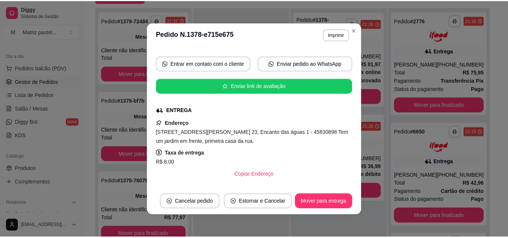
scroll to position [113, 0]
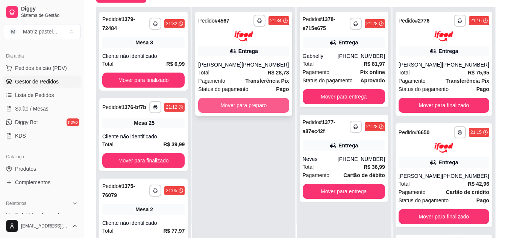
click at [243, 107] on button "Mover para preparo" at bounding box center [243, 105] width 91 height 15
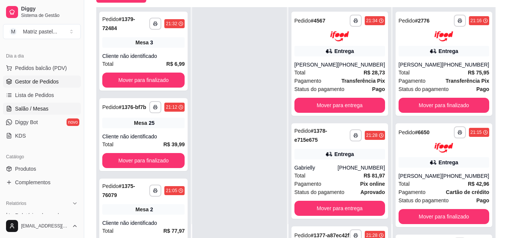
click at [42, 107] on span "Salão / Mesas" at bounding box center [31, 109] width 33 height 8
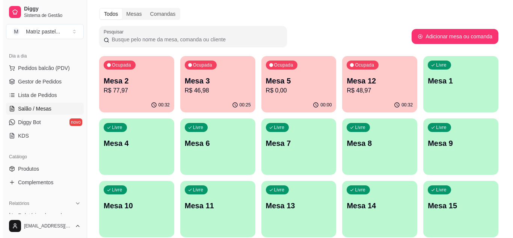
scroll to position [38, 0]
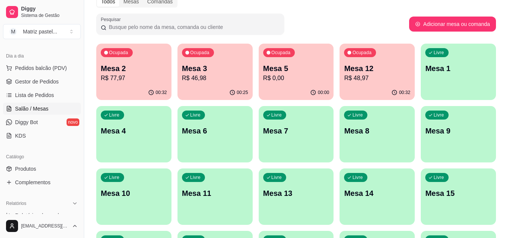
click at [384, 77] on p "R$ 48,97" at bounding box center [377, 78] width 66 height 9
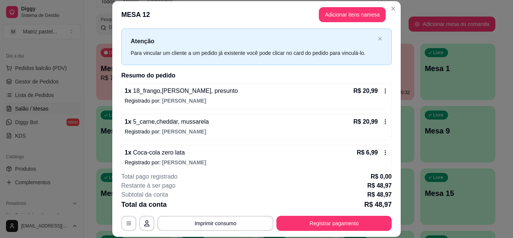
scroll to position [24, 0]
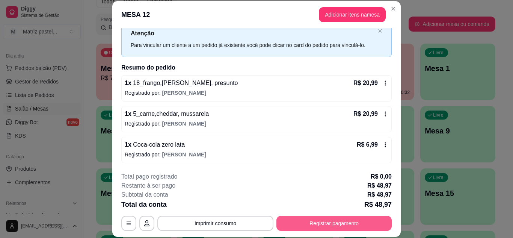
click at [310, 224] on button "Registrar pagamento" at bounding box center [334, 223] width 115 height 15
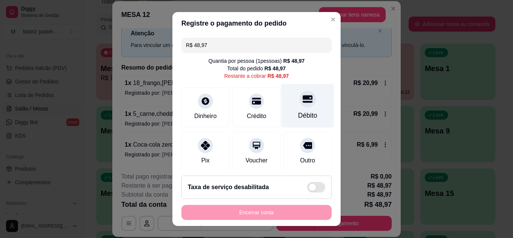
click at [298, 113] on div "Débito" at bounding box center [307, 115] width 19 height 10
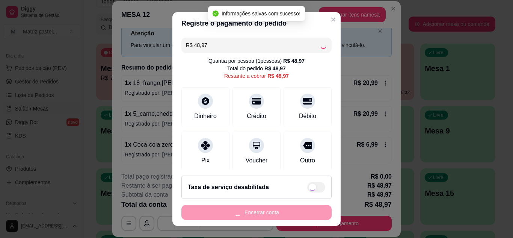
type input "R$ 0,00"
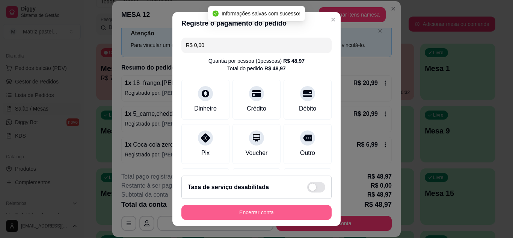
click at [290, 210] on button "Encerrar conta" at bounding box center [257, 212] width 150 height 15
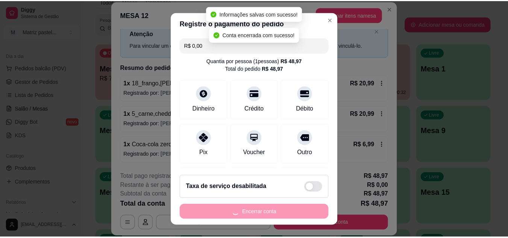
scroll to position [0, 0]
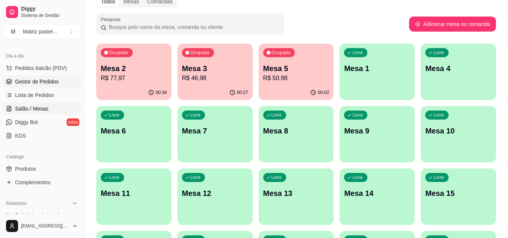
click at [45, 85] on span "Gestor de Pedidos" at bounding box center [37, 82] width 44 height 8
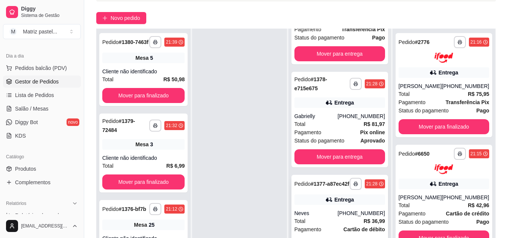
scroll to position [75, 0]
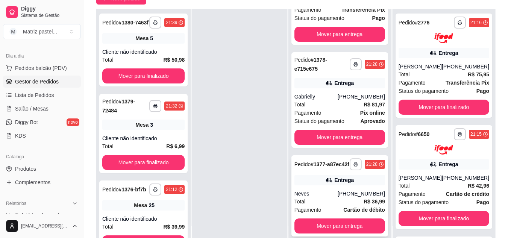
click at [349, 161] on button "button" at bounding box center [355, 164] width 12 height 12
click at [314, 187] on button "IMPRESSORA" at bounding box center [330, 188] width 53 height 12
click at [349, 58] on button "button" at bounding box center [355, 64] width 12 height 12
click at [337, 86] on button "IMPRESSORA" at bounding box center [330, 85] width 54 height 12
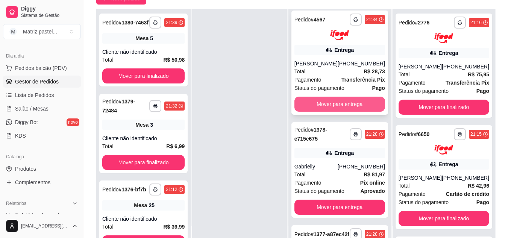
scroll to position [0, 0]
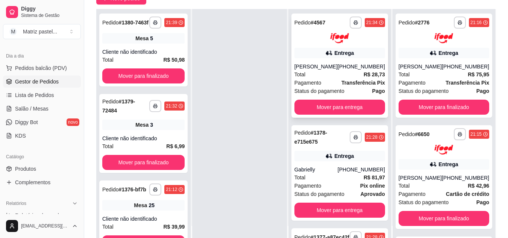
click at [349, 20] on button "button" at bounding box center [355, 23] width 12 height 12
click at [337, 51] on button "IMPRESSORA" at bounding box center [330, 49] width 53 height 12
click at [31, 111] on span "Salão / Mesas" at bounding box center [31, 109] width 33 height 8
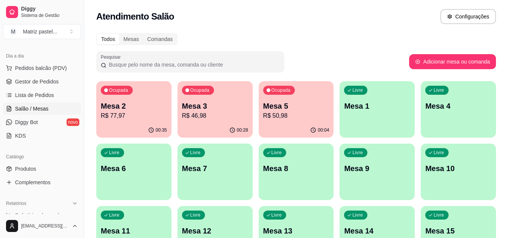
click at [216, 116] on p "R$ 46,98" at bounding box center [215, 115] width 66 height 9
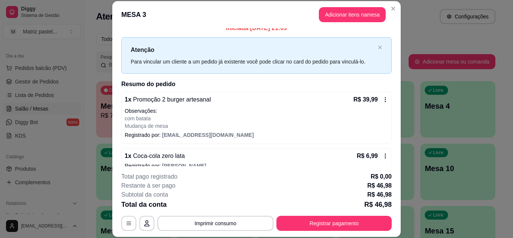
scroll to position [19, 0]
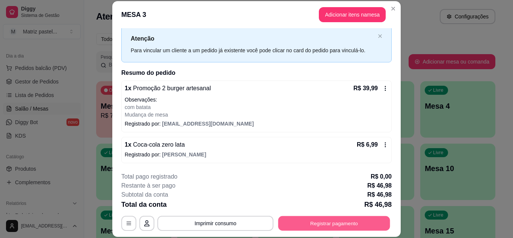
click at [300, 221] on button "Registrar pagamento" at bounding box center [334, 223] width 112 height 15
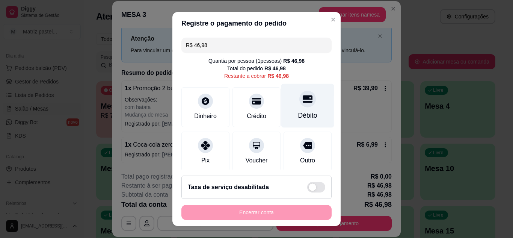
click at [306, 111] on div "Débito" at bounding box center [307, 105] width 53 height 44
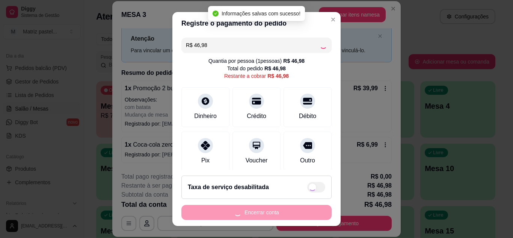
type input "R$ 0,00"
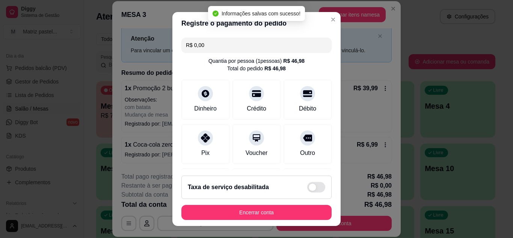
drag, startPoint x: 279, startPoint y: 225, endPoint x: 276, endPoint y: 216, distance: 8.8
click at [278, 224] on footer "Taxa de serviço desabilitada Encerrar conta" at bounding box center [256, 197] width 168 height 56
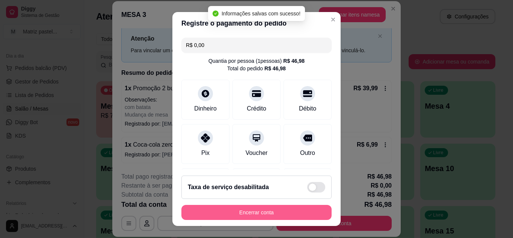
click at [275, 216] on button "Encerrar conta" at bounding box center [257, 212] width 150 height 15
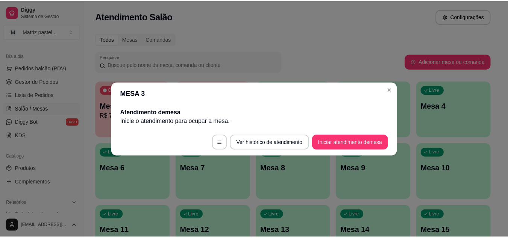
scroll to position [0, 0]
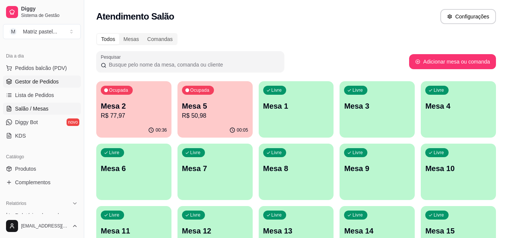
click at [45, 80] on span "Gestor de Pedidos" at bounding box center [37, 82] width 44 height 8
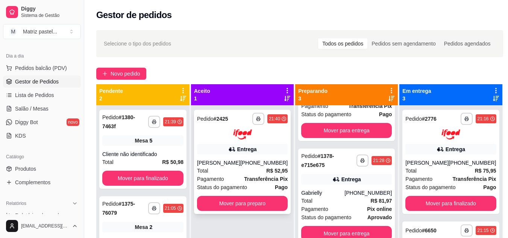
scroll to position [79, 0]
click at [257, 203] on button "Mover para preparo" at bounding box center [242, 203] width 91 height 15
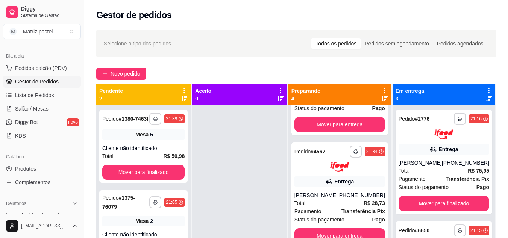
scroll to position [190, 0]
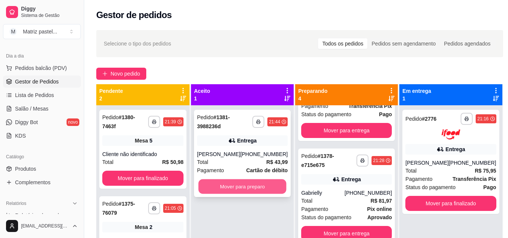
click at [253, 182] on button "Mover para preparo" at bounding box center [242, 186] width 88 height 15
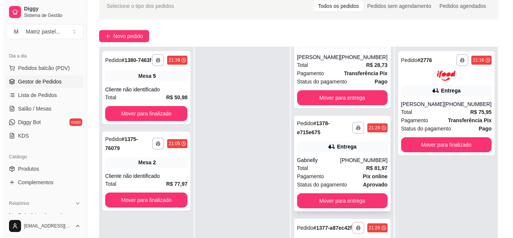
scroll to position [210, 0]
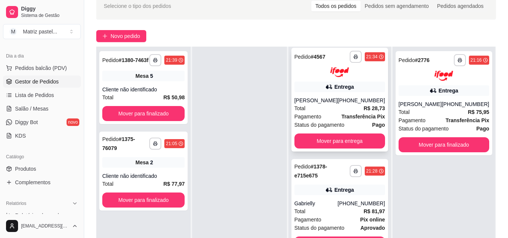
click at [329, 107] on div "Total R$ 28,73" at bounding box center [339, 108] width 91 height 8
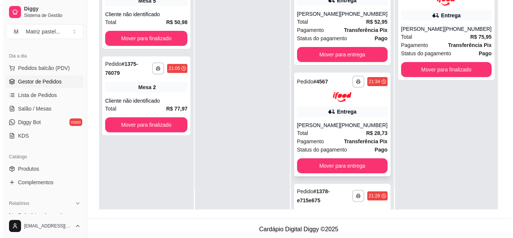
scroll to position [59, 0]
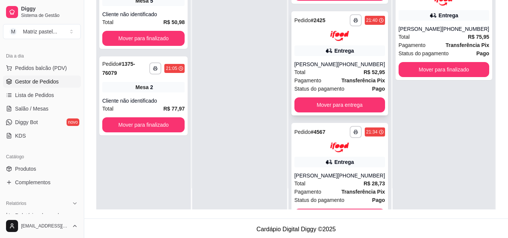
click at [312, 85] on span "Status do pagamento" at bounding box center [319, 89] width 50 height 8
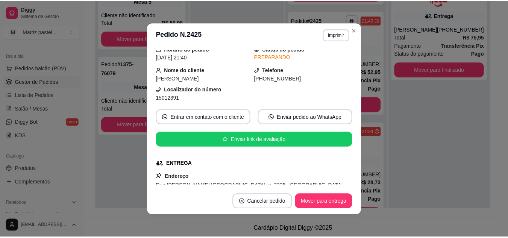
scroll to position [75, 0]
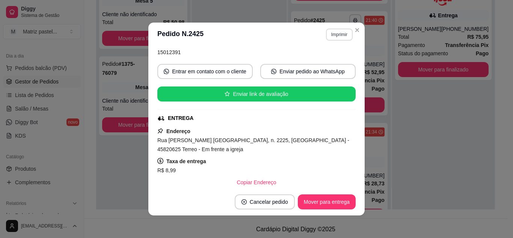
click at [340, 35] on button "Imprimir" at bounding box center [339, 35] width 27 height 12
click at [328, 56] on button "IMPRESSORA" at bounding box center [323, 61] width 54 height 12
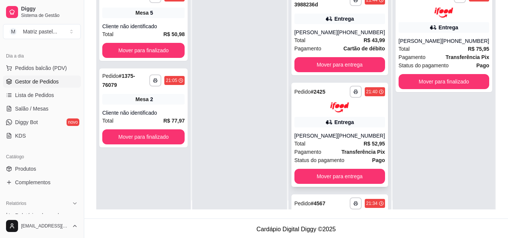
scroll to position [0, 0]
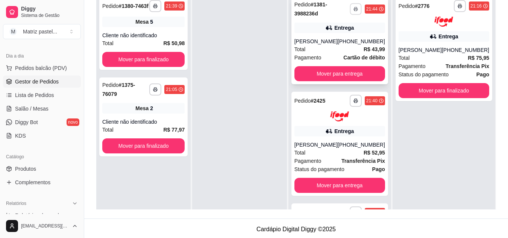
click at [349, 9] on button "button" at bounding box center [355, 9] width 12 height 12
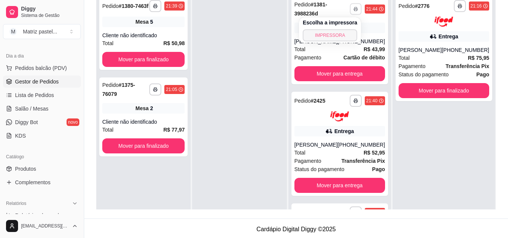
click at [340, 33] on button "IMPRESSORA" at bounding box center [330, 35] width 54 height 12
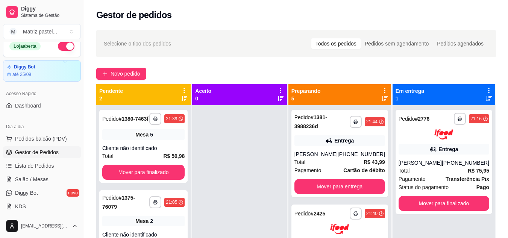
scroll to position [2, 0]
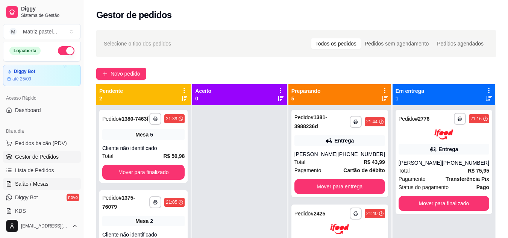
click at [42, 186] on span "Salão / Mesas" at bounding box center [31, 184] width 33 height 8
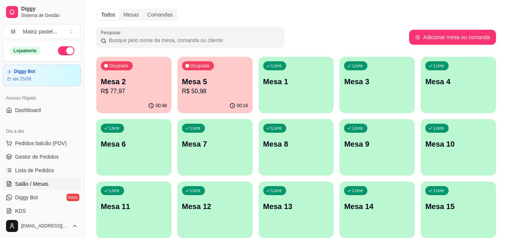
scroll to position [38, 0]
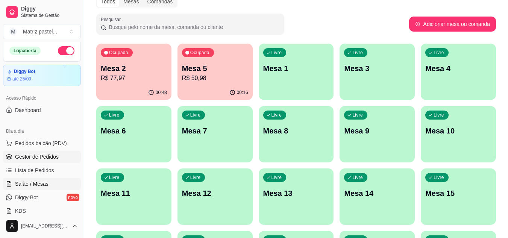
click at [42, 159] on span "Gestor de Pedidos" at bounding box center [37, 157] width 44 height 8
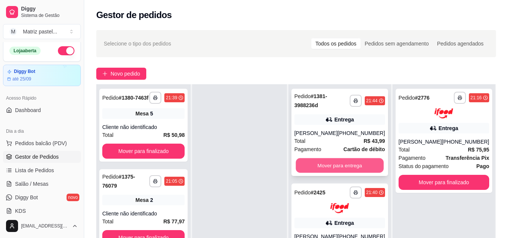
click at [320, 160] on button "Mover para entrega" at bounding box center [339, 165] width 88 height 15
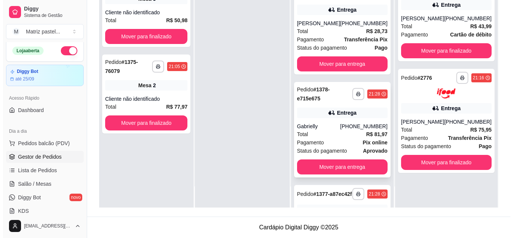
scroll to position [40, 0]
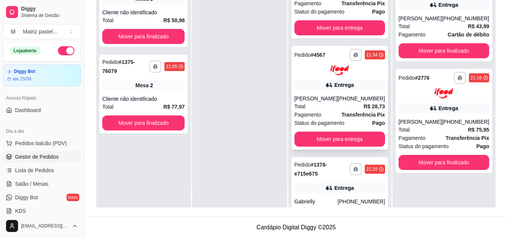
click at [339, 104] on div "Total R$ 28,73" at bounding box center [339, 106] width 91 height 8
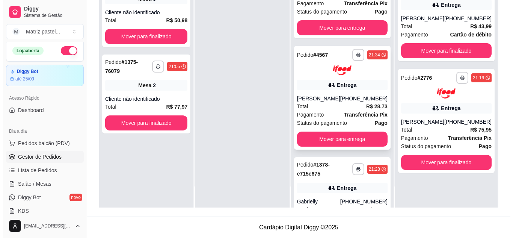
scroll to position [2, 0]
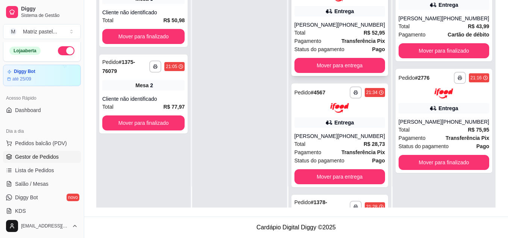
click at [324, 31] on div "Total R$ 52,95" at bounding box center [339, 33] width 91 height 8
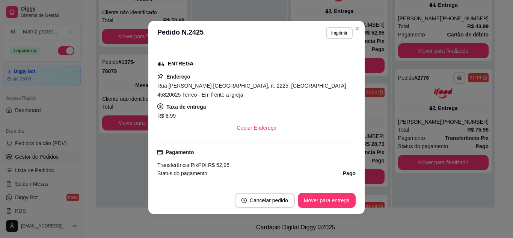
scroll to position [127, 0]
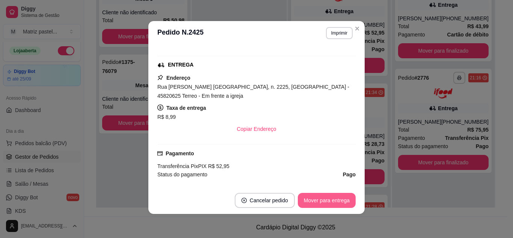
click at [307, 203] on button "Mover para entrega" at bounding box center [327, 200] width 58 height 15
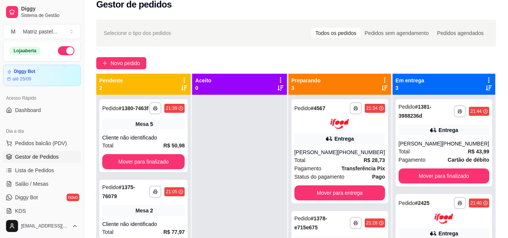
scroll to position [2, 0]
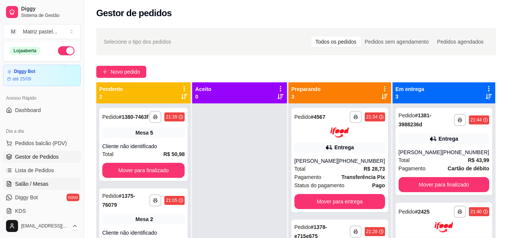
click at [17, 189] on link "Salão / Mesas" at bounding box center [42, 184] width 78 height 12
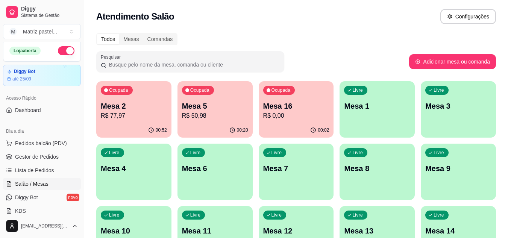
click at [110, 118] on p "R$ 77,97" at bounding box center [134, 115] width 66 height 9
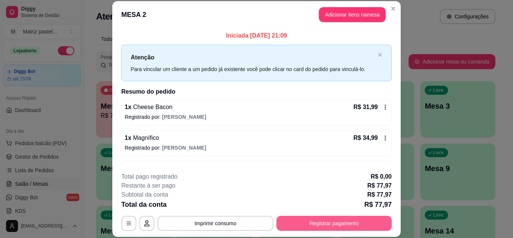
click at [317, 223] on button "Registrar pagamento" at bounding box center [334, 223] width 115 height 15
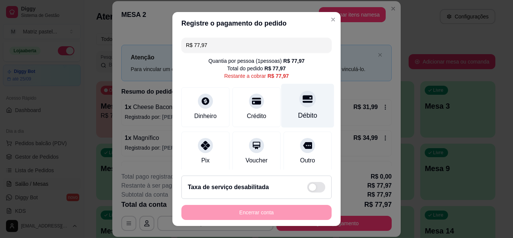
click at [294, 92] on div "Débito" at bounding box center [307, 105] width 53 height 44
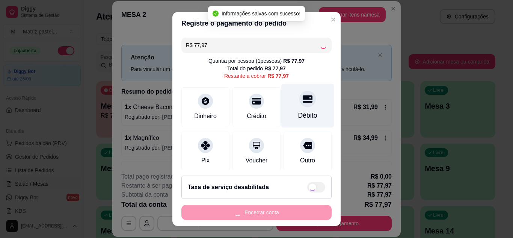
type input "R$ 0,00"
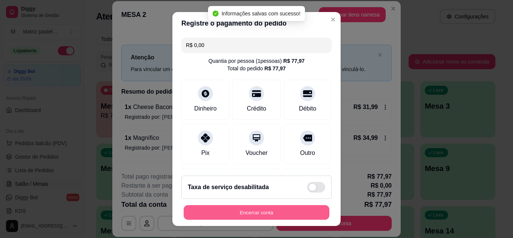
click at [260, 207] on button "Encerrar conta" at bounding box center [257, 212] width 146 height 15
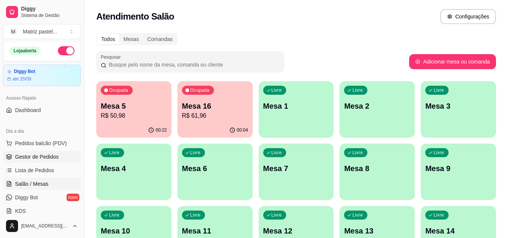
click at [19, 156] on span "Gestor de Pedidos" at bounding box center [37, 157] width 44 height 8
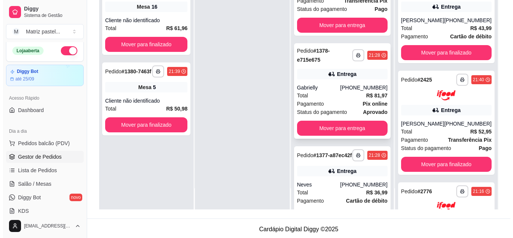
scroll to position [4, 0]
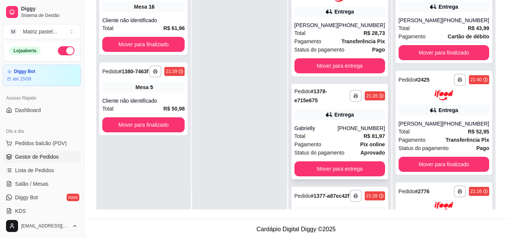
click at [306, 116] on div "Entrega" at bounding box center [339, 114] width 91 height 11
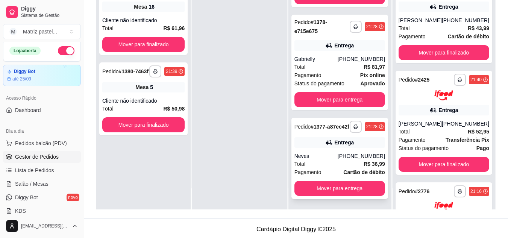
scroll to position [79, 0]
click at [338, 191] on button "Mover para entrega" at bounding box center [339, 188] width 91 height 15
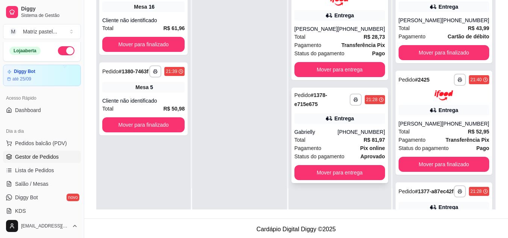
scroll to position [0, 0]
click at [327, 173] on button "Mover para entrega" at bounding box center [339, 172] width 91 height 15
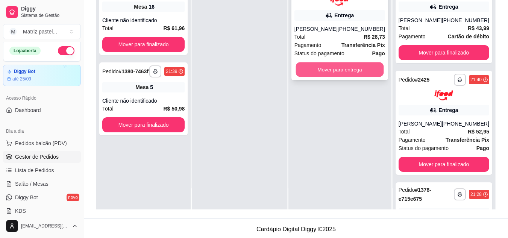
click at [339, 73] on button "Mover para entrega" at bounding box center [339, 69] width 88 height 15
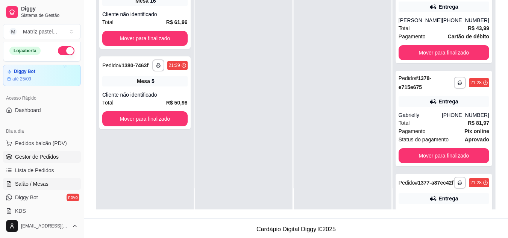
click at [42, 180] on span "Salão / Mesas" at bounding box center [31, 184] width 33 height 8
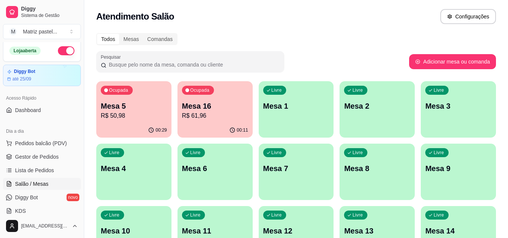
click at [146, 122] on div "Ocupada Mesa 5 R$ 50,98" at bounding box center [133, 102] width 75 height 42
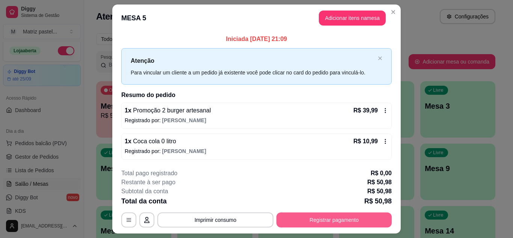
click at [325, 219] on button "Registrar pagamento" at bounding box center [334, 219] width 115 height 15
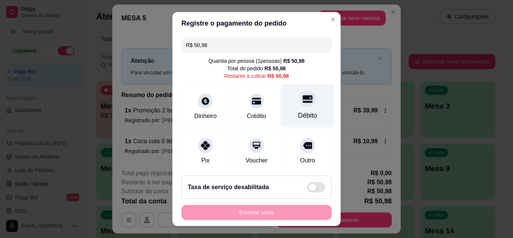
click at [307, 116] on div "Débito" at bounding box center [307, 105] width 53 height 44
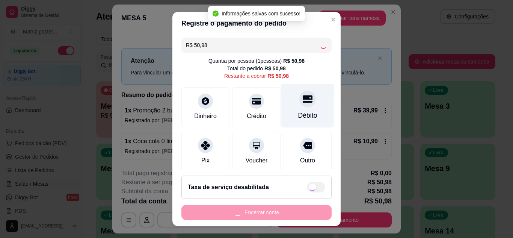
type input "R$ 0,00"
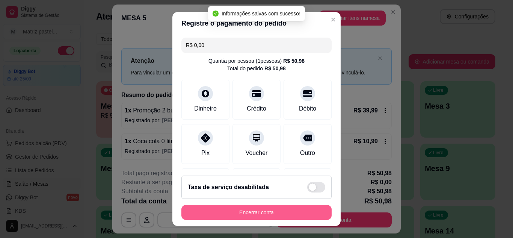
click at [262, 210] on button "Encerrar conta" at bounding box center [257, 212] width 150 height 15
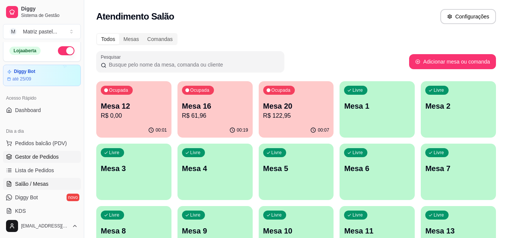
click at [48, 156] on span "Gestor de Pedidos" at bounding box center [37, 157] width 44 height 8
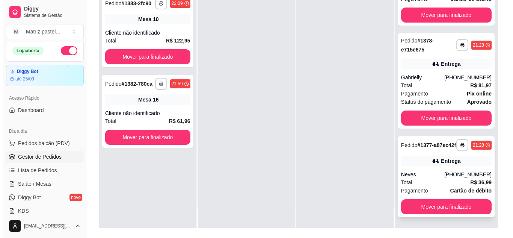
scroll to position [113, 0]
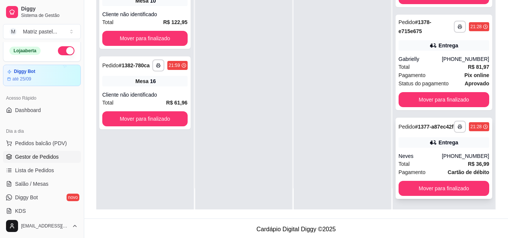
click at [410, 154] on div "Neves" at bounding box center [419, 156] width 43 height 8
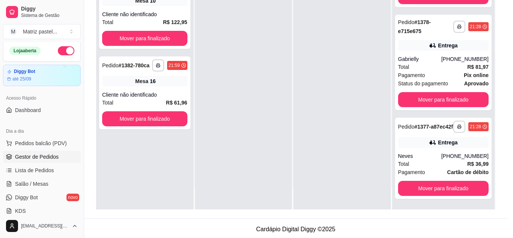
scroll to position [74, 0]
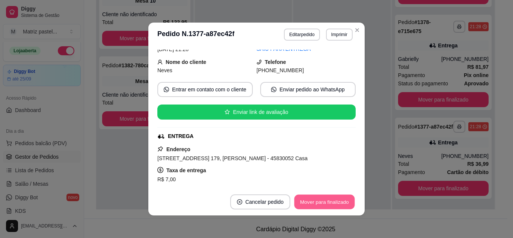
click at [328, 209] on button "Mover para finalizado" at bounding box center [325, 202] width 61 height 15
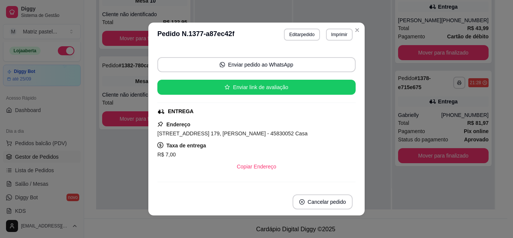
scroll to position [50, 0]
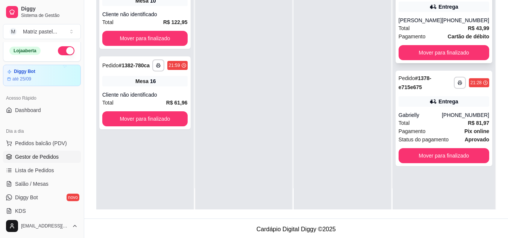
click at [420, 24] on div "Total R$ 43,99" at bounding box center [443, 28] width 91 height 8
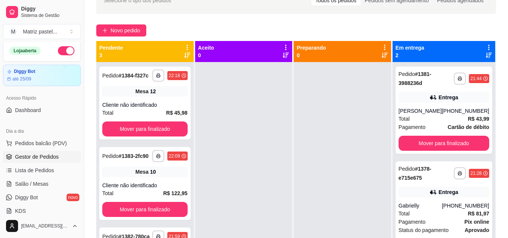
scroll to position [38, 0]
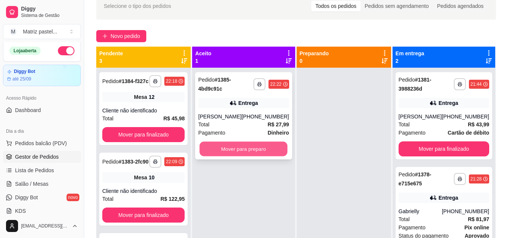
click at [260, 156] on button "Mover para preparo" at bounding box center [244, 149] width 88 height 15
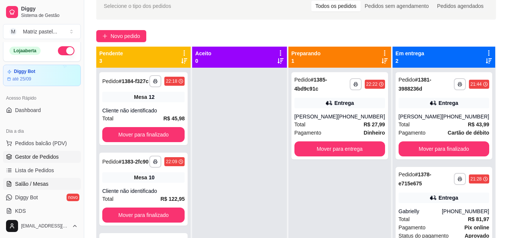
click at [28, 183] on span "Salão / Mesas" at bounding box center [31, 184] width 33 height 8
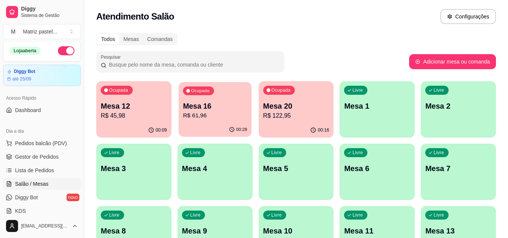
click at [210, 122] on div "Ocupada Mesa 16 R$ 61,96" at bounding box center [214, 102] width 73 height 41
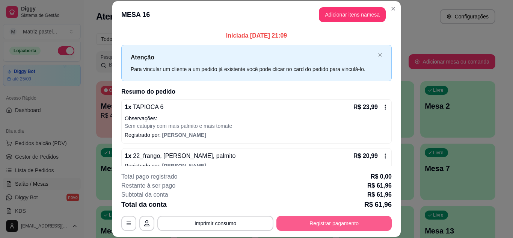
click at [315, 224] on button "Registrar pagamento" at bounding box center [334, 223] width 115 height 15
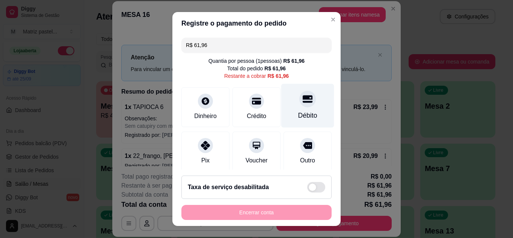
click at [298, 112] on div "Débito" at bounding box center [307, 115] width 19 height 10
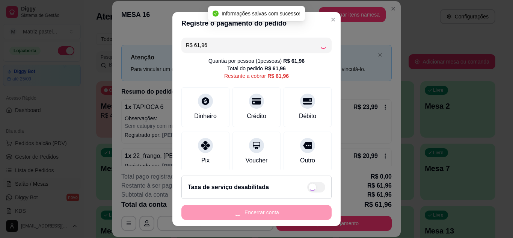
type input "R$ 0,00"
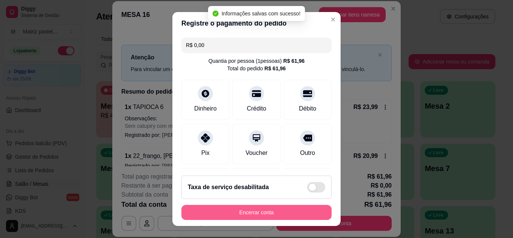
click at [257, 212] on button "Encerrar conta" at bounding box center [257, 212] width 150 height 15
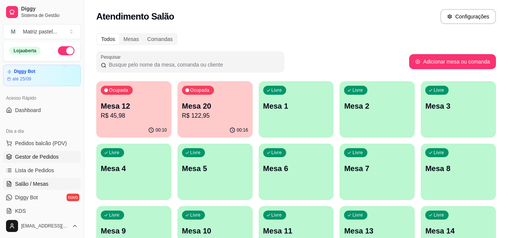
click at [30, 157] on span "Gestor de Pedidos" at bounding box center [37, 157] width 44 height 8
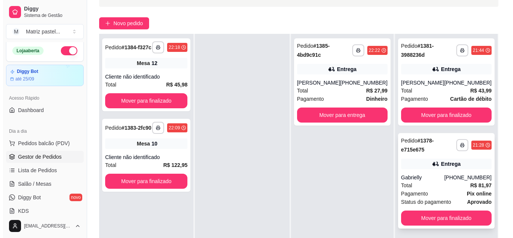
scroll to position [75, 0]
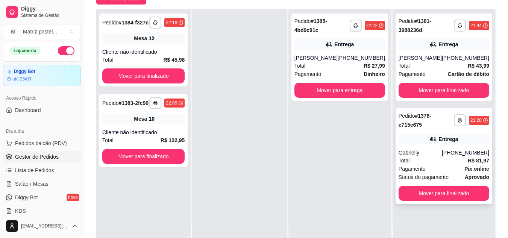
click at [414, 150] on div "Gabrielly" at bounding box center [419, 153] width 43 height 8
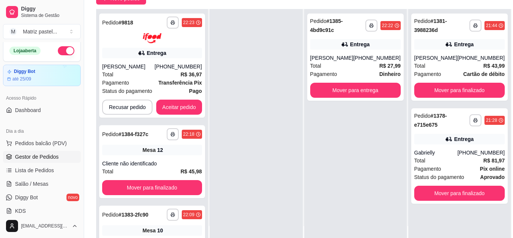
scroll to position [74, 0]
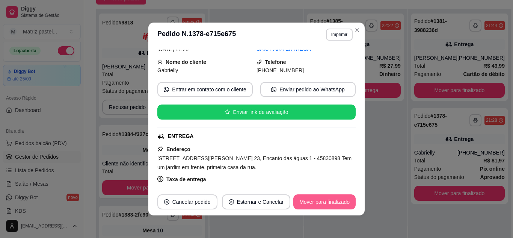
click at [308, 200] on button "Mover para finalizado" at bounding box center [324, 201] width 62 height 15
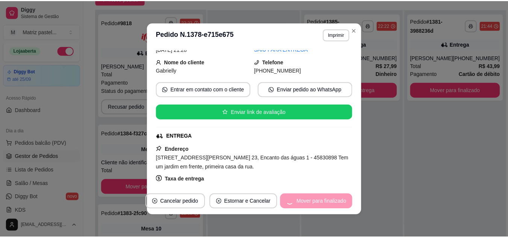
scroll to position [50, 0]
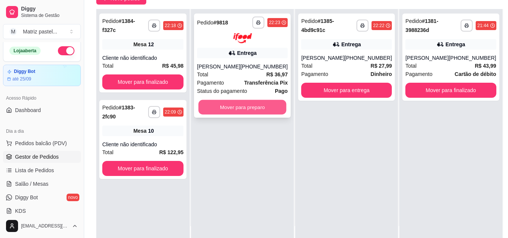
click at [257, 109] on button "Mover para preparo" at bounding box center [242, 107] width 88 height 15
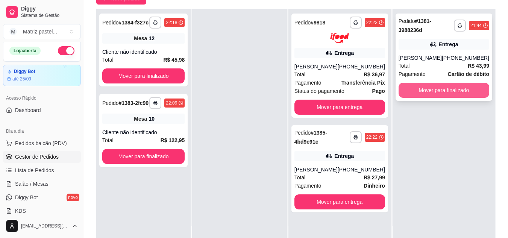
click at [434, 92] on button "Mover para finalizado" at bounding box center [443, 90] width 91 height 15
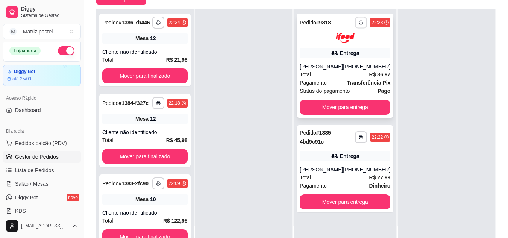
click at [360, 23] on rect "button" at bounding box center [361, 24] width 2 height 2
click at [344, 53] on button "IMPRESSORA" at bounding box center [335, 49] width 54 height 12
click at [40, 183] on span "Salão / Mesas" at bounding box center [31, 184] width 33 height 8
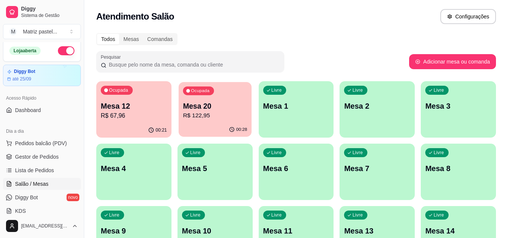
click at [195, 122] on div "Ocupada Mesa 20 R$ 122,95" at bounding box center [214, 102] width 73 height 41
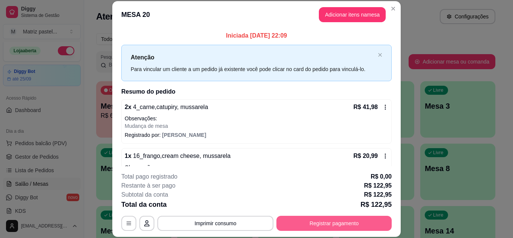
click at [348, 219] on button "Registrar pagamento" at bounding box center [334, 223] width 115 height 15
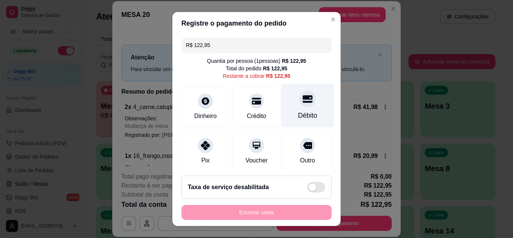
click at [292, 107] on div "Débito" at bounding box center [307, 105] width 53 height 44
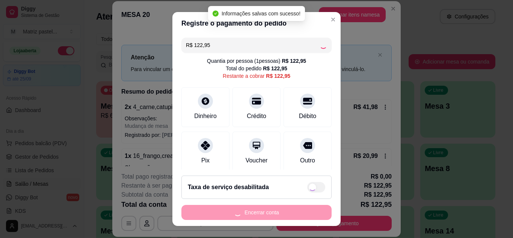
type input "R$ 0,00"
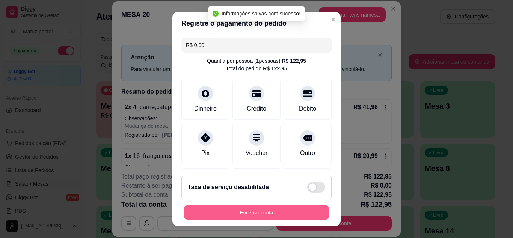
click at [228, 210] on button "Encerrar conta" at bounding box center [257, 212] width 146 height 15
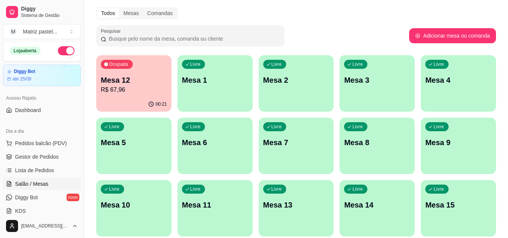
scroll to position [38, 0]
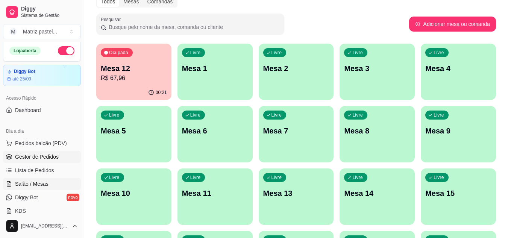
click at [43, 161] on link "Gestor de Pedidos" at bounding box center [42, 157] width 78 height 12
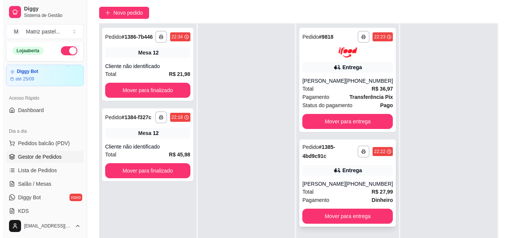
scroll to position [75, 0]
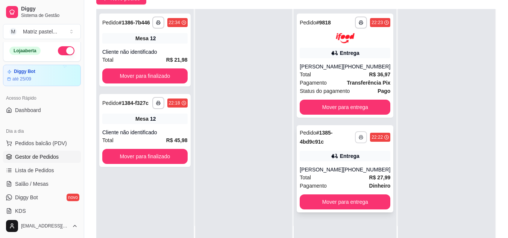
click at [358, 135] on icon "button" at bounding box center [360, 137] width 5 height 5
click at [340, 169] on button "IMPRESSORA" at bounding box center [335, 163] width 53 height 12
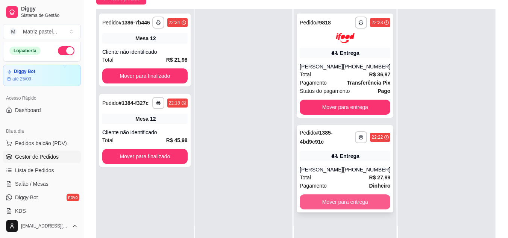
click at [343, 209] on button "Mover para entrega" at bounding box center [344, 201] width 91 height 15
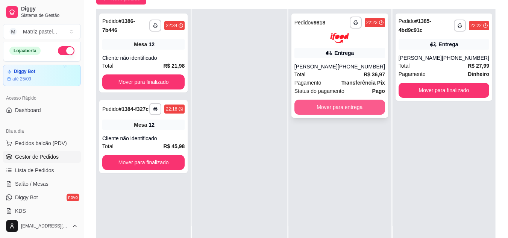
click at [348, 109] on button "Mover para entrega" at bounding box center [339, 107] width 91 height 15
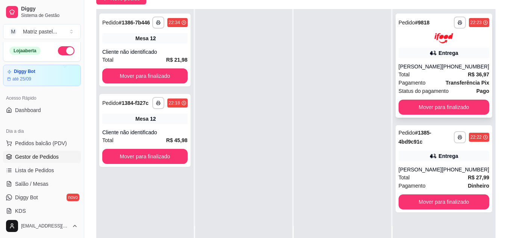
click at [414, 72] on div "Total R$ 36,97" at bounding box center [443, 74] width 91 height 8
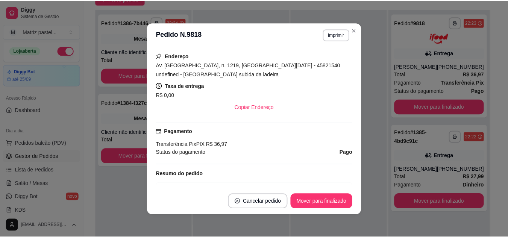
scroll to position [225, 0]
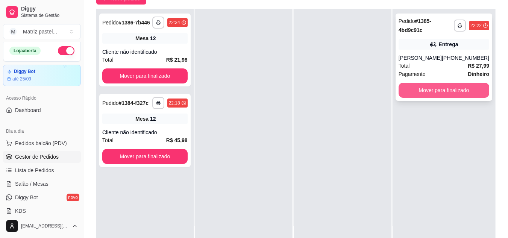
click at [425, 94] on button "Mover para finalizado" at bounding box center [443, 90] width 91 height 15
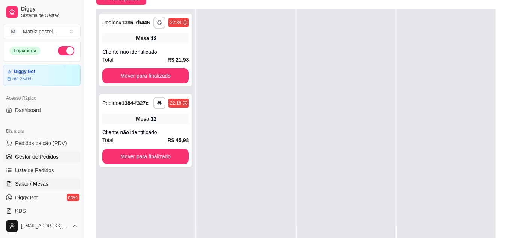
click at [19, 180] on span "Salão / Mesas" at bounding box center [31, 184] width 33 height 8
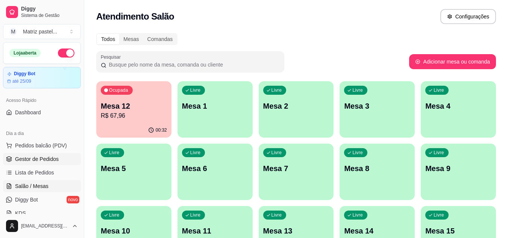
click at [17, 163] on link "Gestor de Pedidos" at bounding box center [42, 159] width 78 height 12
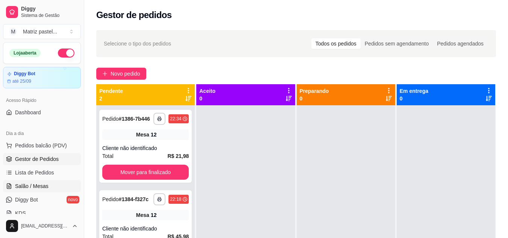
click at [36, 182] on link "Salão / Mesas" at bounding box center [42, 186] width 78 height 12
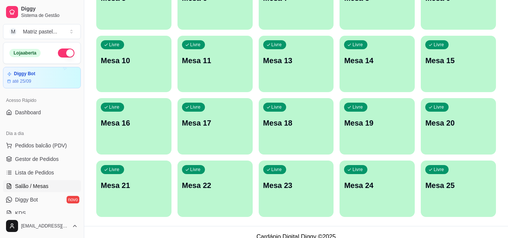
scroll to position [180, 0]
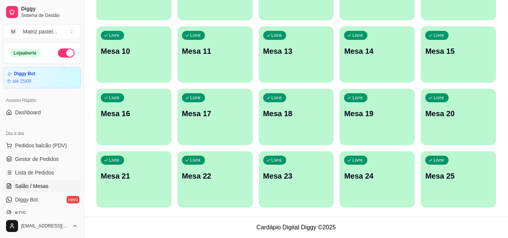
click at [437, 171] on p "Mesa 25" at bounding box center [458, 176] width 66 height 11
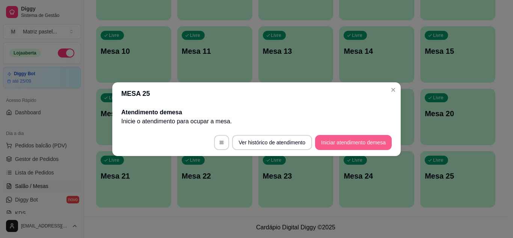
click at [340, 144] on button "Iniciar atendimento de mesa" at bounding box center [353, 142] width 77 height 15
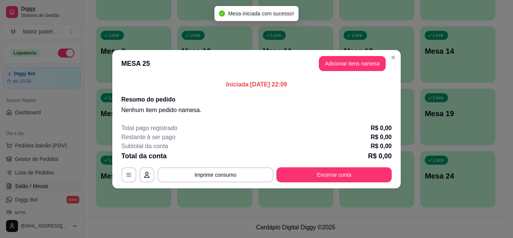
click at [350, 70] on button "Adicionar itens na mesa" at bounding box center [352, 63] width 67 height 15
click at [205, 63] on div "PROMOÇÃO IMPERDÍVEL PASTEL CARNE 100% BOVINA PASTEL FRANGO FILÉ DE PEITO DESFIA…" at bounding box center [177, 36] width 335 height 58
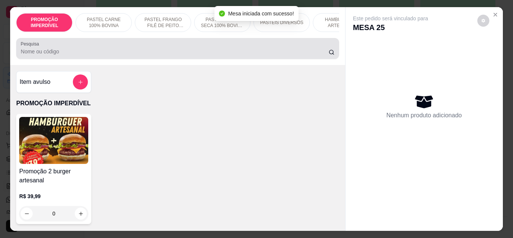
click at [203, 56] on div at bounding box center [178, 48] width 314 height 15
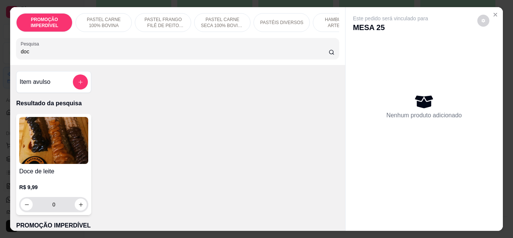
type input "doc"
click at [85, 208] on div "0" at bounding box center [53, 204] width 69 height 15
click at [83, 206] on button "increase-product-quantity" at bounding box center [81, 204] width 12 height 12
type input "1"
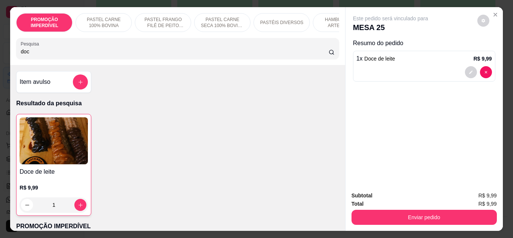
click at [379, 208] on div "Enviar pedido" at bounding box center [424, 216] width 145 height 17
click at [383, 210] on button "Enviar pedido" at bounding box center [424, 217] width 145 height 15
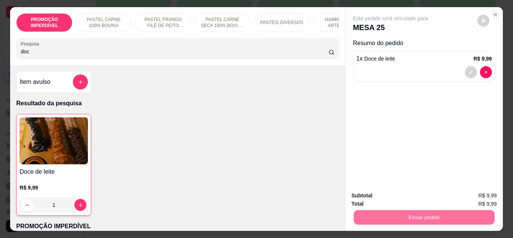
click at [374, 195] on button "Não registrar e enviar pedido" at bounding box center [399, 196] width 78 height 14
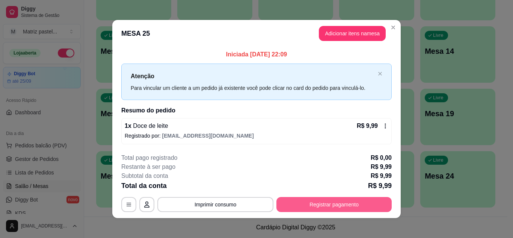
click at [356, 201] on button "Registrar pagamento" at bounding box center [334, 204] width 115 height 15
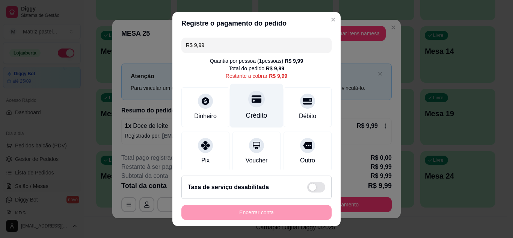
click at [252, 103] on icon at bounding box center [257, 99] width 10 height 8
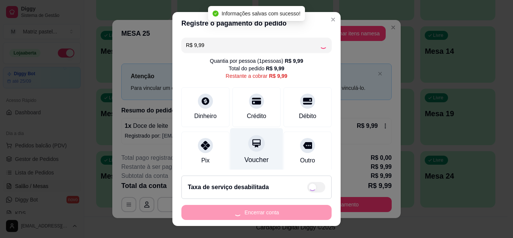
type input "R$ 0,00"
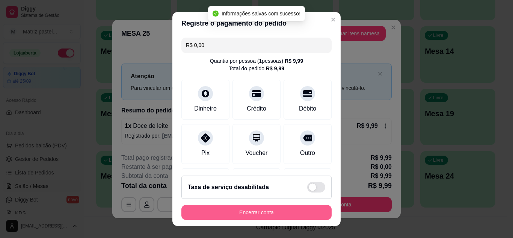
click at [251, 209] on button "Encerrar conta" at bounding box center [257, 212] width 150 height 15
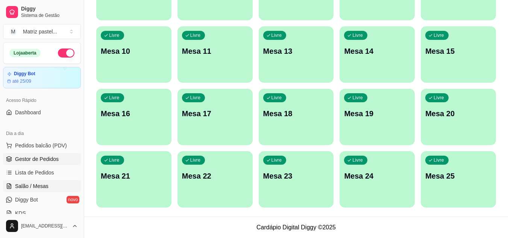
click at [58, 157] on link "Gestor de Pedidos" at bounding box center [42, 159] width 78 height 12
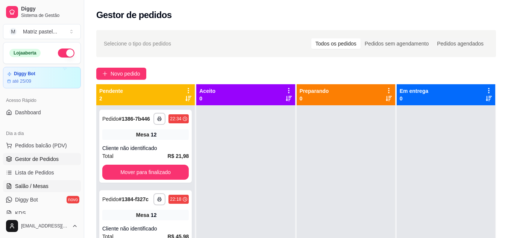
click at [21, 184] on span "Salão / Mesas" at bounding box center [31, 186] width 33 height 8
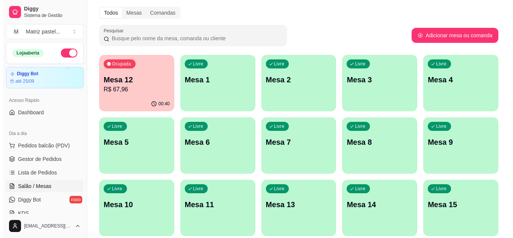
scroll to position [38, 0]
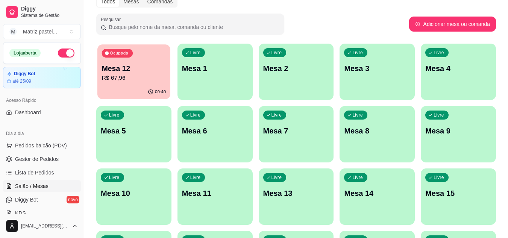
click at [139, 69] on p "Mesa 12" at bounding box center [134, 69] width 64 height 10
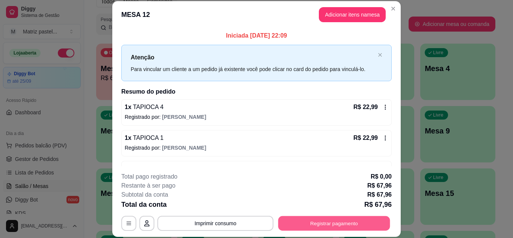
click at [299, 225] on button "Registrar pagamento" at bounding box center [334, 223] width 112 height 15
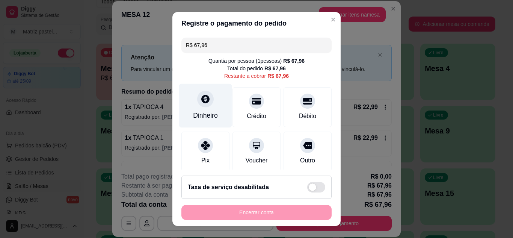
click at [204, 107] on div at bounding box center [205, 99] width 17 height 17
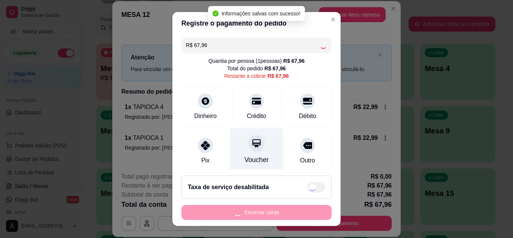
type input "R$ 0,00"
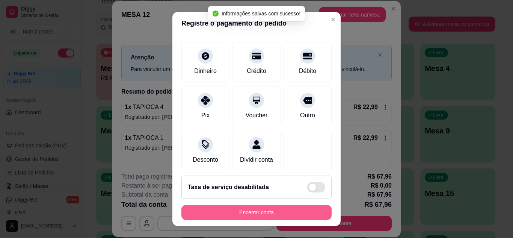
click at [259, 211] on button "Encerrar conta" at bounding box center [257, 212] width 150 height 15
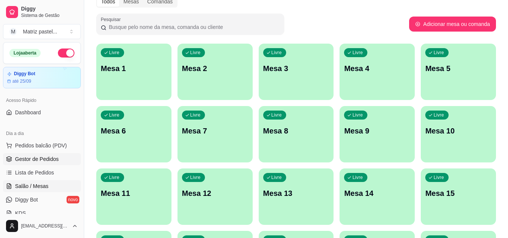
click at [59, 153] on link "Gestor de Pedidos" at bounding box center [42, 159] width 78 height 12
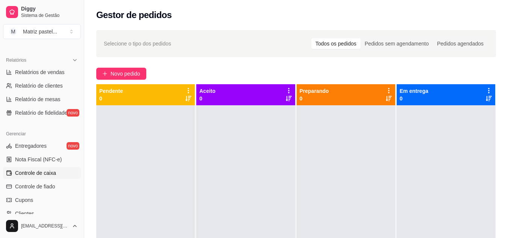
scroll to position [225, 0]
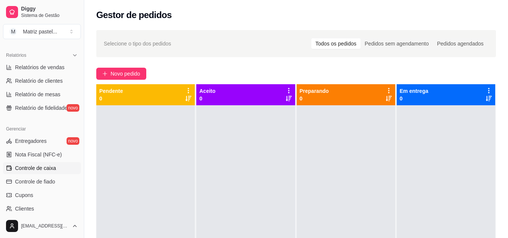
click at [32, 171] on span "Controle de caixa" at bounding box center [35, 168] width 41 height 8
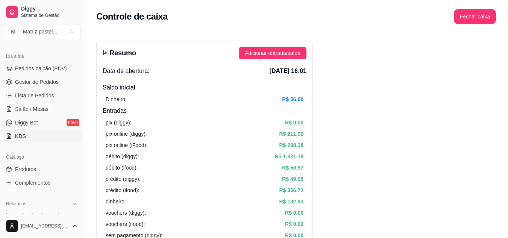
scroll to position [75, 0]
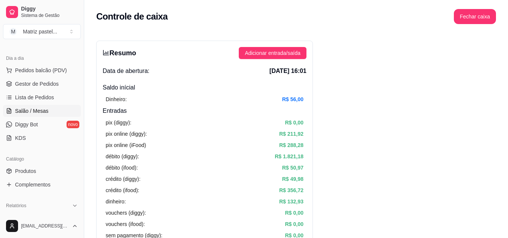
click at [46, 106] on link "Salão / Mesas" at bounding box center [42, 111] width 78 height 12
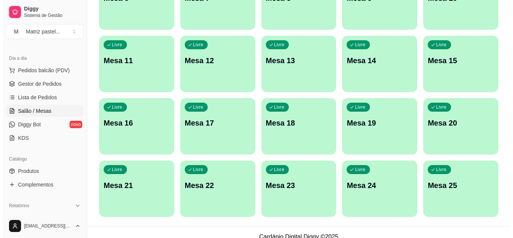
scroll to position [180, 0]
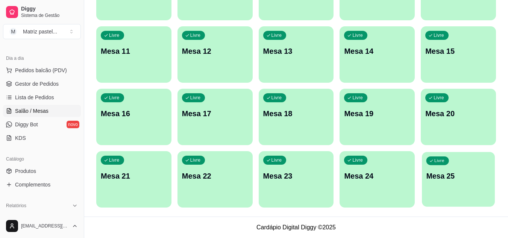
click at [437, 171] on p "Mesa 25" at bounding box center [458, 176] width 64 height 10
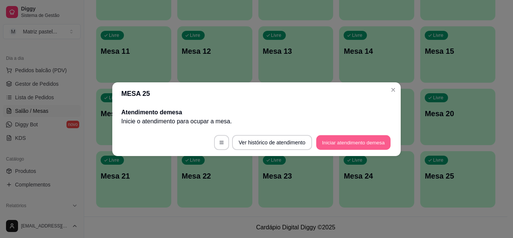
click at [369, 144] on button "Iniciar atendimento de mesa" at bounding box center [353, 142] width 74 height 15
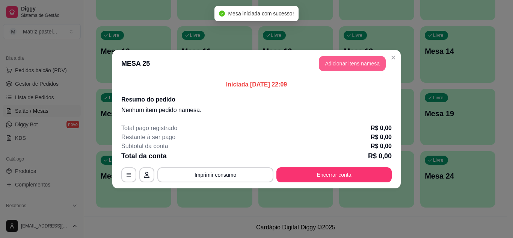
click at [368, 64] on button "Adicionar itens na mesa" at bounding box center [352, 63] width 67 height 15
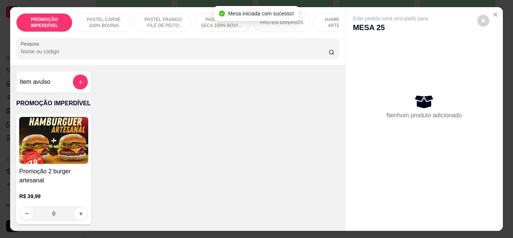
click at [157, 55] on input "Pesquisa" at bounding box center [175, 52] width 308 height 8
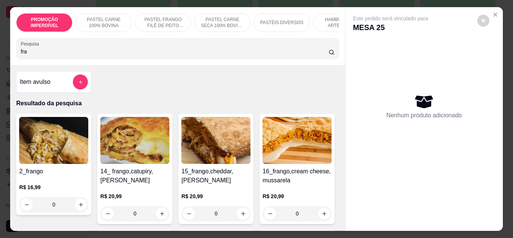
type input "fra"
click at [83, 206] on div "0" at bounding box center [53, 204] width 69 height 15
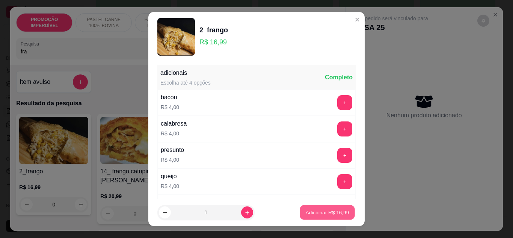
click at [307, 218] on button "Adicionar R$ 16,99" at bounding box center [327, 212] width 55 height 15
type input "1"
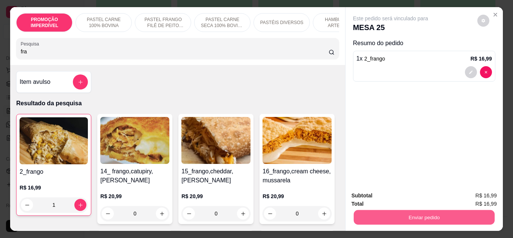
click at [360, 212] on button "Enviar pedido" at bounding box center [424, 217] width 141 height 15
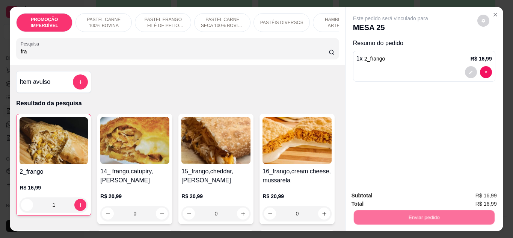
click at [364, 196] on button "Não registrar e enviar pedido" at bounding box center [399, 196] width 78 height 14
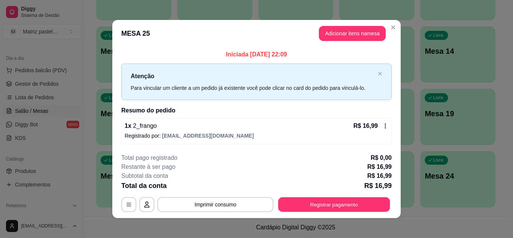
click at [323, 203] on button "Registrar pagamento" at bounding box center [334, 204] width 112 height 15
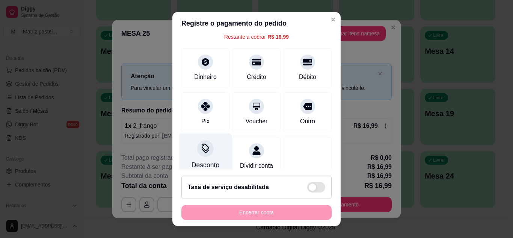
scroll to position [58, 0]
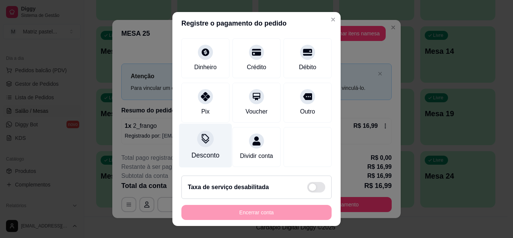
click at [203, 150] on div "Desconto" at bounding box center [206, 155] width 28 height 10
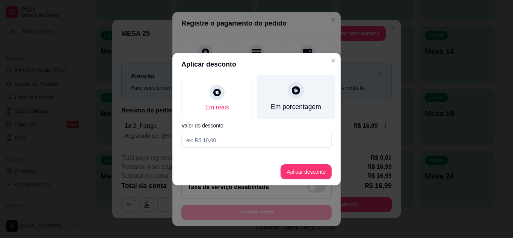
click at [297, 114] on div "Em porcentagem" at bounding box center [296, 97] width 79 height 44
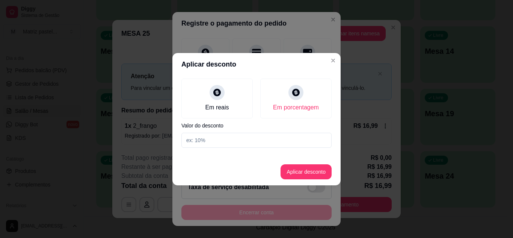
click at [275, 134] on div "Em reais Em porcentagem Valor do desconto" at bounding box center [256, 113] width 168 height 75
click at [272, 138] on input at bounding box center [257, 140] width 150 height 15
type input "20"
click at [306, 172] on button "Aplicar desconto" at bounding box center [306, 171] width 49 height 15
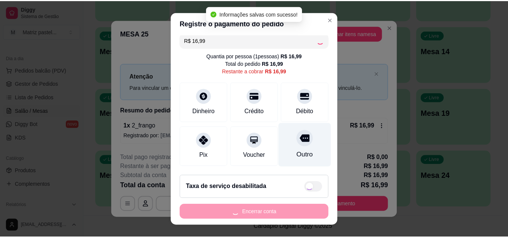
scroll to position [0, 0]
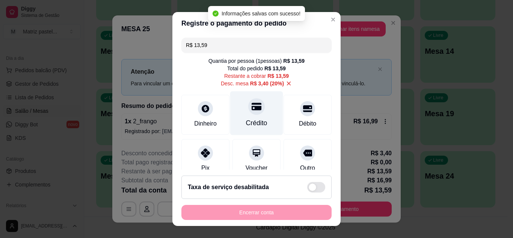
click at [254, 115] on div "Crédito" at bounding box center [256, 113] width 53 height 44
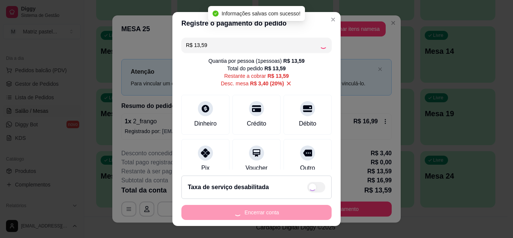
type input "R$ 0,00"
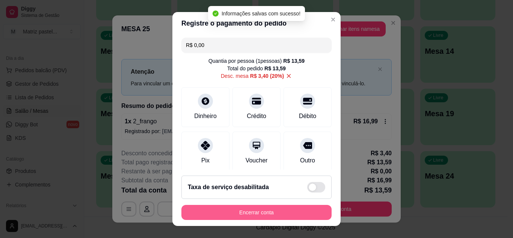
click at [228, 213] on button "Encerrar conta" at bounding box center [257, 212] width 150 height 15
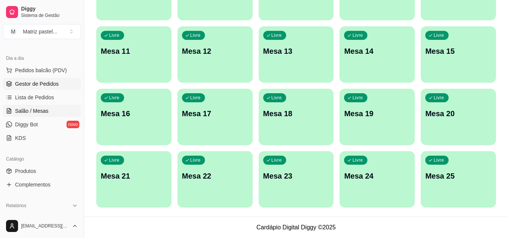
click at [20, 86] on span "Gestor de Pedidos" at bounding box center [37, 84] width 44 height 8
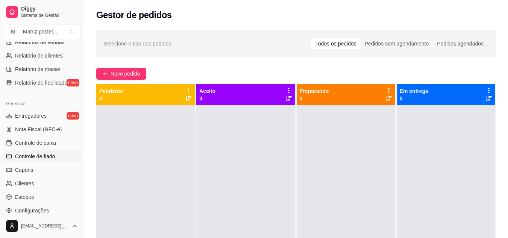
scroll to position [263, 0]
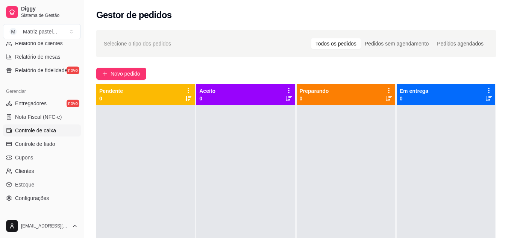
click at [29, 127] on span "Controle de caixa" at bounding box center [35, 131] width 41 height 8
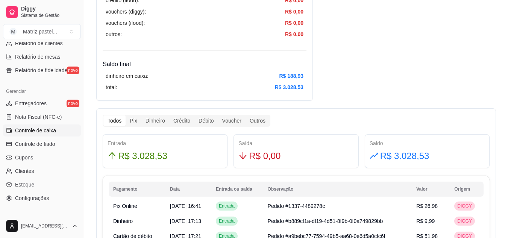
scroll to position [338, 0]
